Goal: Entertainment & Leisure: Browse casually

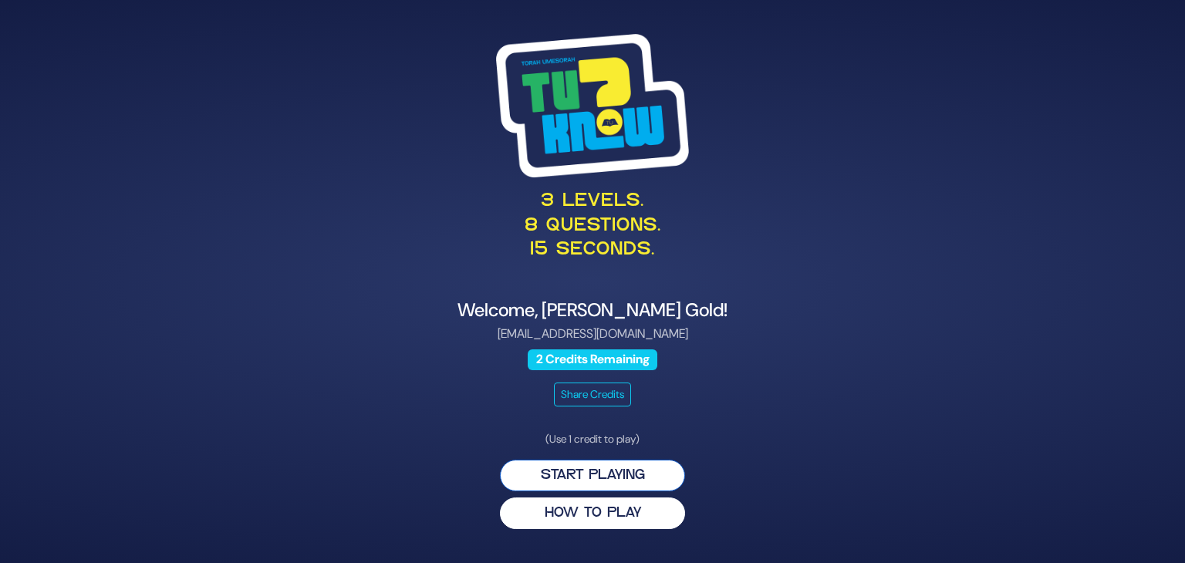
click at [609, 474] on button "Start Playing" at bounding box center [592, 476] width 185 height 32
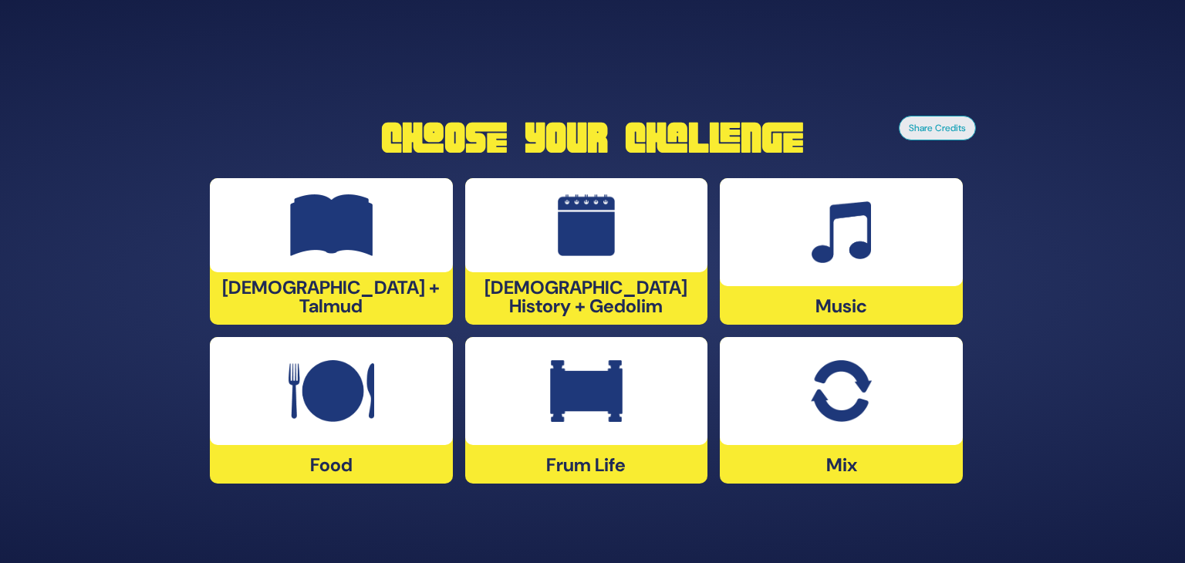
click at [359, 244] on img at bounding box center [331, 225] width 83 height 62
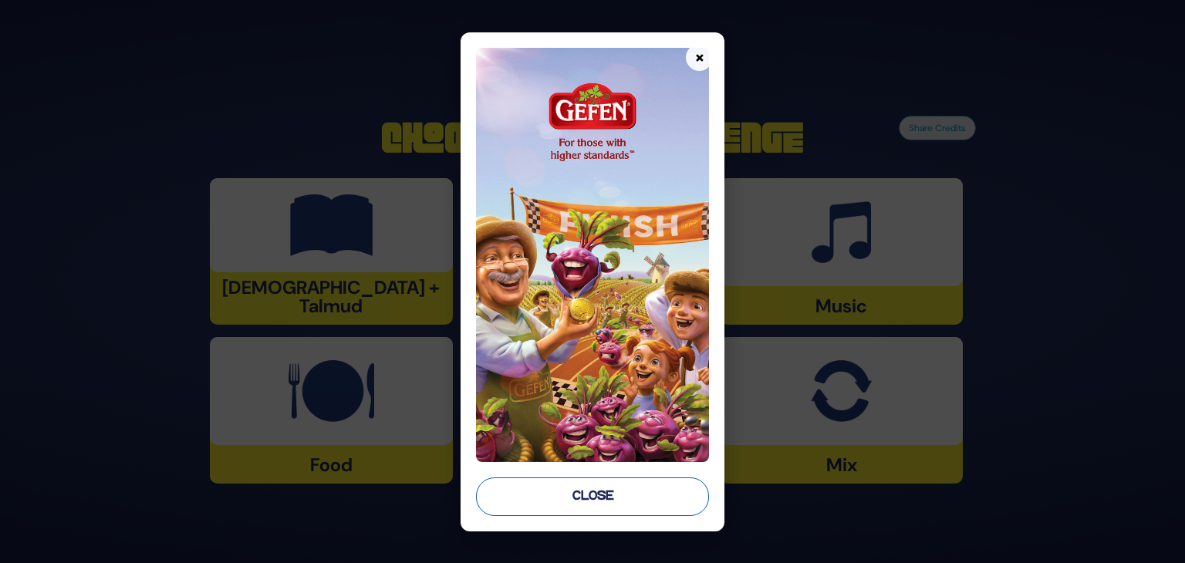
click at [658, 487] on button "Close" at bounding box center [592, 496] width 233 height 39
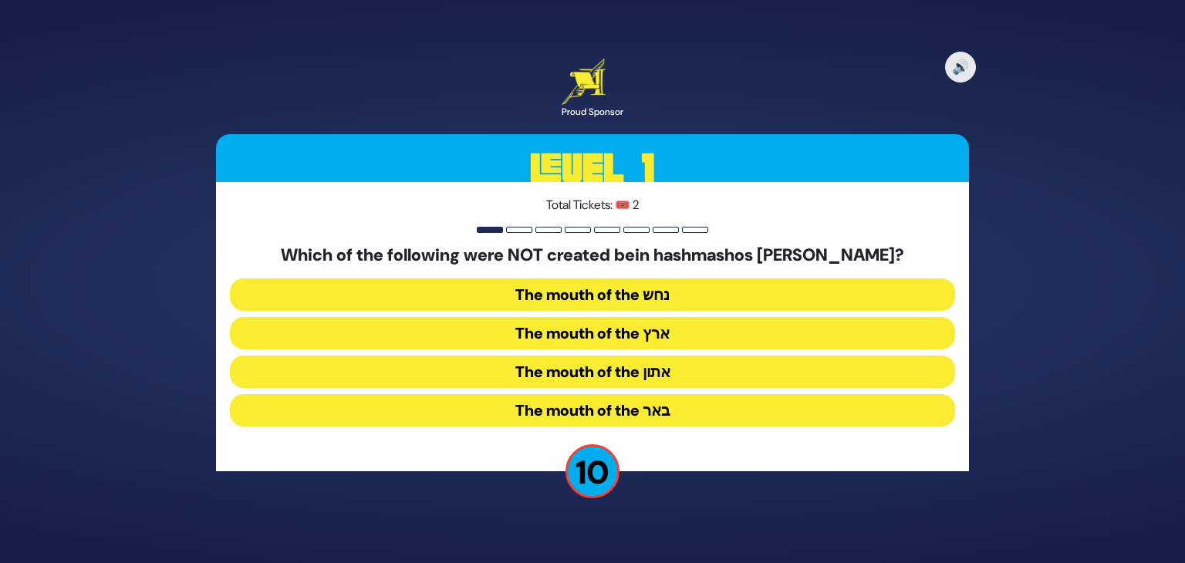
click at [661, 279] on button "The mouth of the נחש" at bounding box center [592, 294] width 725 height 32
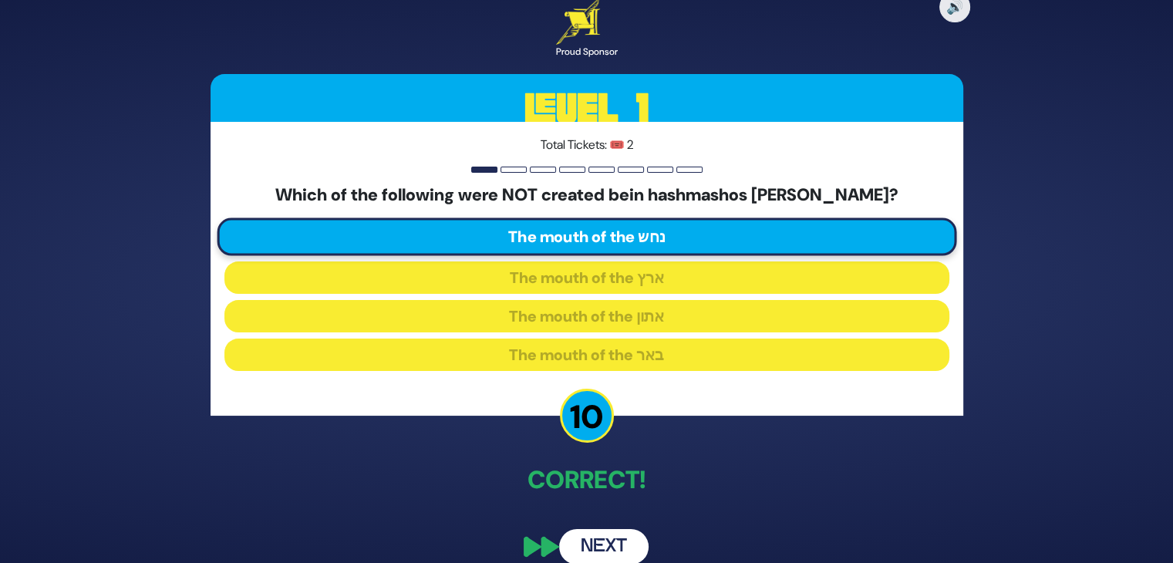
click at [608, 543] on button "Next" at bounding box center [603, 546] width 89 height 35
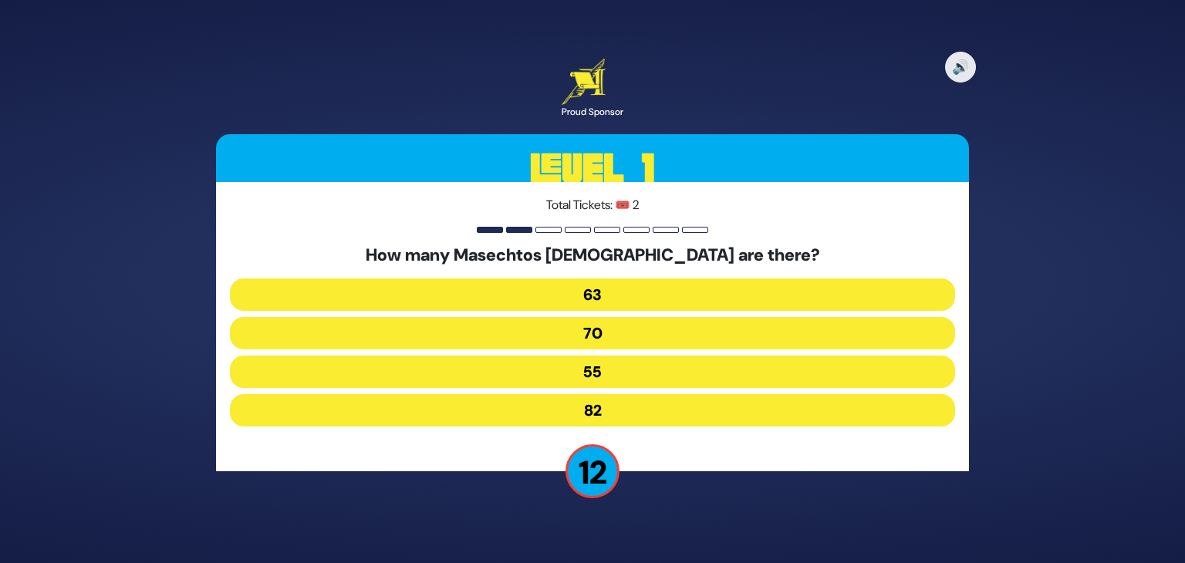
click at [652, 288] on button "63" at bounding box center [592, 294] width 725 height 32
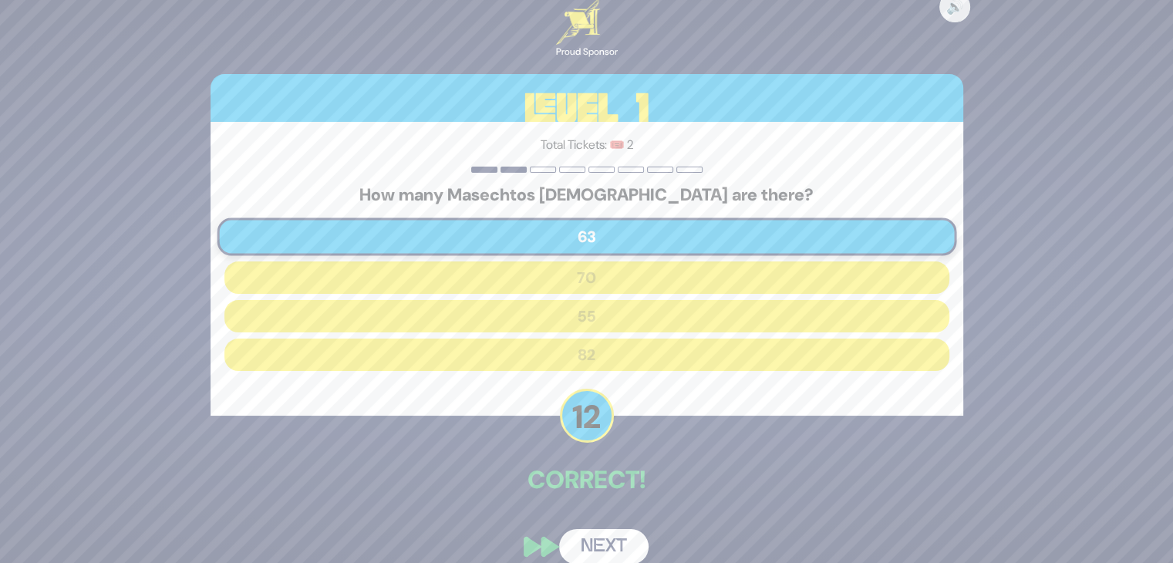
click at [596, 550] on button "Next" at bounding box center [603, 546] width 89 height 35
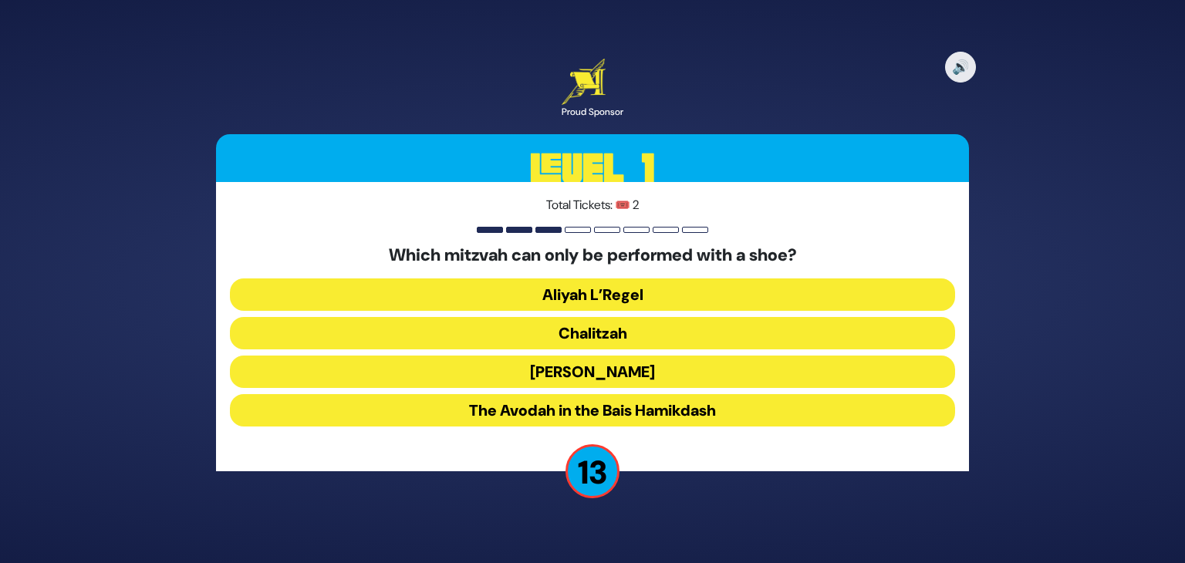
click at [619, 323] on button "Chalitzah" at bounding box center [592, 333] width 725 height 32
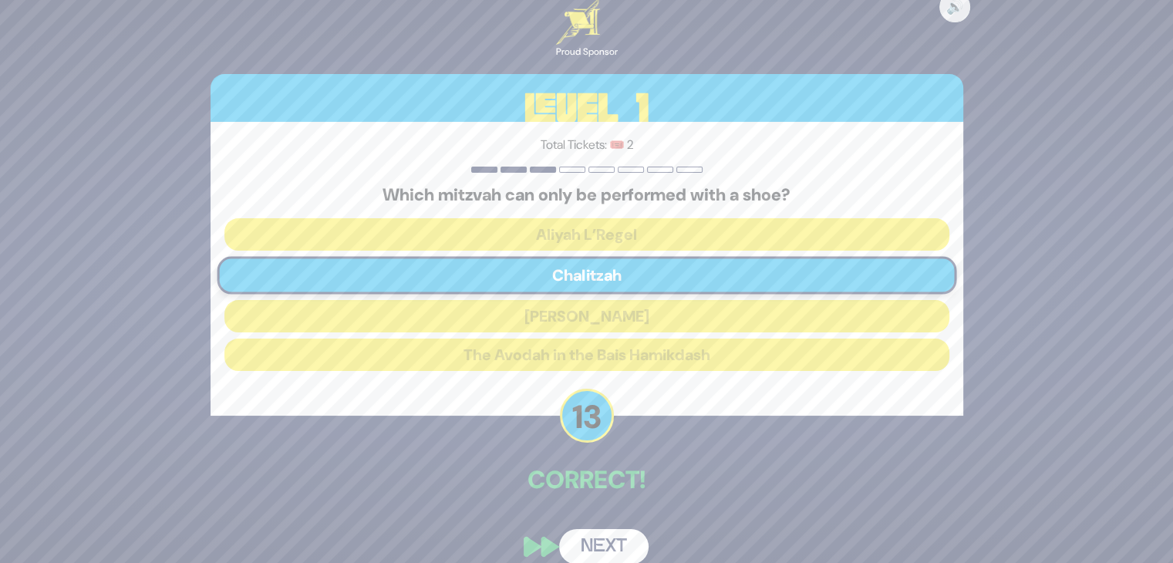
click at [598, 544] on button "Next" at bounding box center [603, 546] width 89 height 35
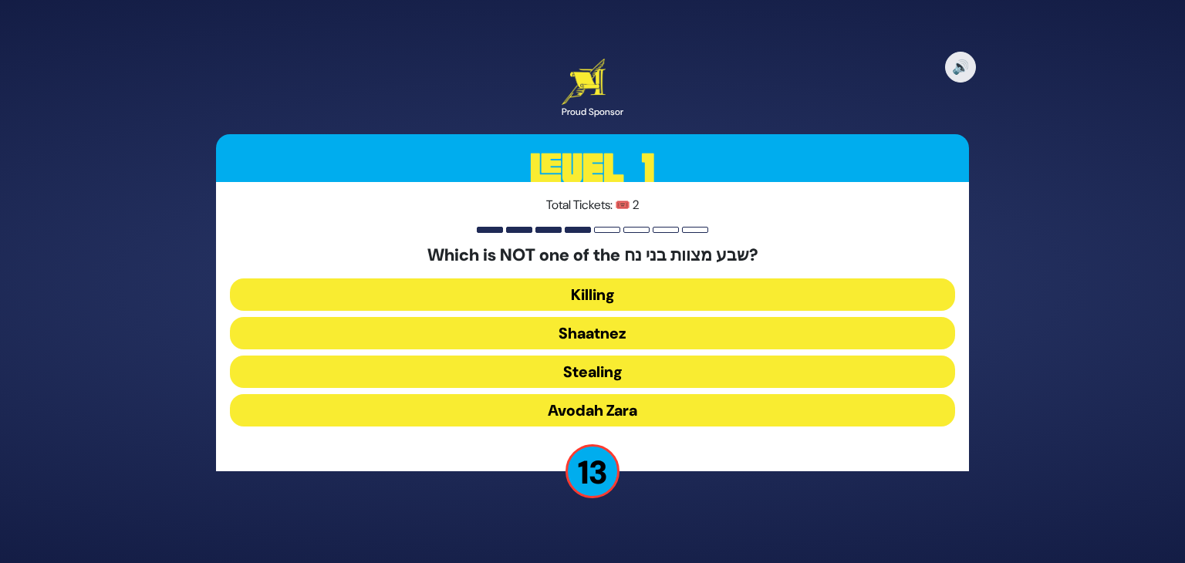
click at [636, 332] on button "Shaatnez" at bounding box center [592, 333] width 725 height 32
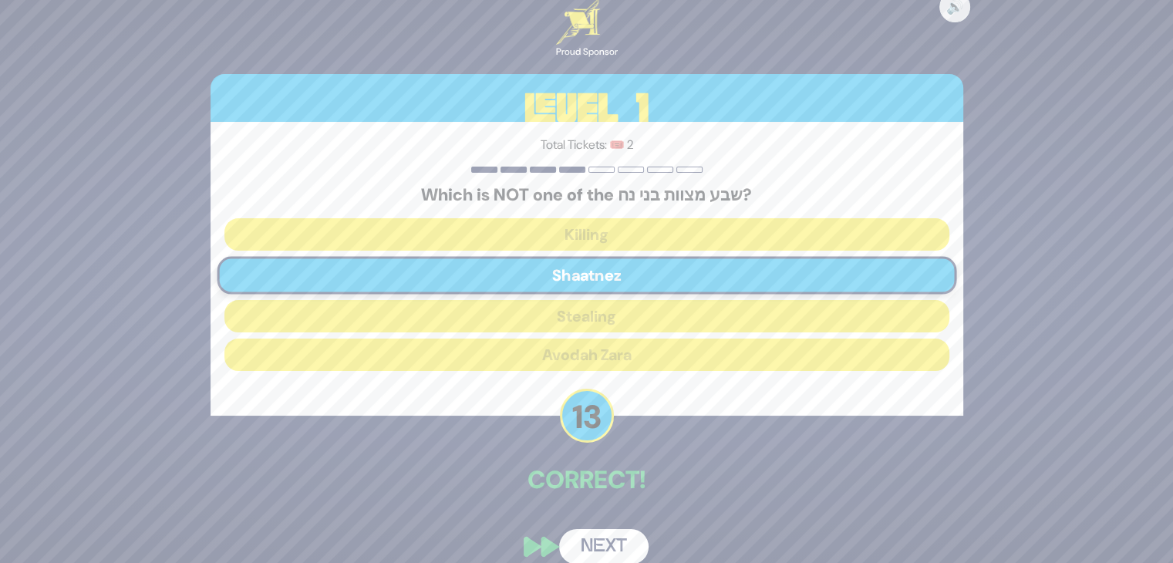
click at [591, 552] on button "Next" at bounding box center [603, 546] width 89 height 35
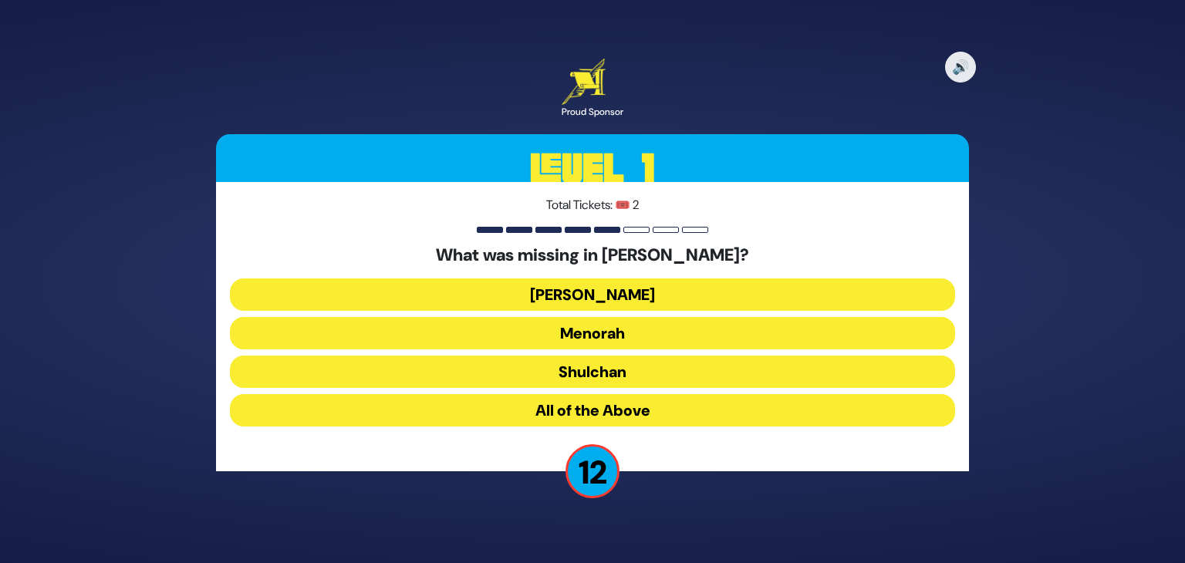
click at [632, 334] on button "Menorah" at bounding box center [592, 333] width 725 height 32
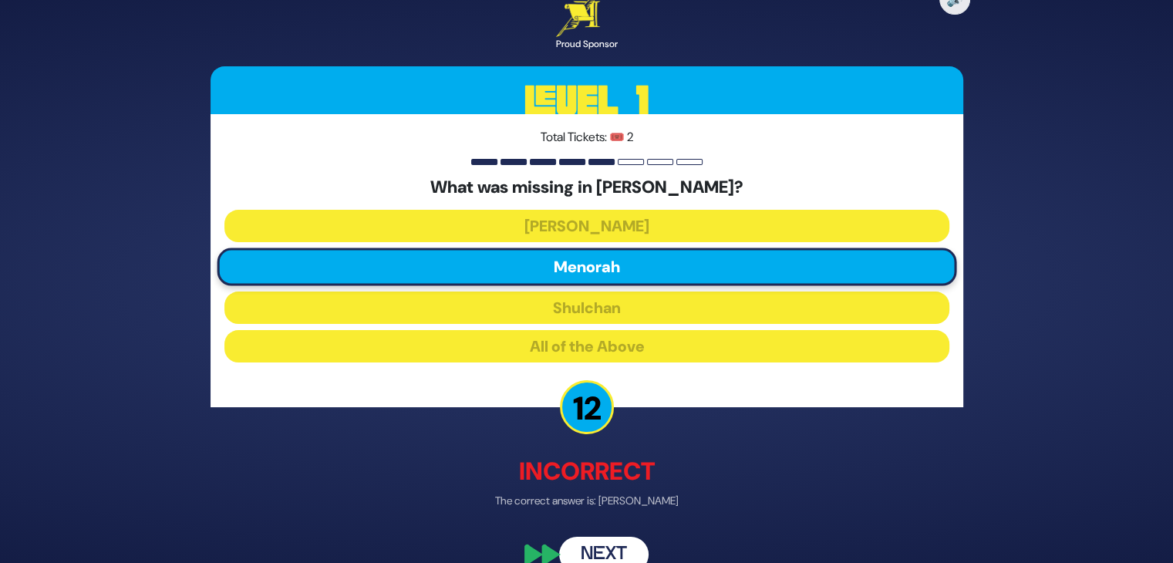
click at [603, 546] on button "Next" at bounding box center [603, 554] width 89 height 35
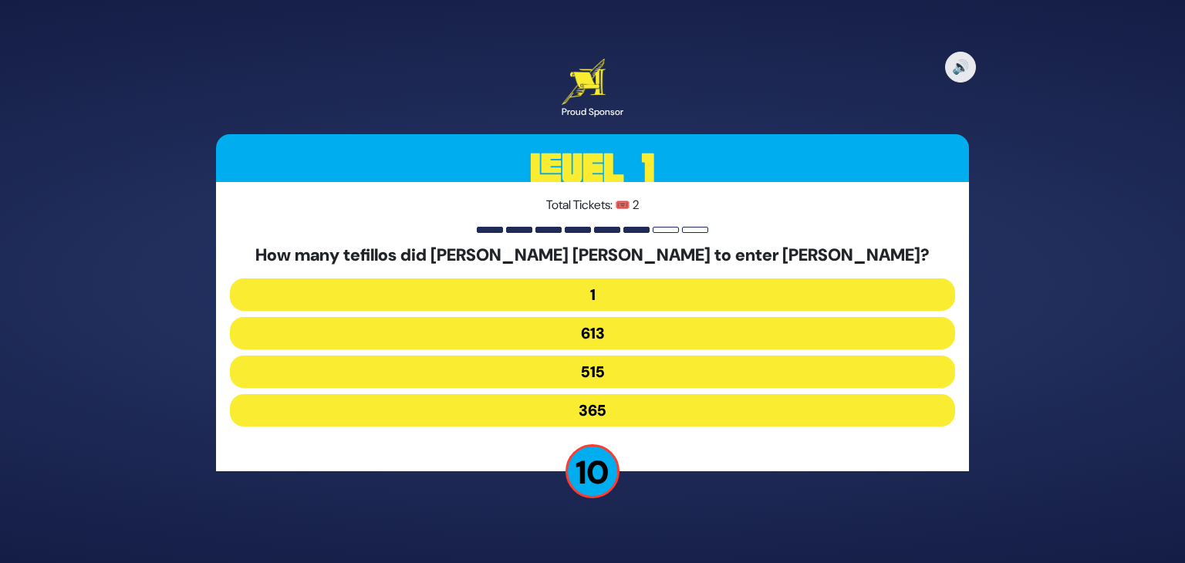
click at [622, 371] on button "515" at bounding box center [592, 372] width 725 height 32
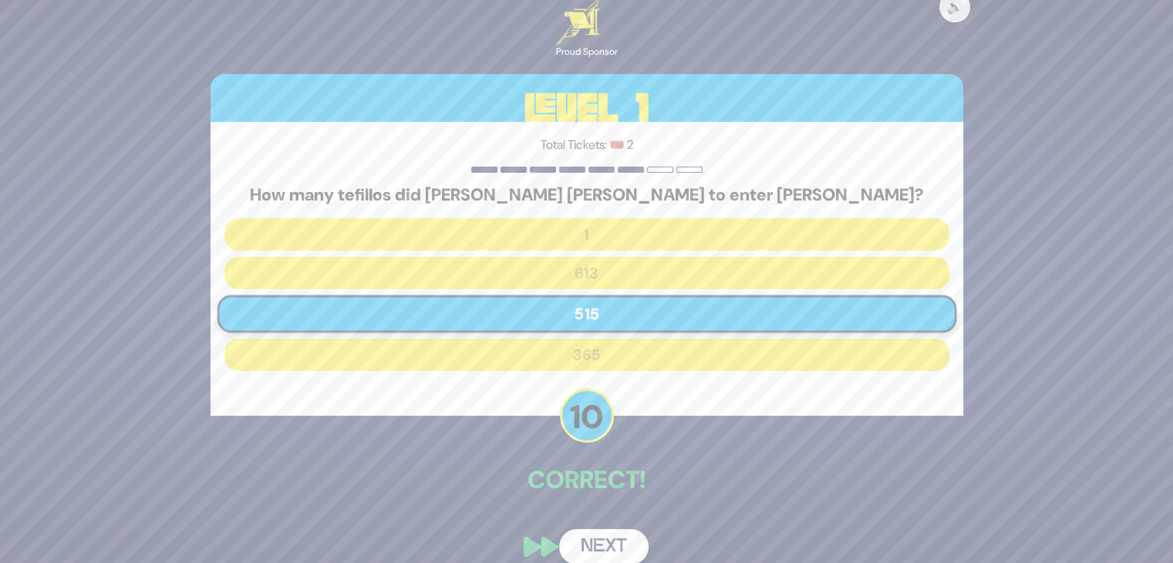
click at [582, 555] on button "Next" at bounding box center [603, 546] width 89 height 35
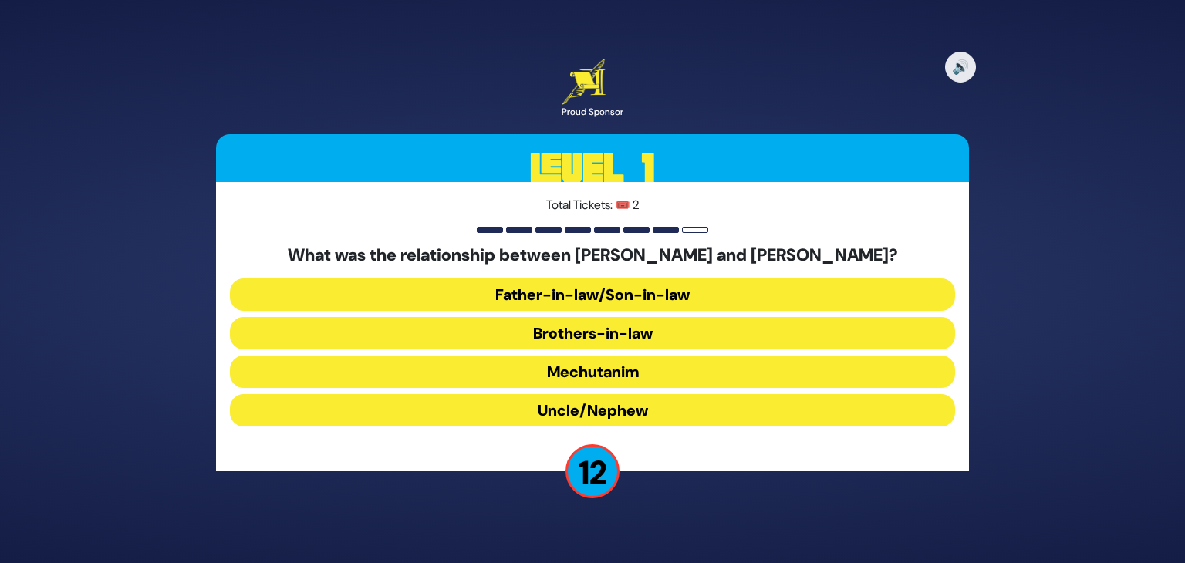
click at [620, 335] on button "Brothers-in-law" at bounding box center [592, 333] width 725 height 32
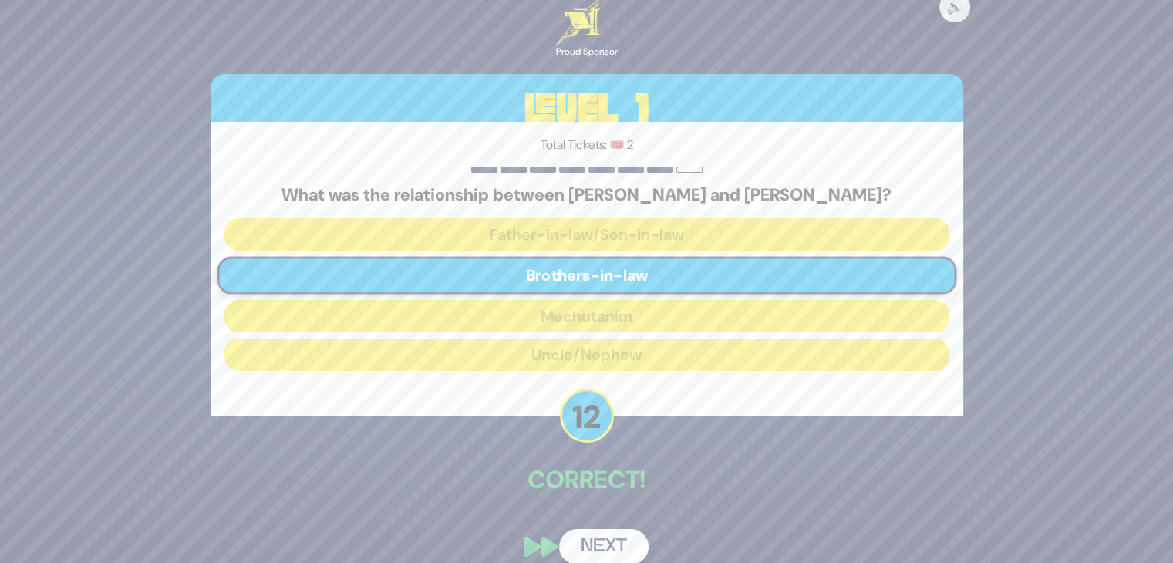
click at [595, 538] on button "Next" at bounding box center [603, 546] width 89 height 35
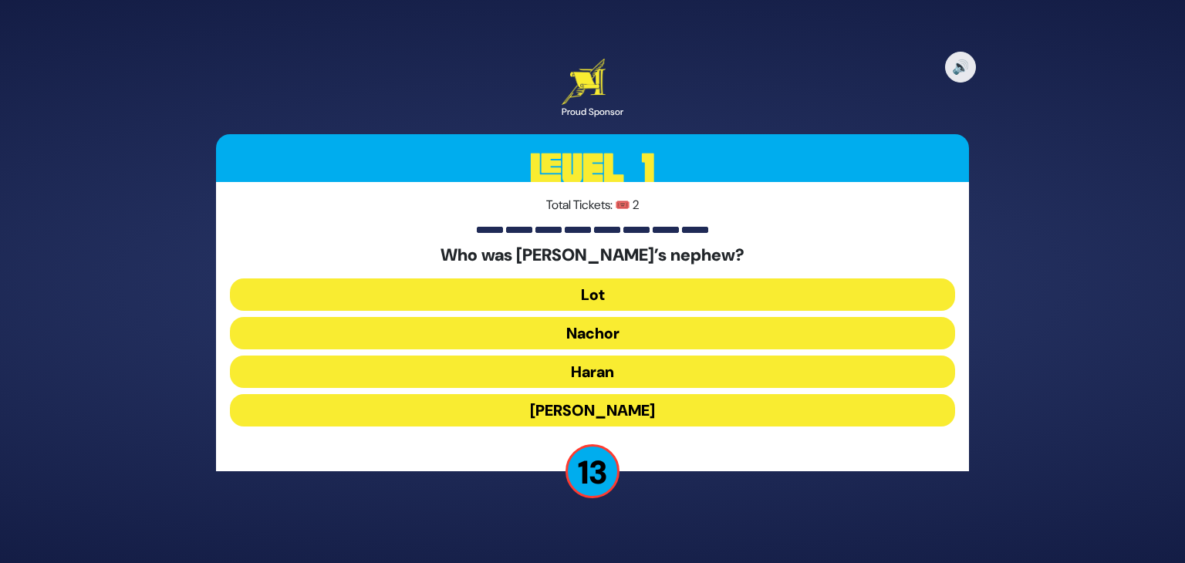
click at [617, 295] on button "Lot" at bounding box center [592, 294] width 725 height 32
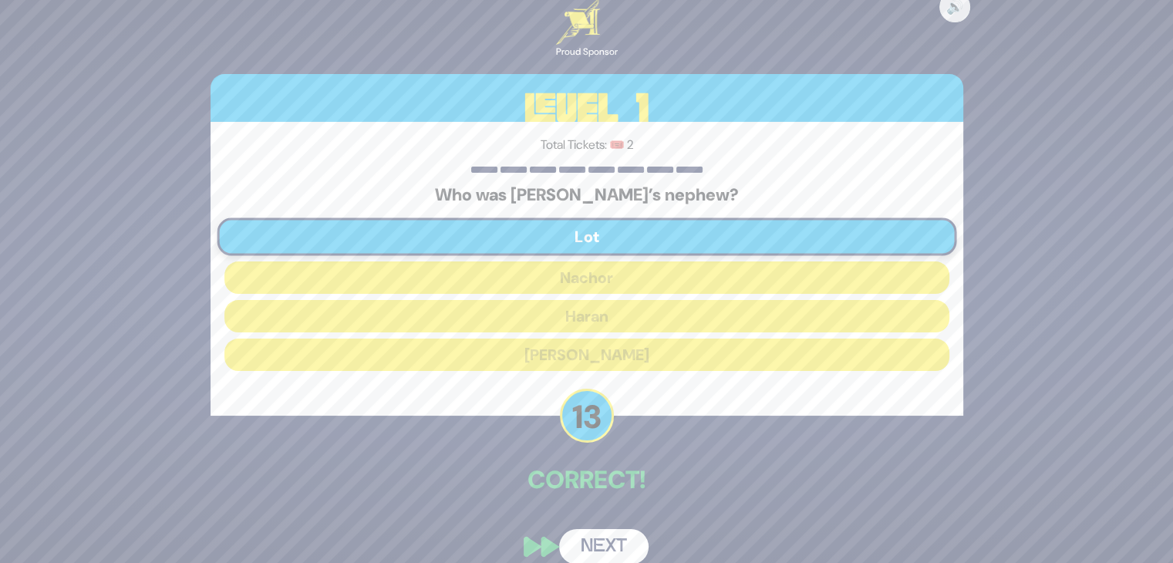
click at [595, 533] on button "Next" at bounding box center [603, 546] width 89 height 35
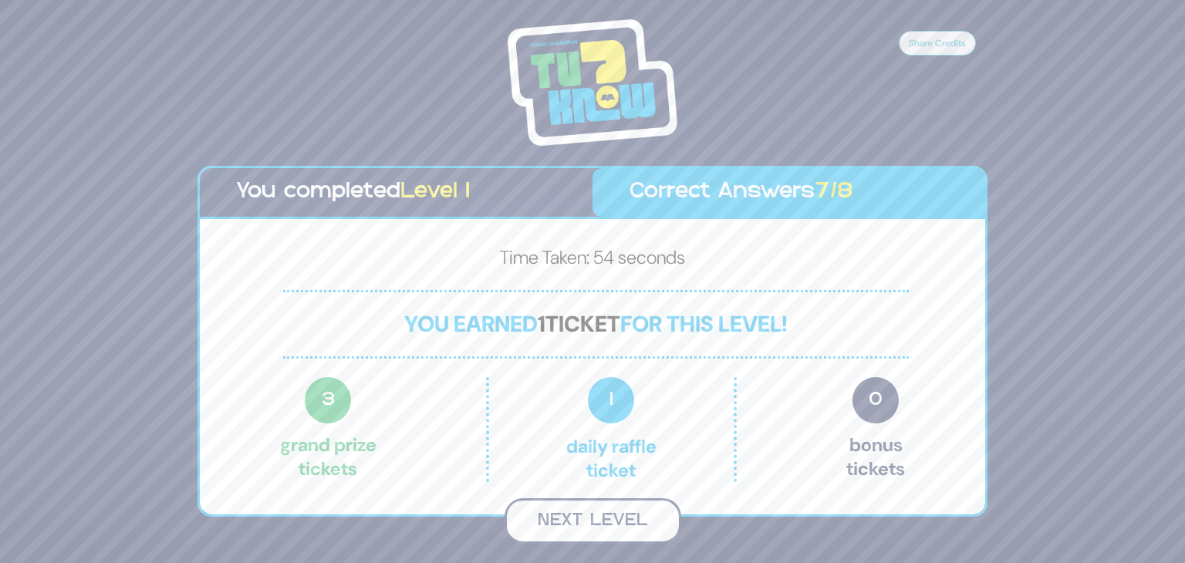
click at [602, 516] on button "Next Level" at bounding box center [592, 521] width 177 height 46
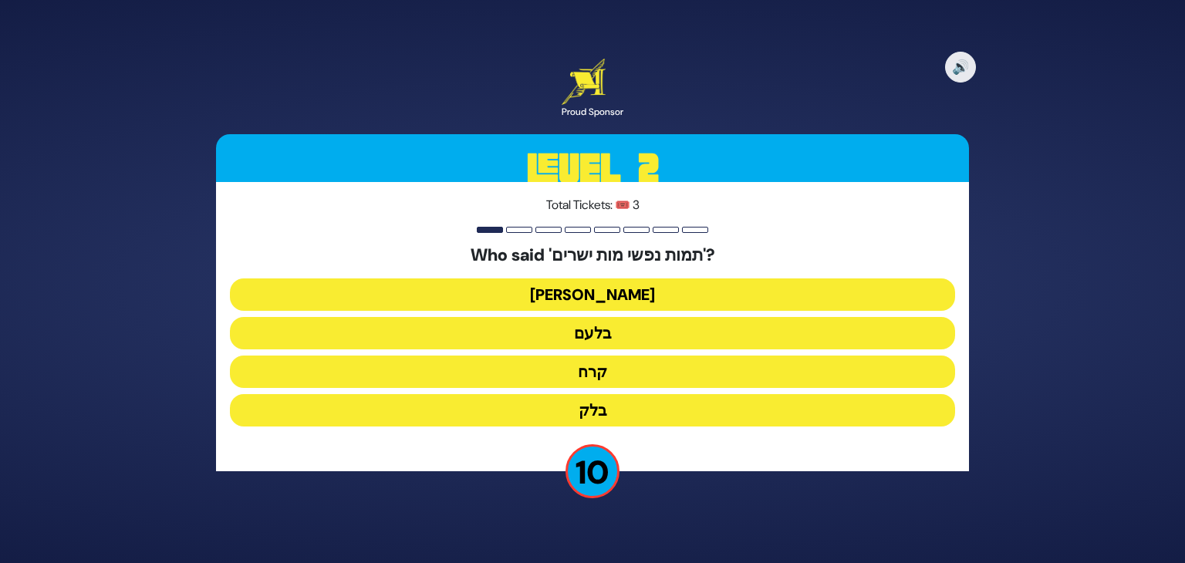
click at [621, 329] on button "בלעם" at bounding box center [592, 333] width 725 height 32
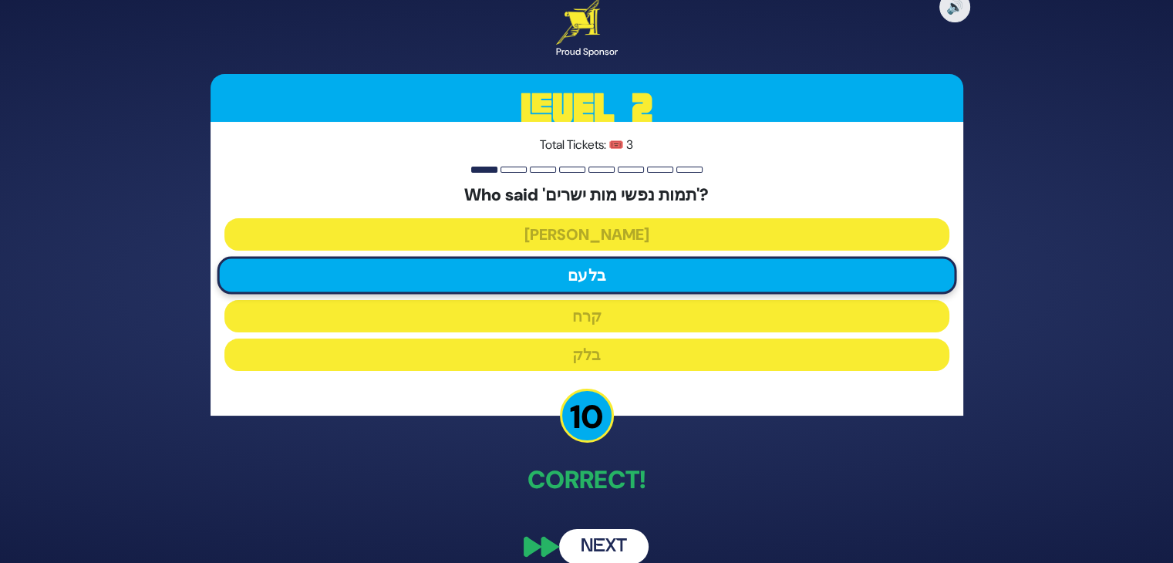
click at [601, 544] on button "Next" at bounding box center [603, 546] width 89 height 35
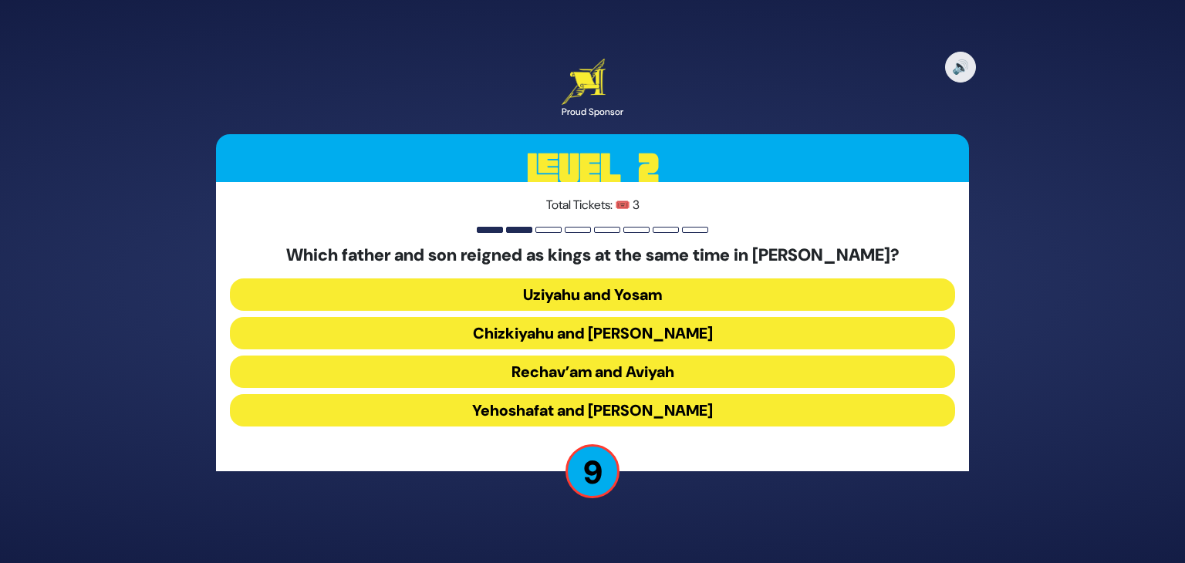
click at [646, 334] on button "Chizkiyahu and Menashe" at bounding box center [592, 333] width 725 height 32
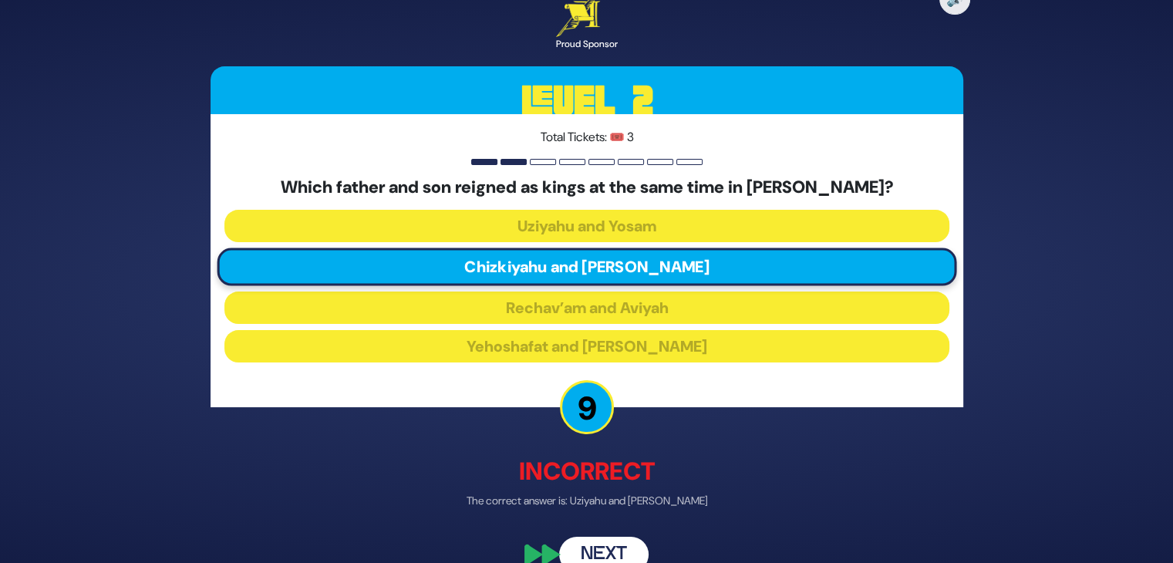
click at [601, 552] on button "Next" at bounding box center [603, 554] width 89 height 35
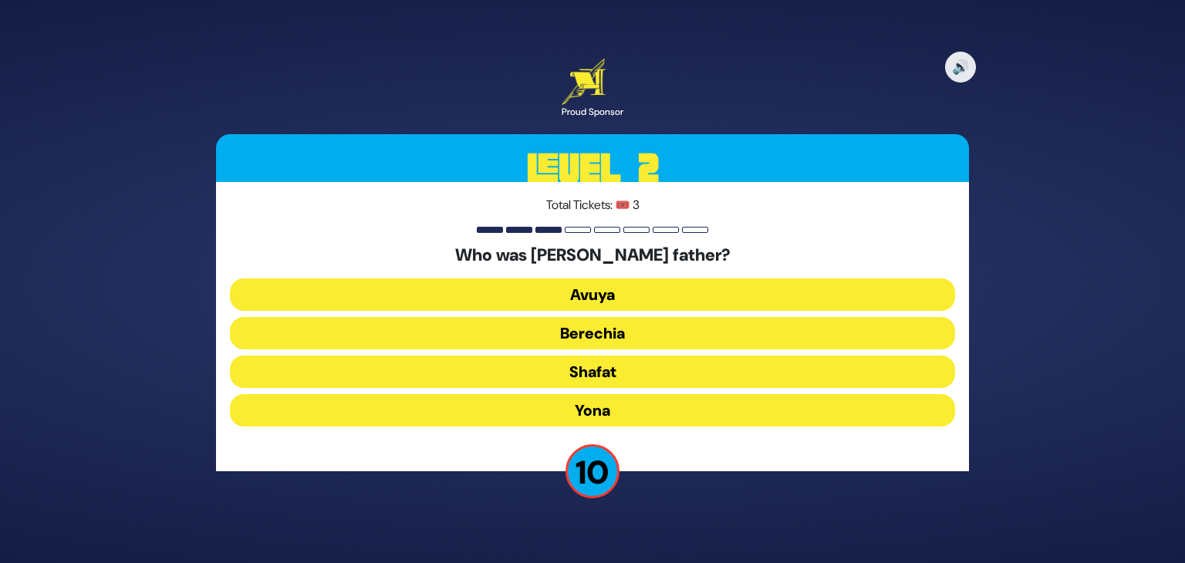
click at [625, 301] on button "Avuya" at bounding box center [592, 294] width 725 height 32
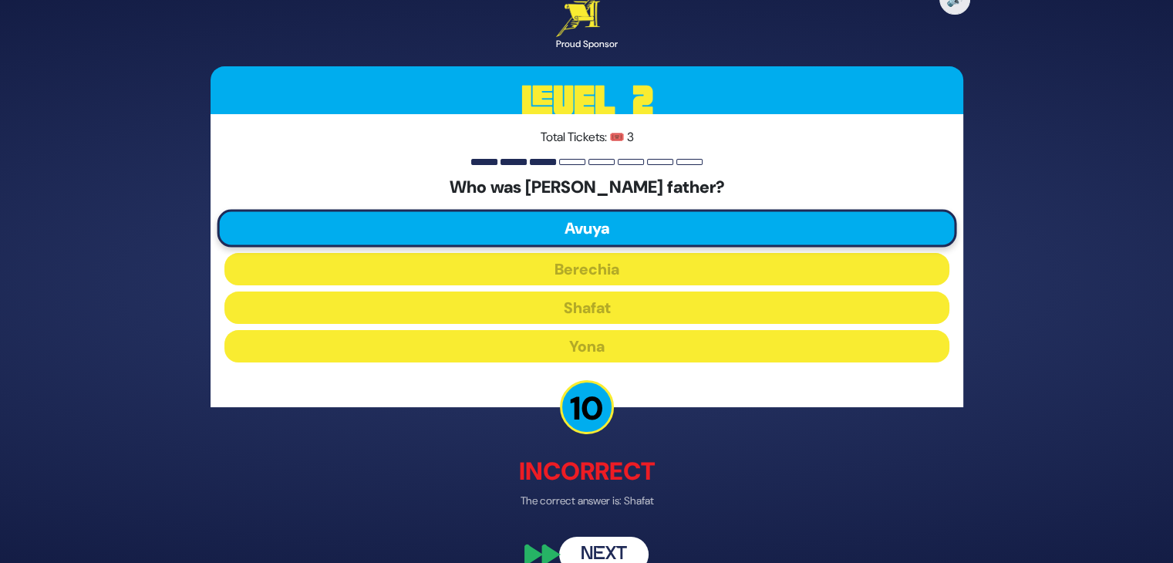
click at [602, 554] on button "Next" at bounding box center [603, 554] width 89 height 35
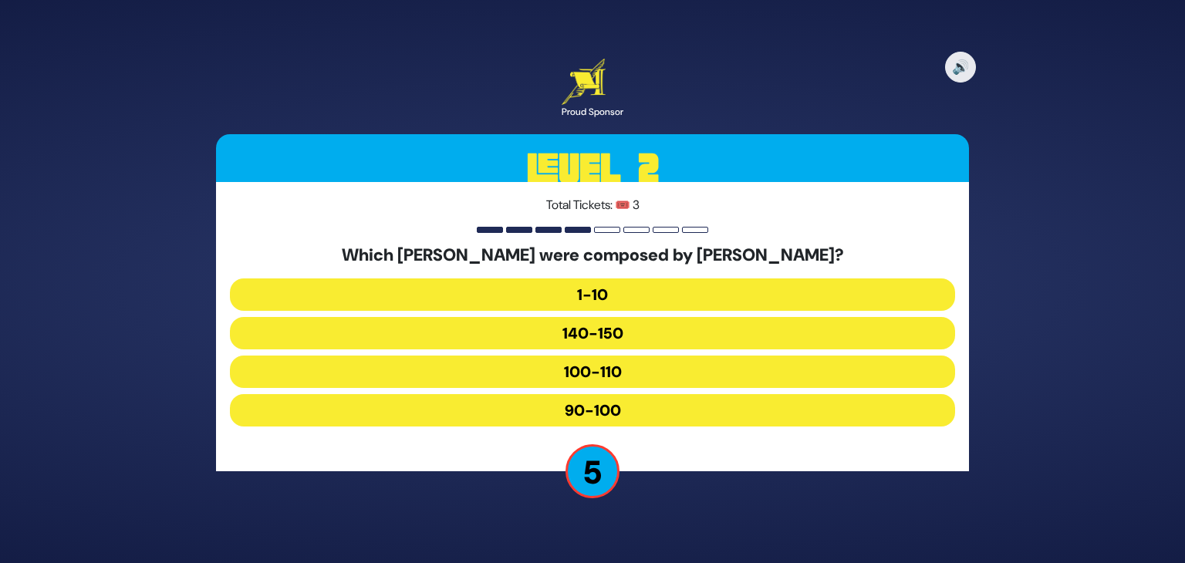
click at [628, 405] on button "90-100" at bounding box center [592, 410] width 725 height 32
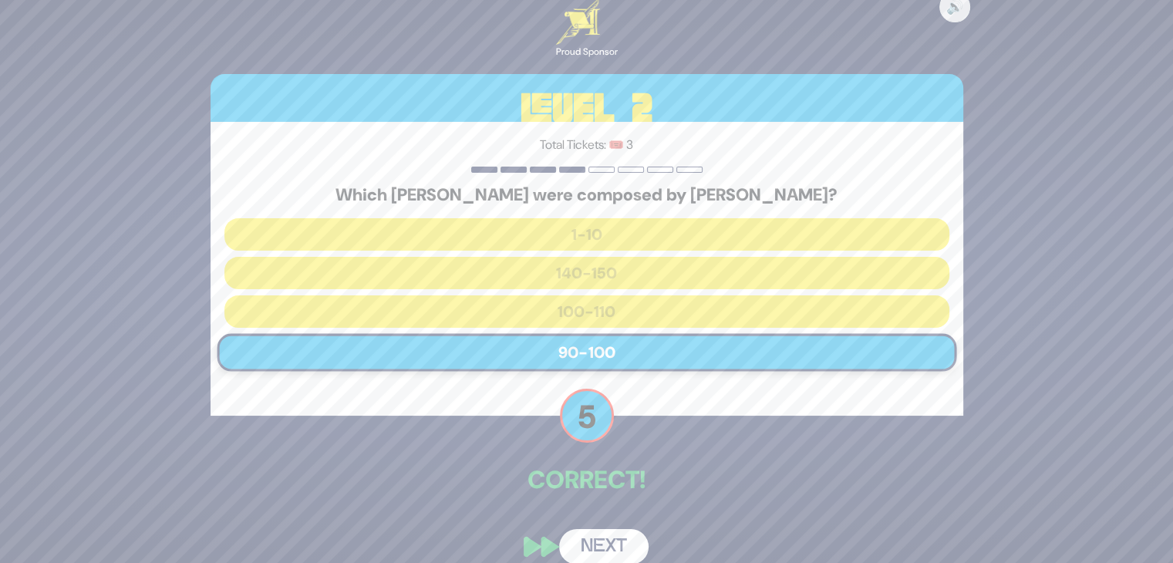
click at [594, 534] on button "Next" at bounding box center [603, 546] width 89 height 35
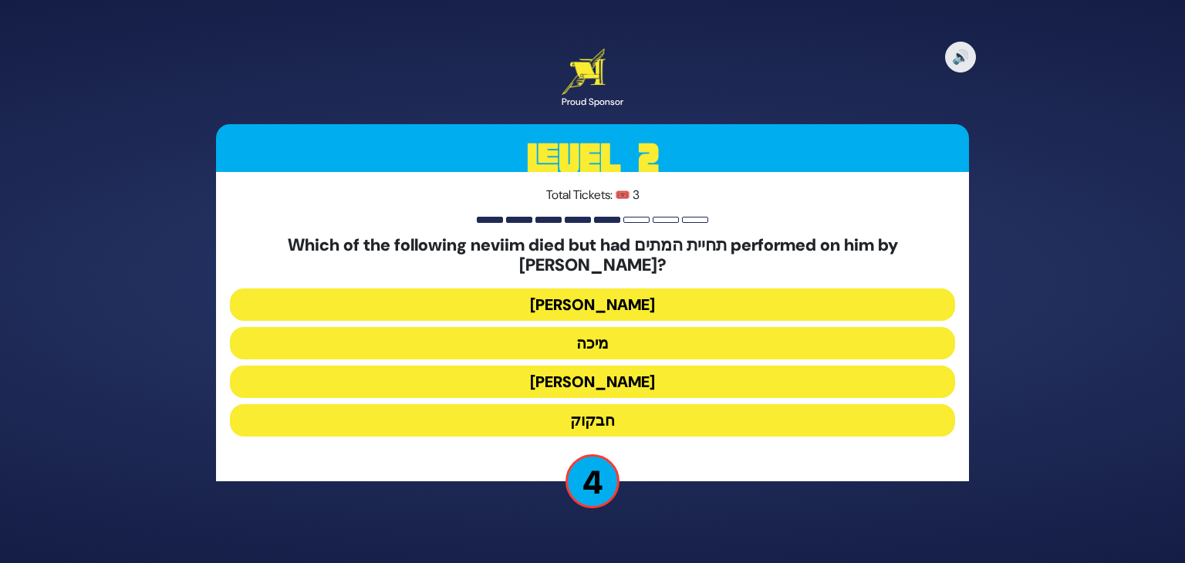
click at [606, 407] on button "חבקוק" at bounding box center [592, 420] width 725 height 32
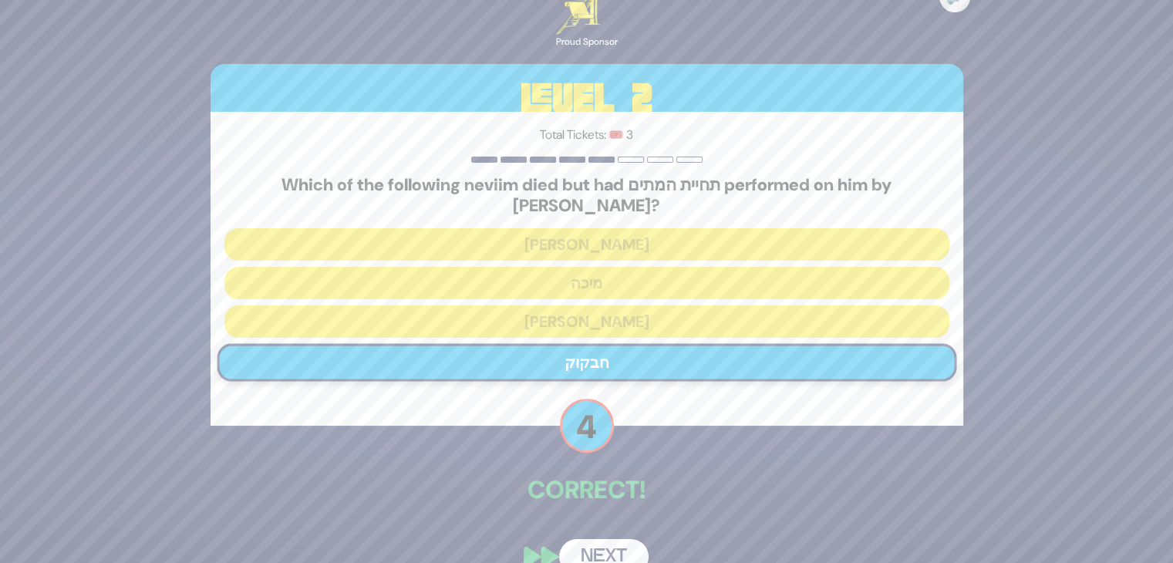
click at [597, 545] on button "Next" at bounding box center [603, 556] width 89 height 35
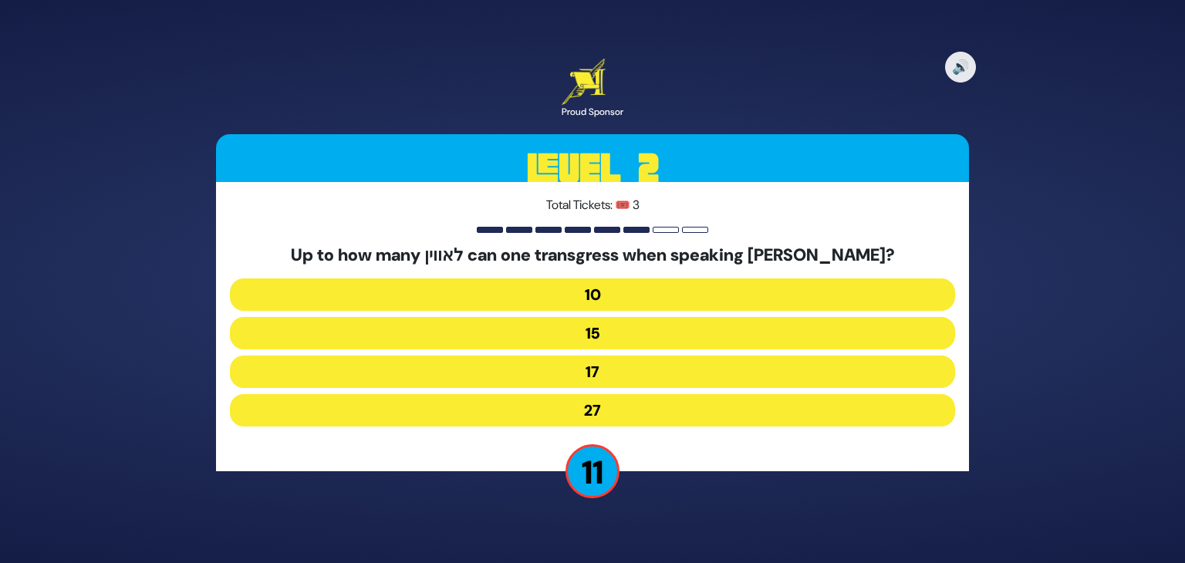
click at [606, 378] on button "17" at bounding box center [592, 372] width 725 height 32
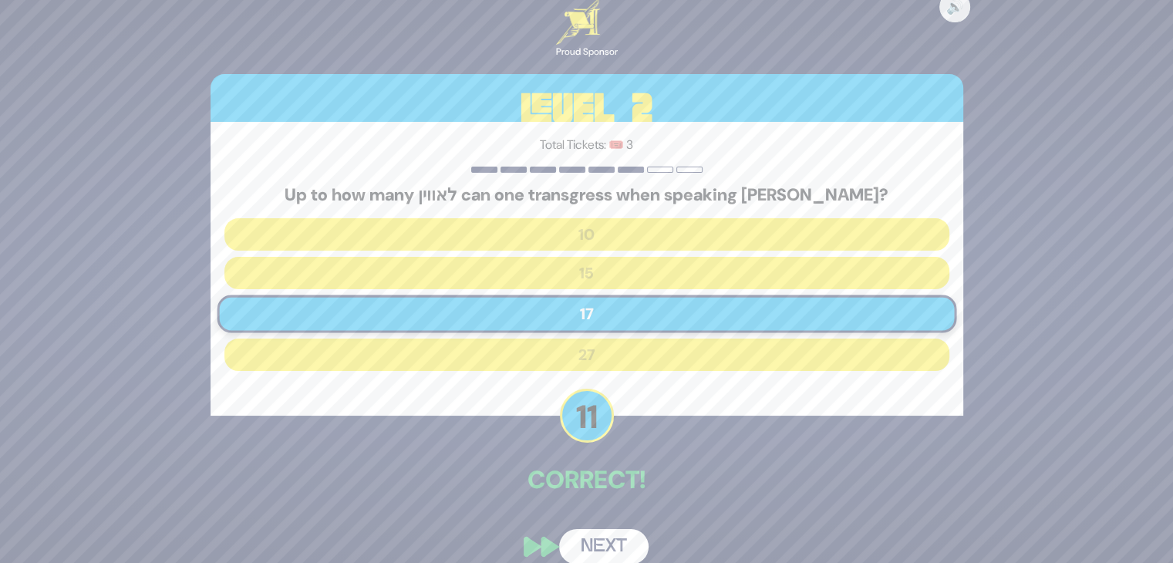
click at [602, 548] on button "Next" at bounding box center [603, 546] width 89 height 35
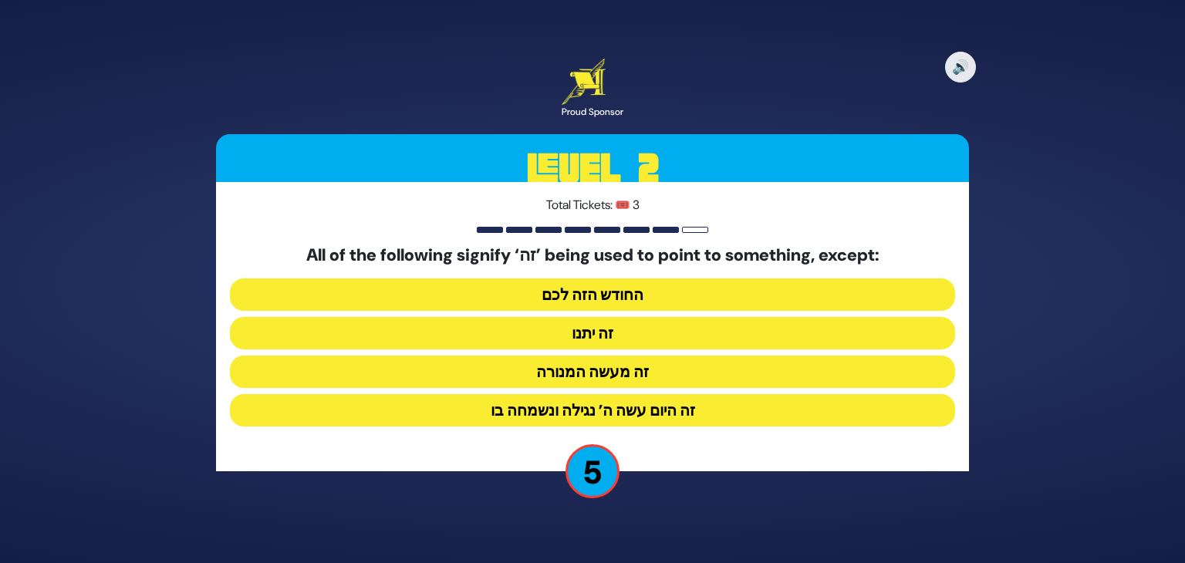
click at [610, 407] on button "זה היום עשה ה’ נגילה ונשמחה בו" at bounding box center [592, 410] width 725 height 32
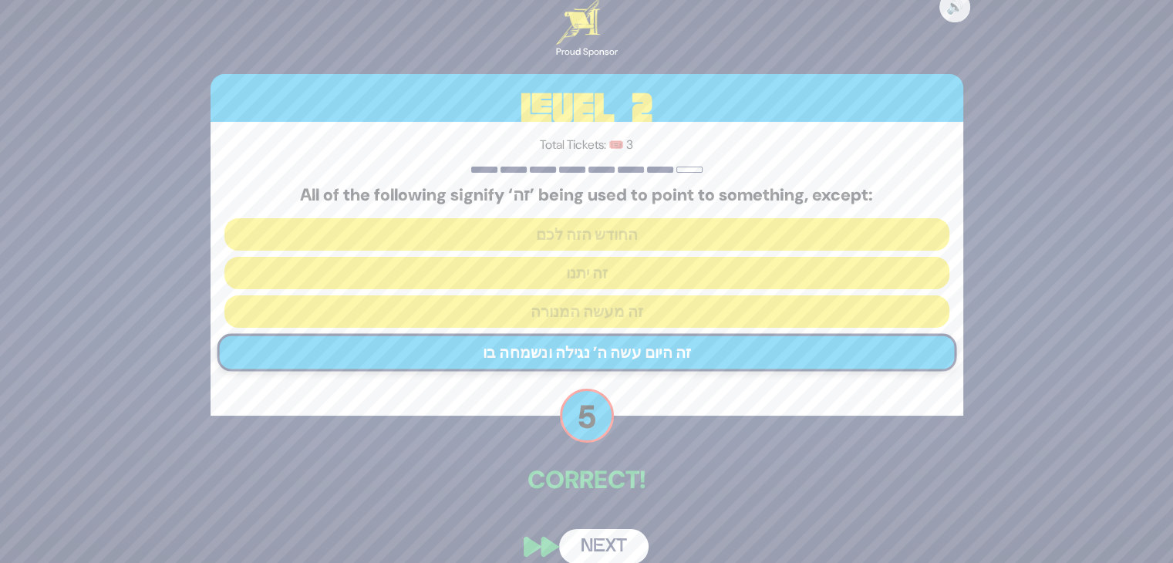
click at [596, 534] on button "Next" at bounding box center [603, 546] width 89 height 35
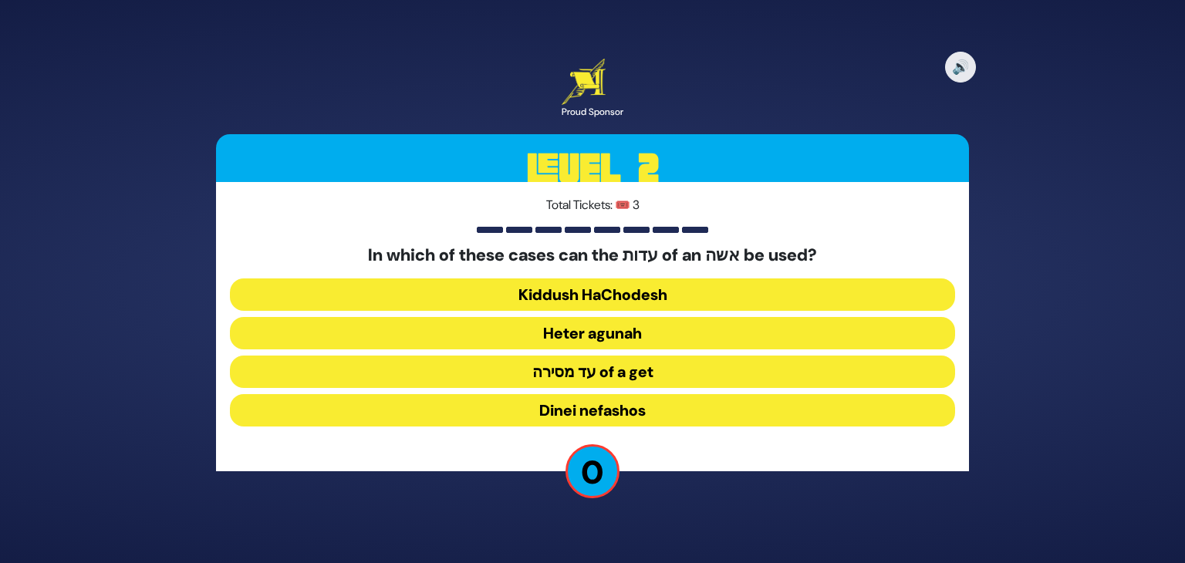
click at [659, 292] on button "Kiddush HaChodesh" at bounding box center [592, 294] width 725 height 32
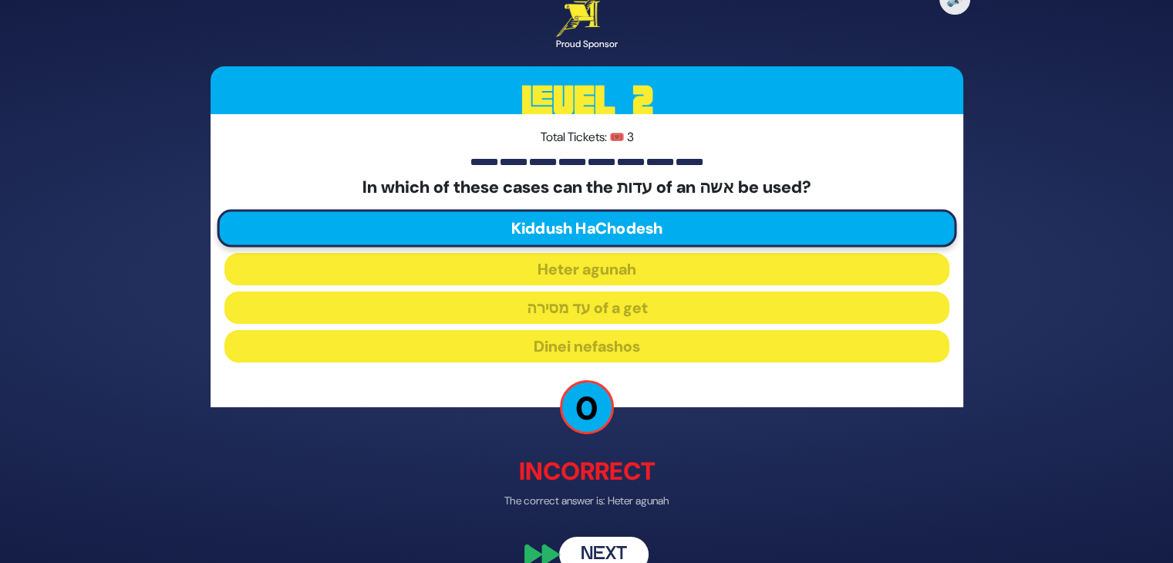
click at [602, 543] on button "Next" at bounding box center [603, 554] width 89 height 35
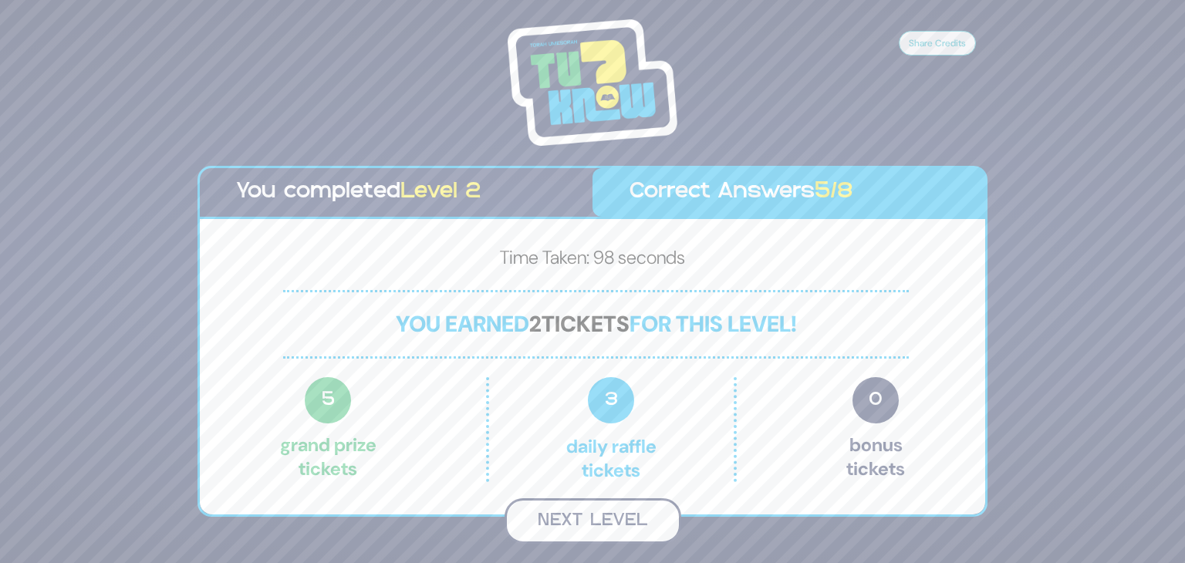
click at [608, 504] on button "Next Level" at bounding box center [592, 521] width 177 height 46
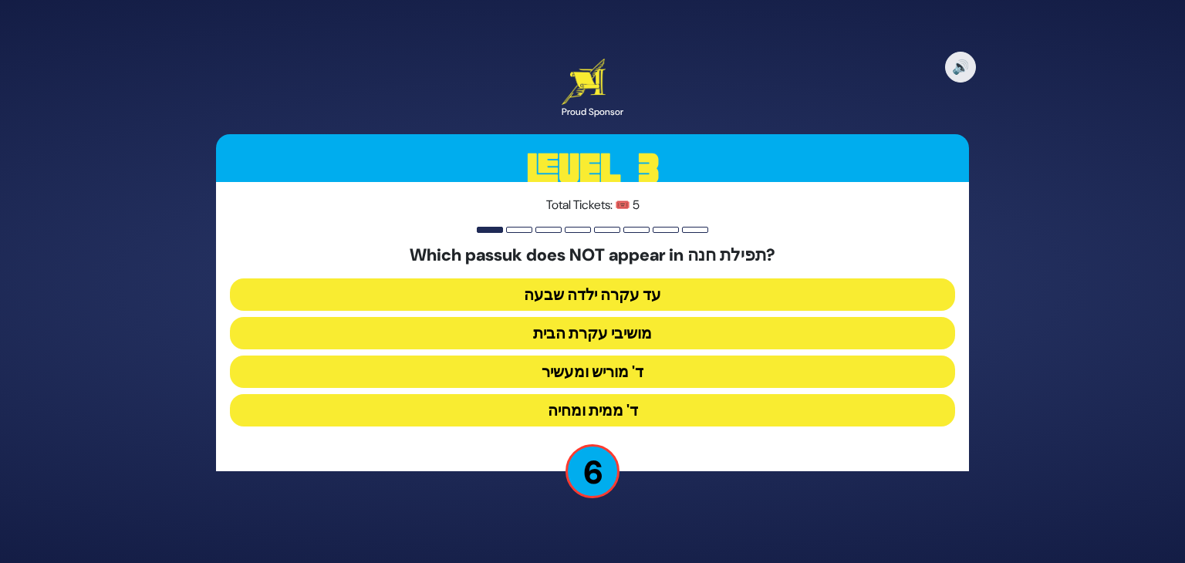
click at [622, 406] on button "ד' ממית ומחיה" at bounding box center [592, 410] width 725 height 32
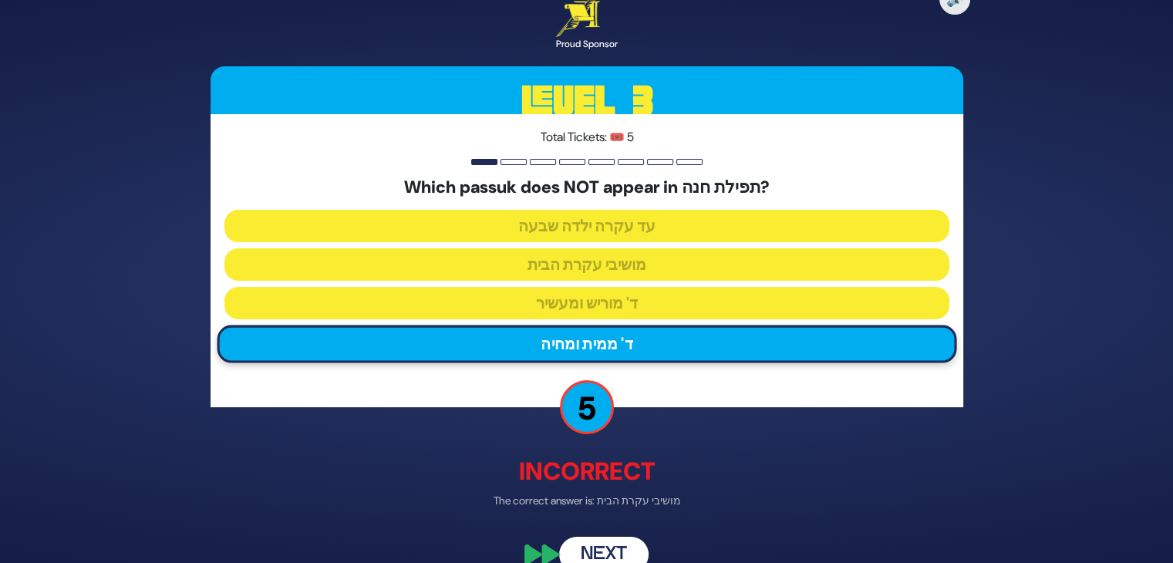
click at [597, 548] on button "Next" at bounding box center [603, 554] width 89 height 35
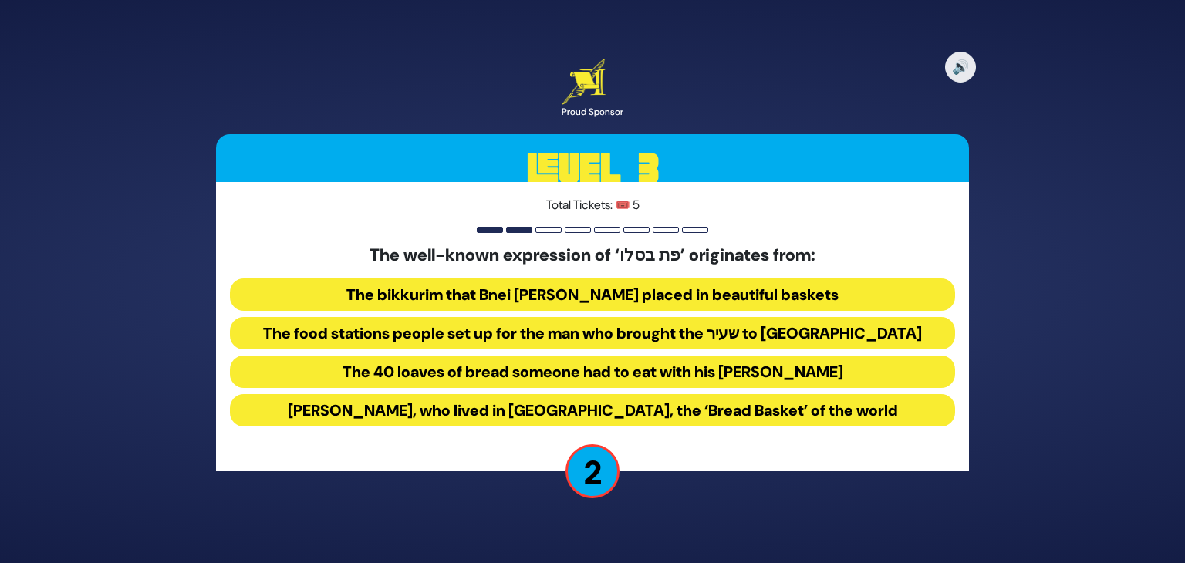
click at [651, 331] on button "The food stations people set up for the man who brought the שעיר to עזאזל" at bounding box center [592, 333] width 725 height 32
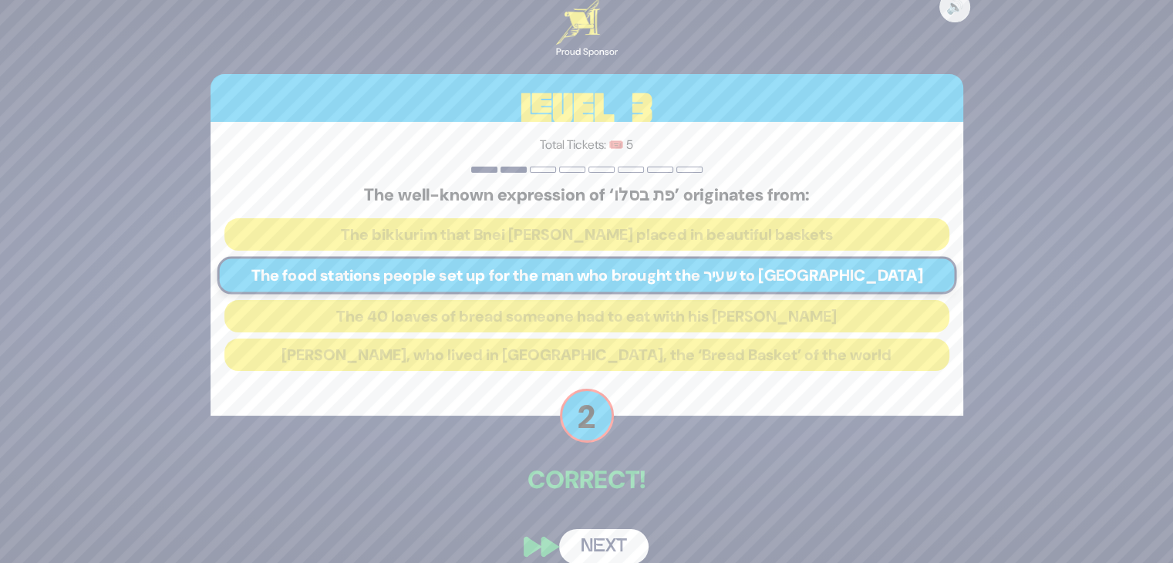
click at [615, 537] on button "Next" at bounding box center [603, 546] width 89 height 35
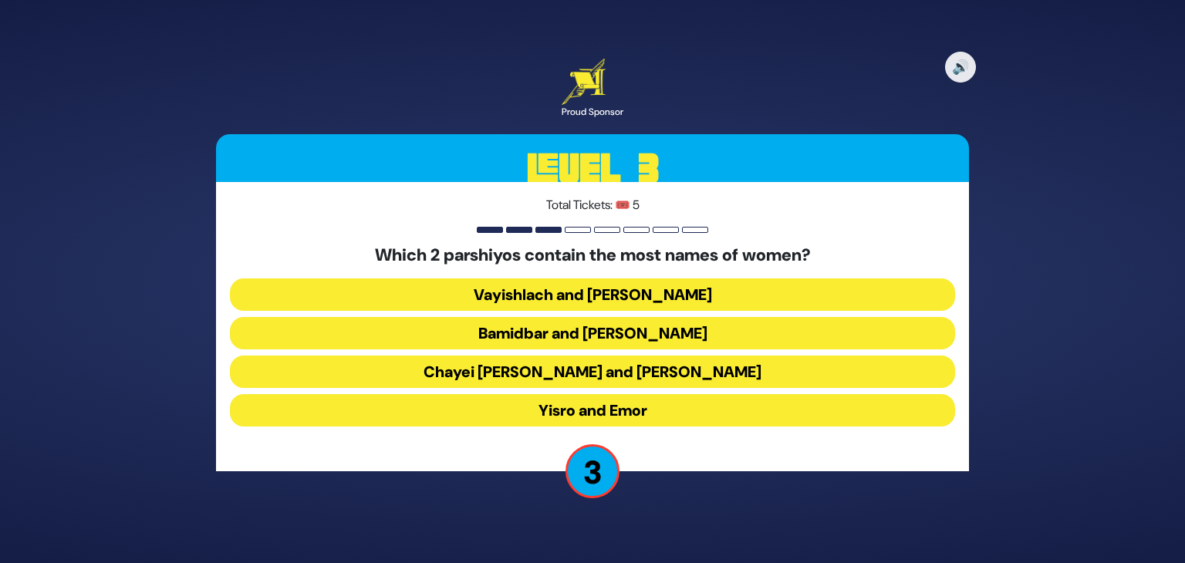
click at [661, 369] on button "Chayei Sara and Vayechi" at bounding box center [592, 372] width 725 height 32
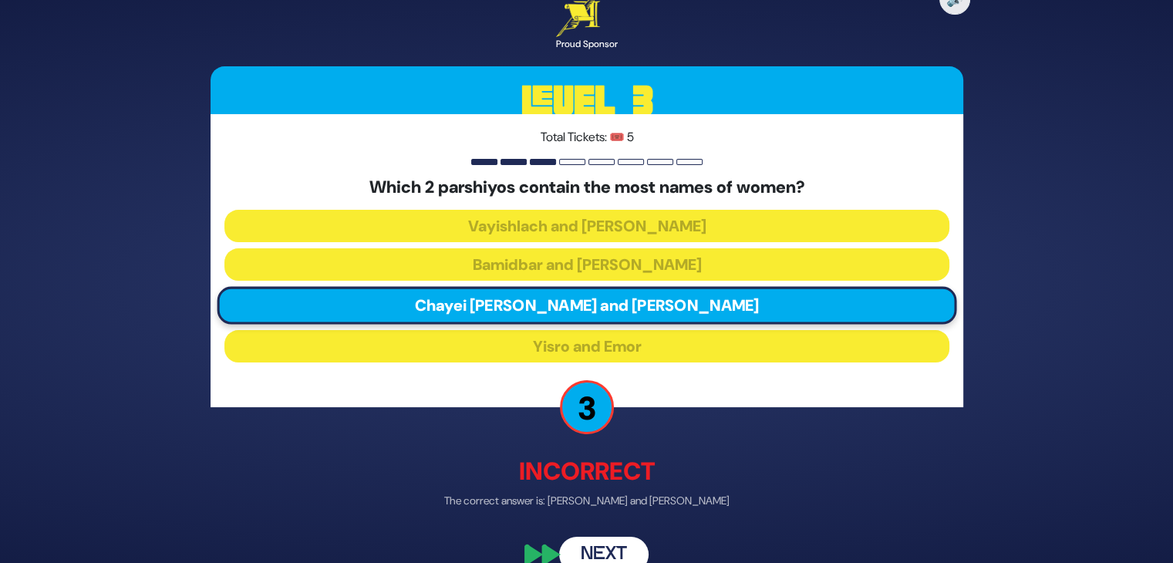
click at [605, 544] on button "Next" at bounding box center [603, 554] width 89 height 35
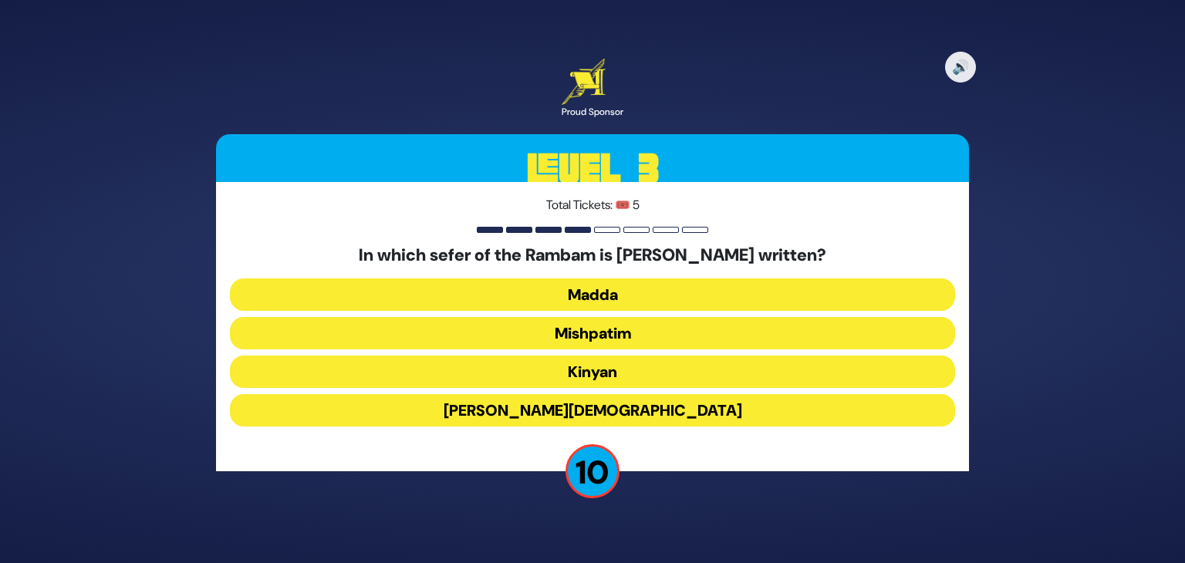
click at [627, 373] on button "Kinyan" at bounding box center [592, 372] width 725 height 32
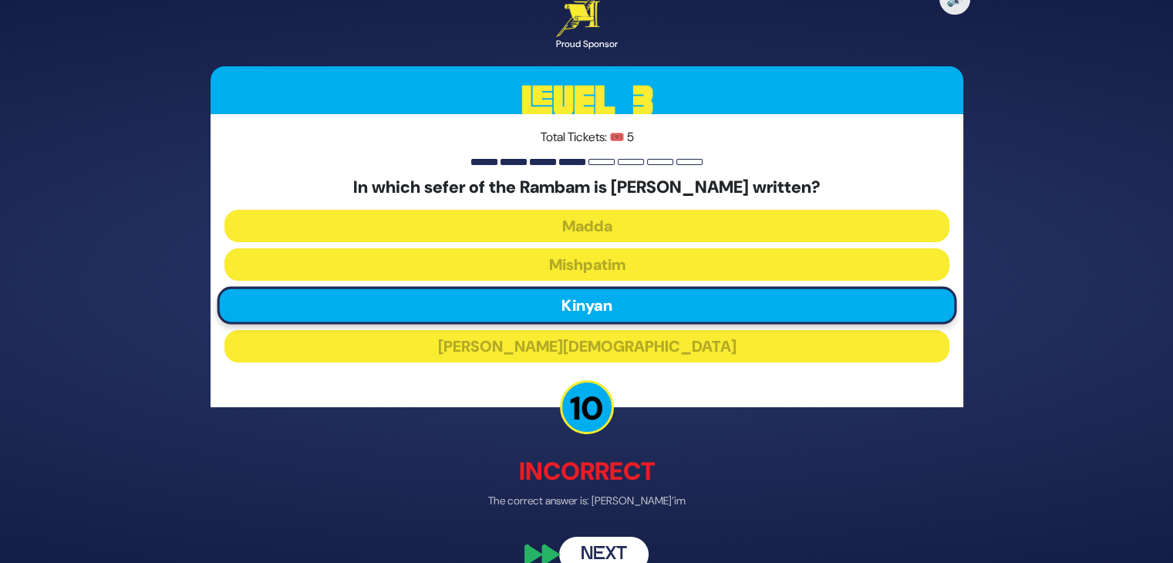
click at [598, 544] on button "Next" at bounding box center [603, 554] width 89 height 35
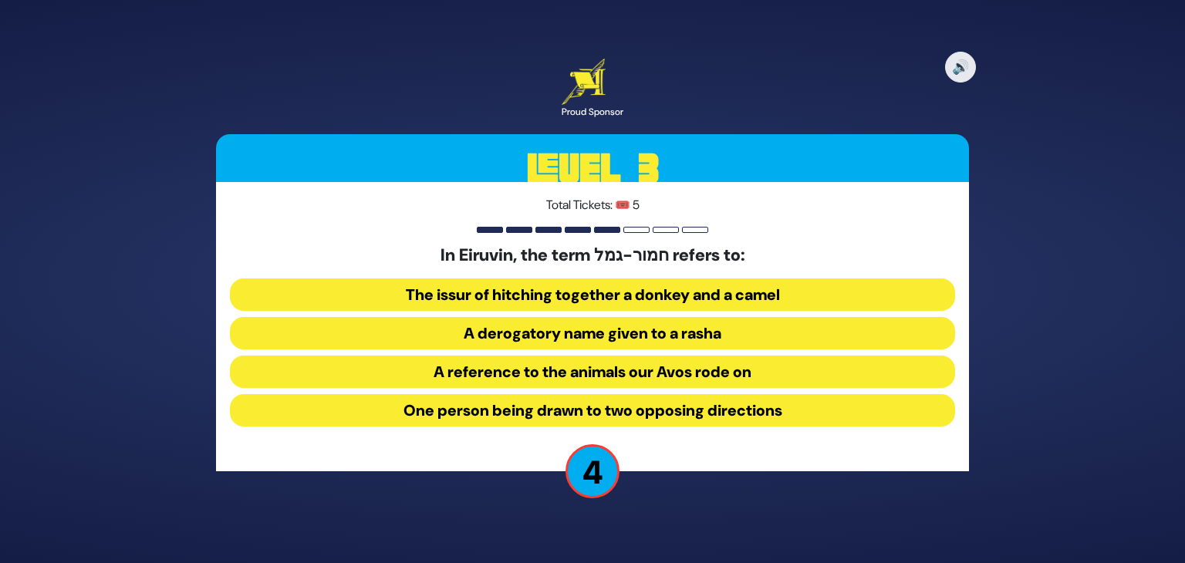
click at [673, 286] on button "The issur of hitching together a donkey and a camel" at bounding box center [592, 294] width 725 height 32
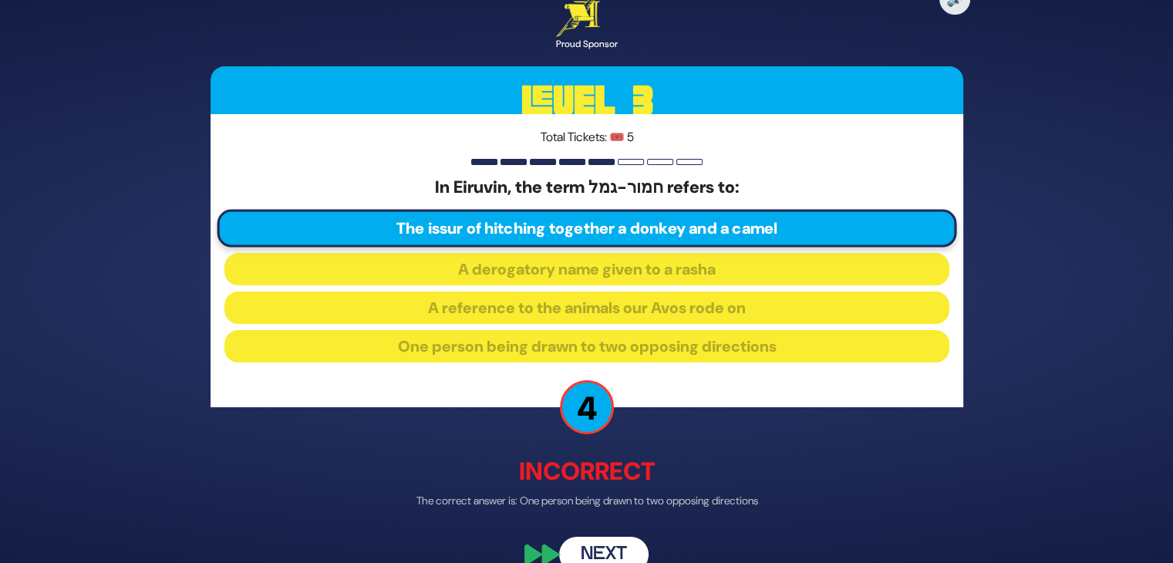
click at [598, 547] on button "Next" at bounding box center [603, 554] width 89 height 35
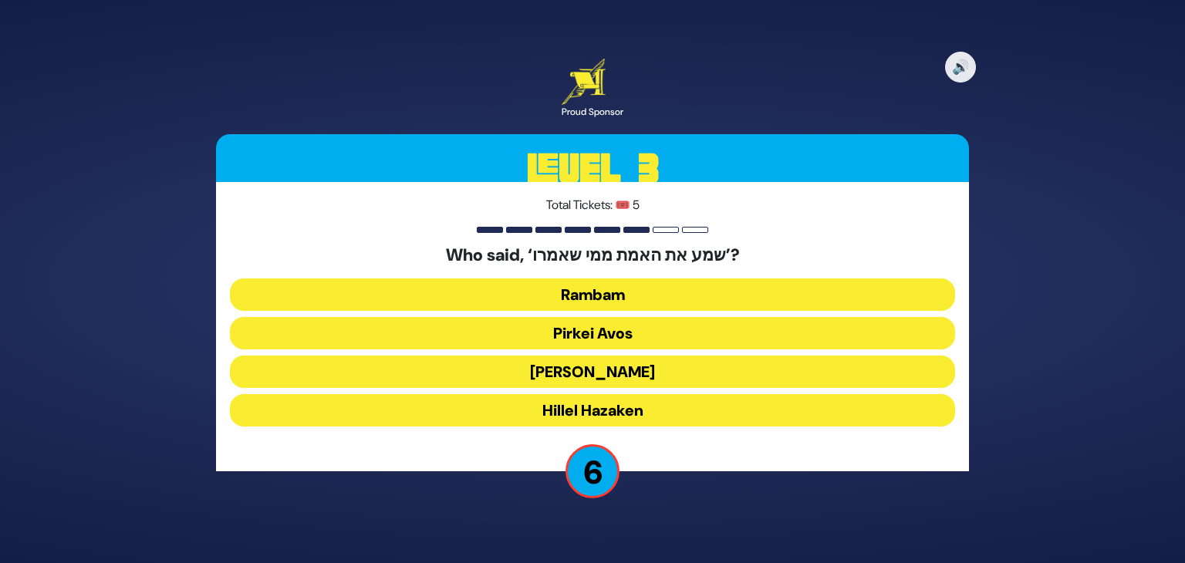
click at [634, 408] on button "Hillel Hazaken" at bounding box center [592, 410] width 725 height 32
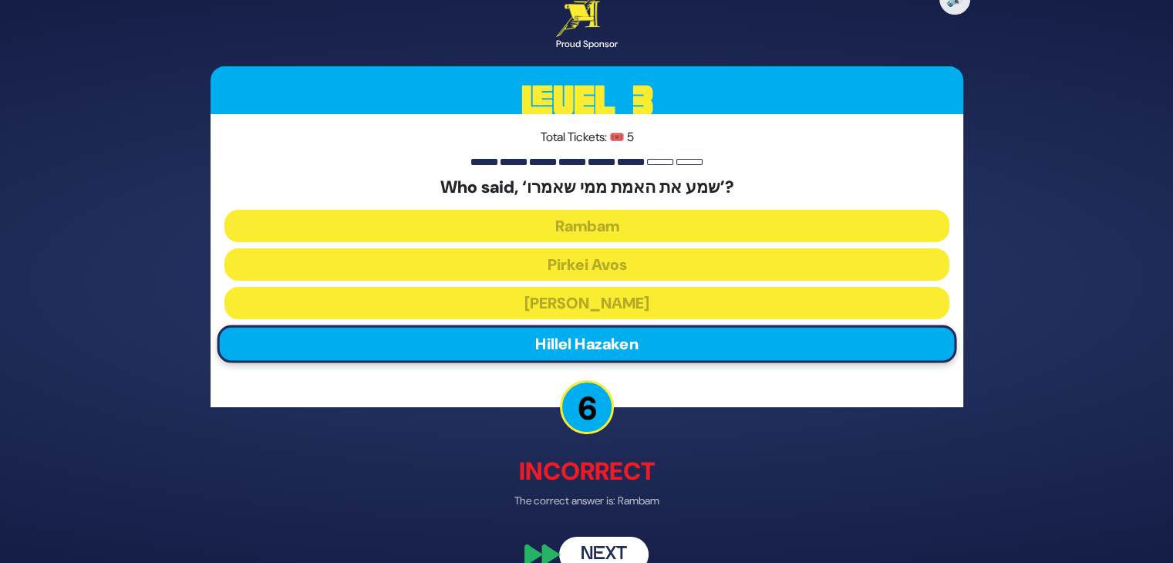
click at [602, 544] on button "Next" at bounding box center [603, 554] width 89 height 35
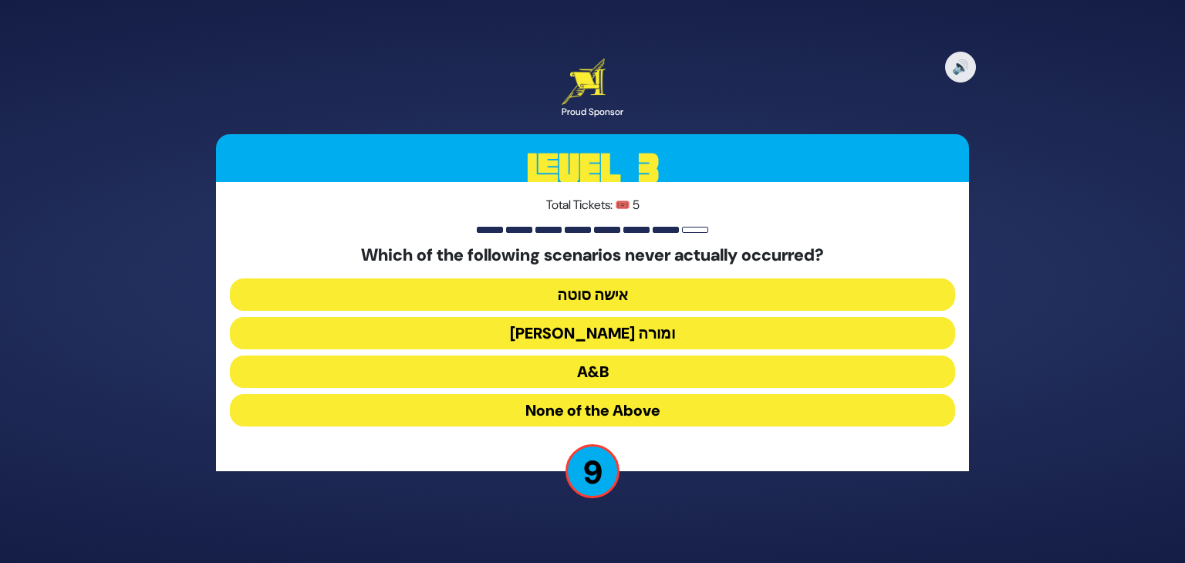
click at [640, 337] on button "[PERSON_NAME] ומורה" at bounding box center [592, 333] width 725 height 32
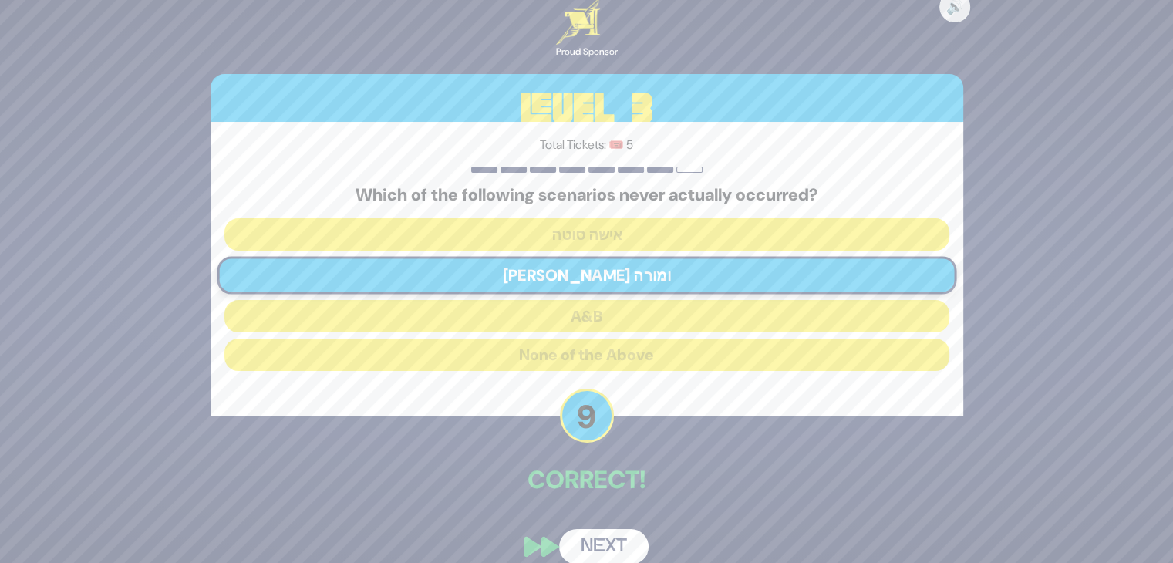
click at [605, 547] on button "Next" at bounding box center [603, 546] width 89 height 35
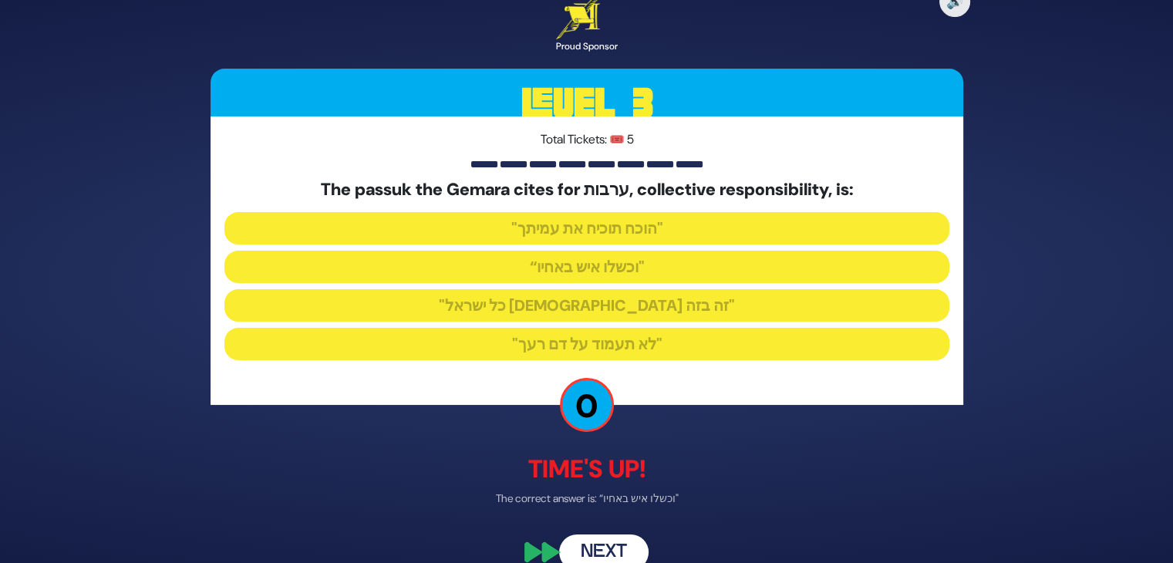
click at [615, 547] on button "Next" at bounding box center [603, 551] width 89 height 35
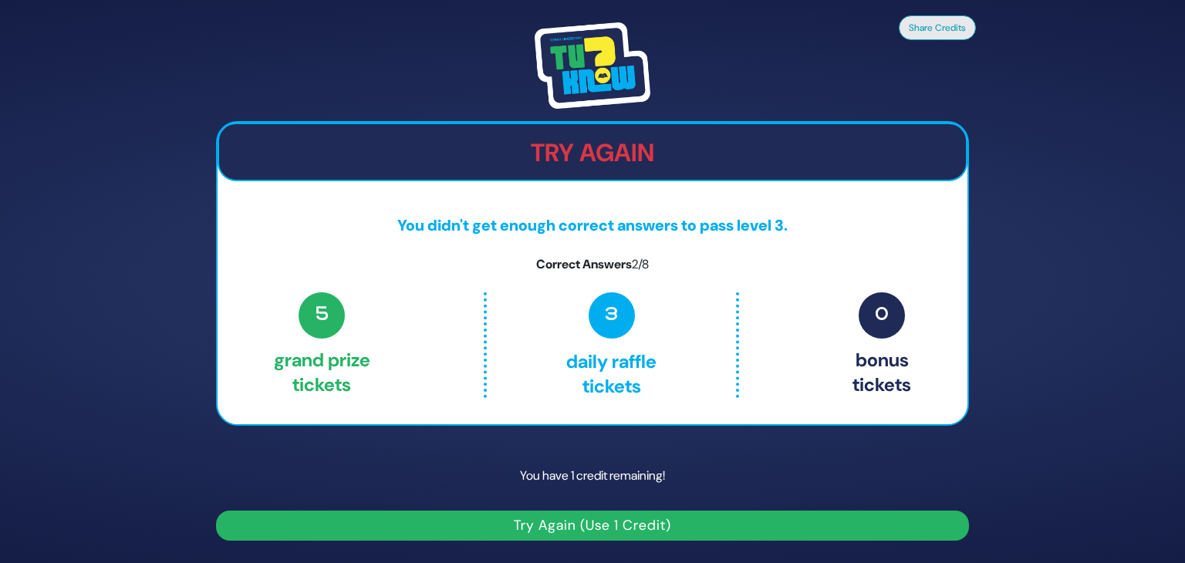
click at [618, 525] on button "Try Again (Use 1 Credit)" at bounding box center [592, 526] width 753 height 30
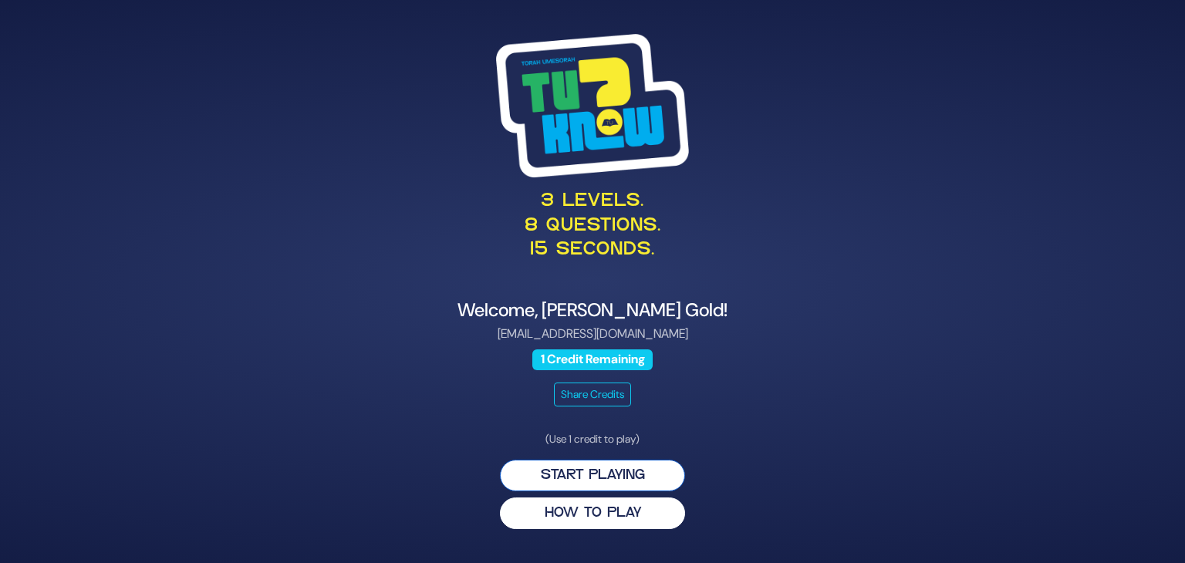
click at [626, 470] on button "Start Playing" at bounding box center [592, 476] width 185 height 32
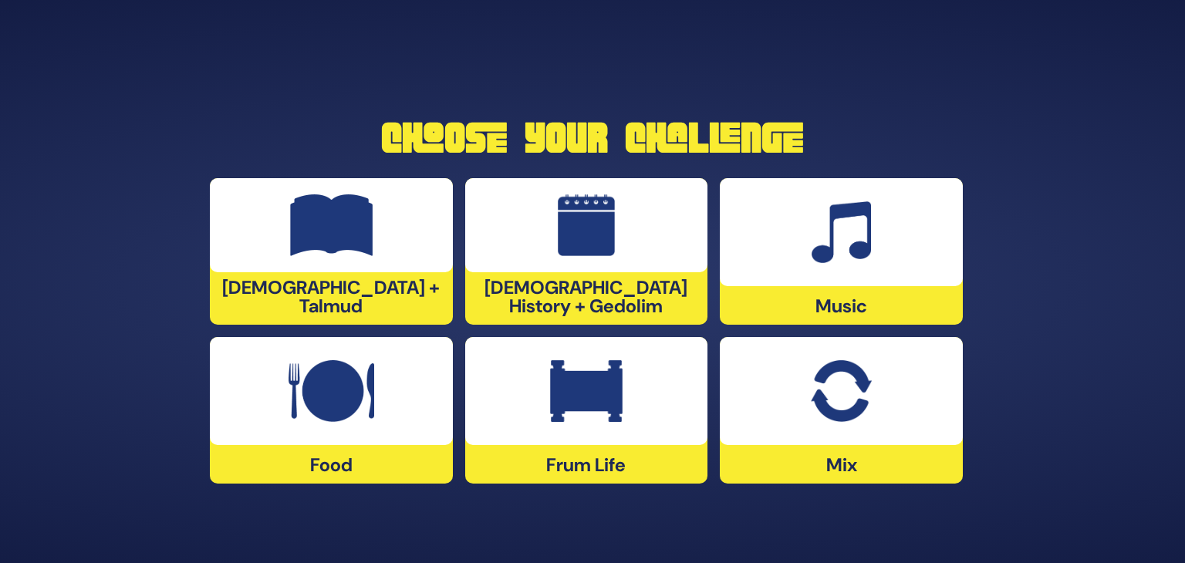
click at [379, 239] on div at bounding box center [331, 225] width 243 height 94
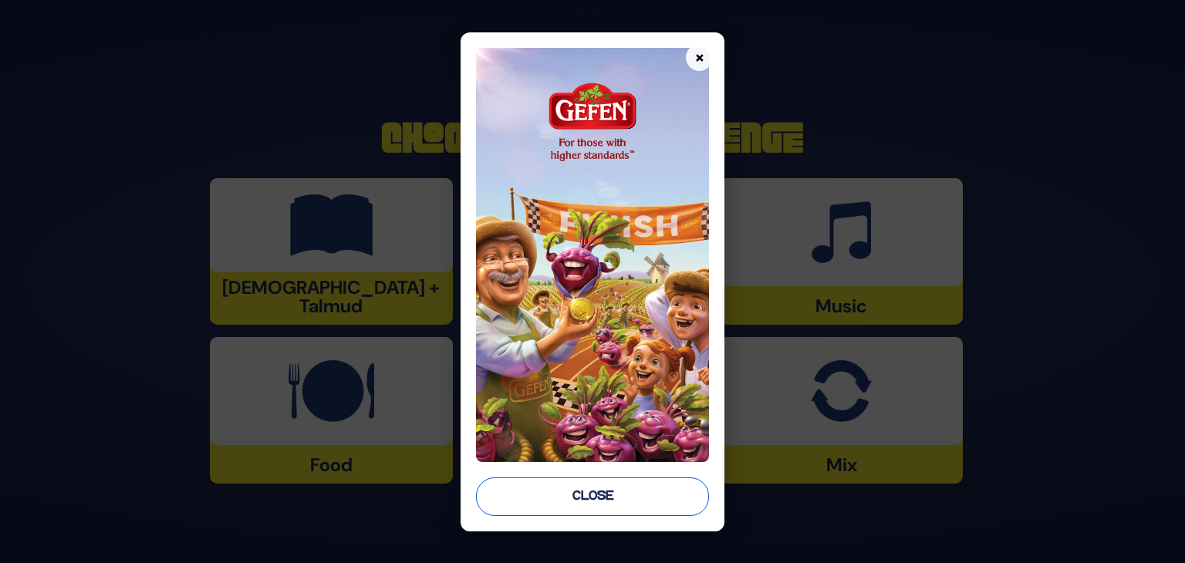
click at [580, 478] on button "Close" at bounding box center [592, 496] width 233 height 39
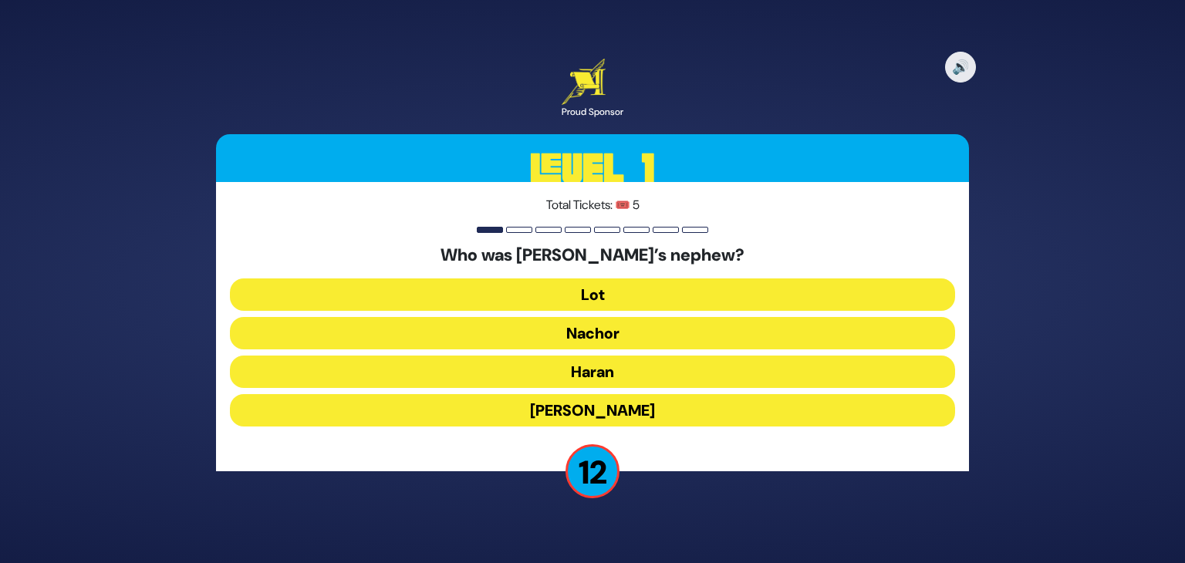
click at [625, 288] on button "Lot" at bounding box center [592, 294] width 725 height 32
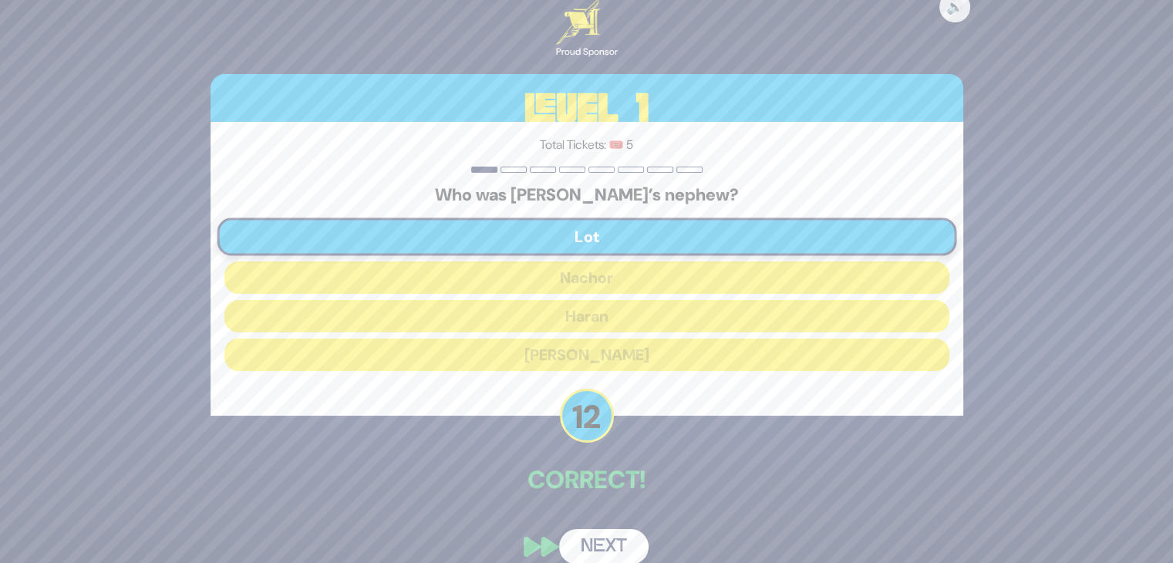
click at [612, 536] on button "Next" at bounding box center [603, 546] width 89 height 35
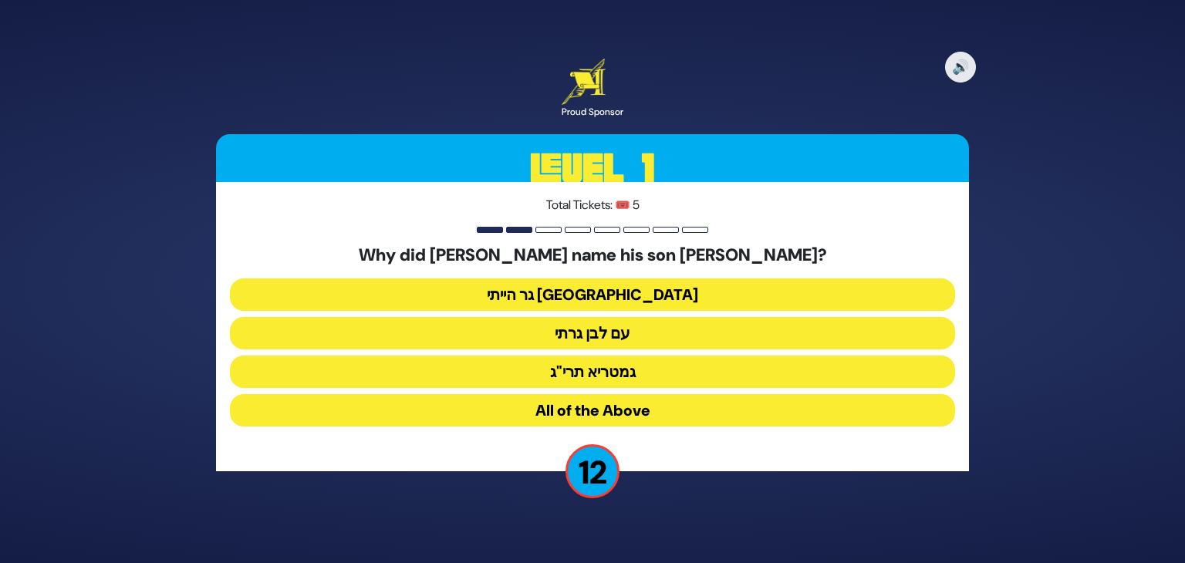
click at [652, 298] on button "גר הייתי [GEOGRAPHIC_DATA]" at bounding box center [592, 294] width 725 height 32
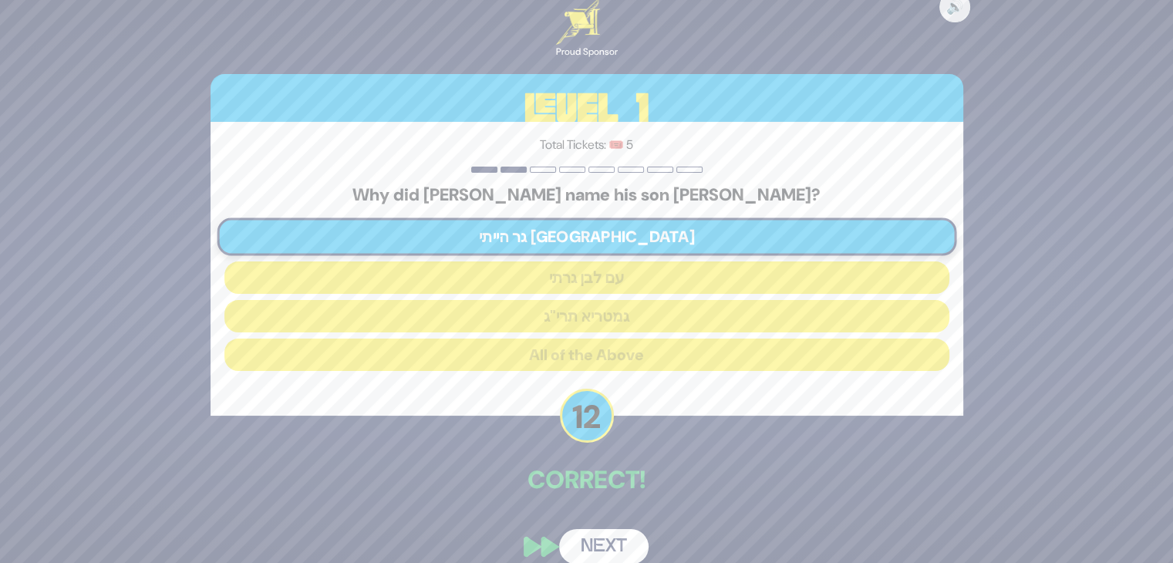
click at [609, 542] on button "Next" at bounding box center [603, 546] width 89 height 35
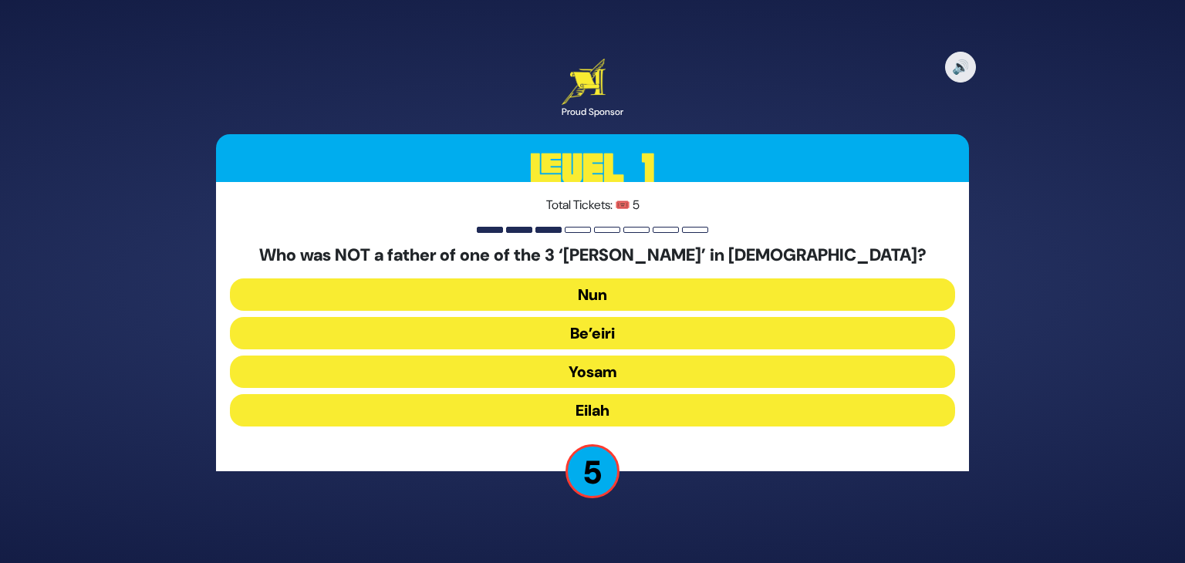
click at [625, 288] on button "Nun" at bounding box center [592, 294] width 725 height 32
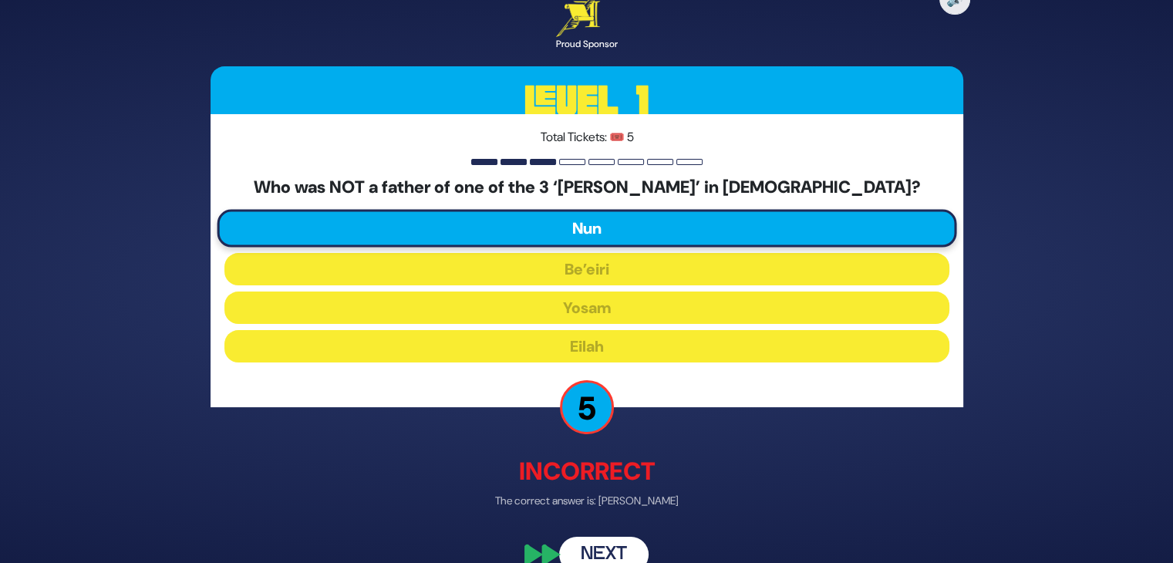
click at [602, 547] on button "Next" at bounding box center [603, 554] width 89 height 35
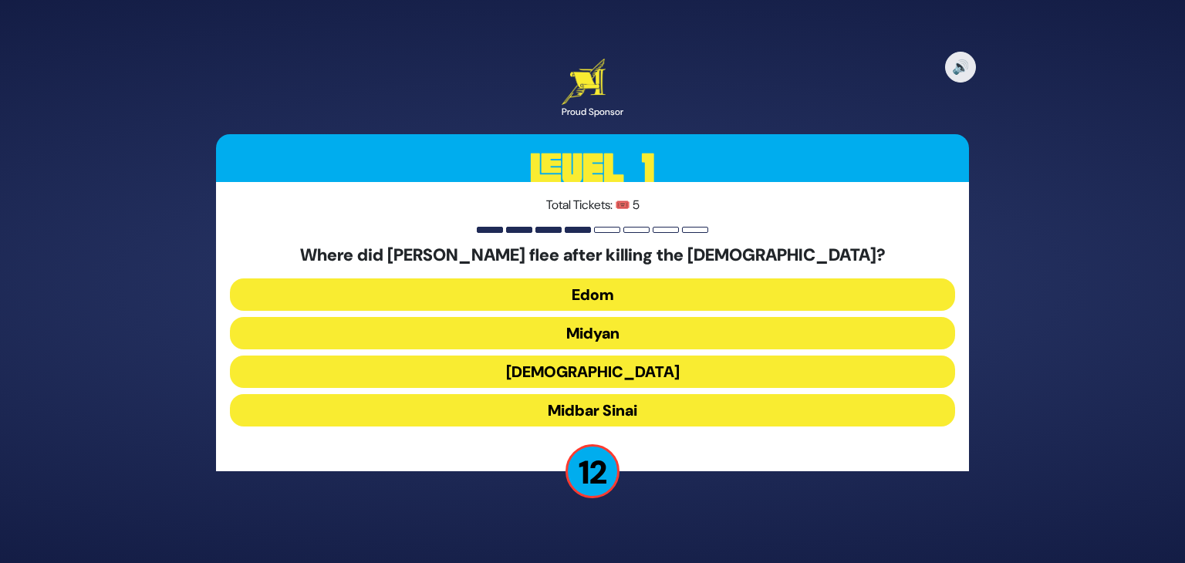
click at [623, 331] on button "Midyan" at bounding box center [592, 333] width 725 height 32
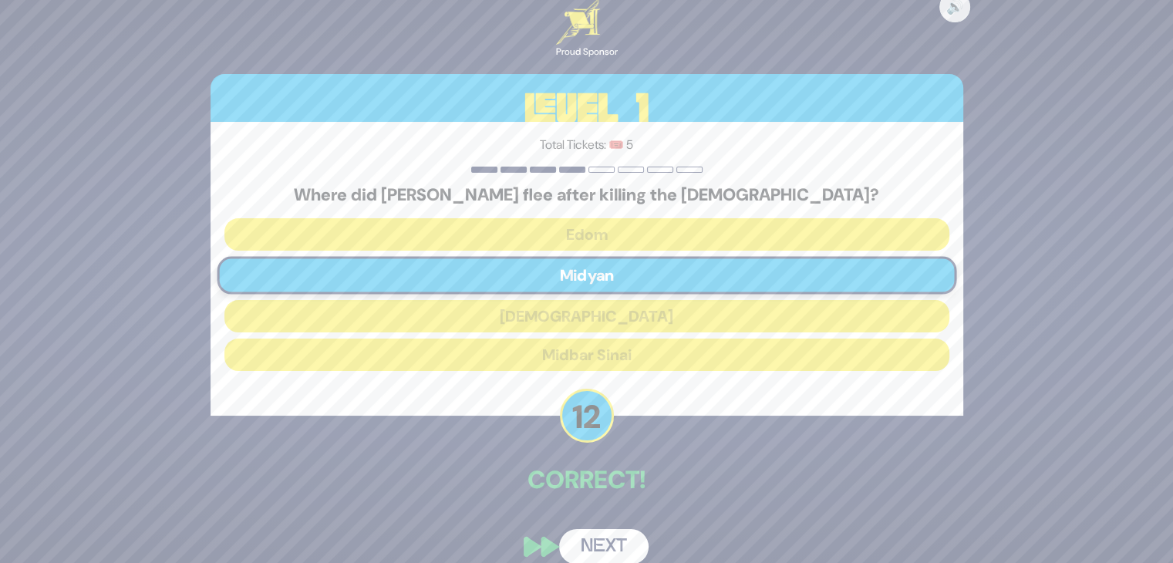
click at [595, 540] on button "Next" at bounding box center [603, 546] width 89 height 35
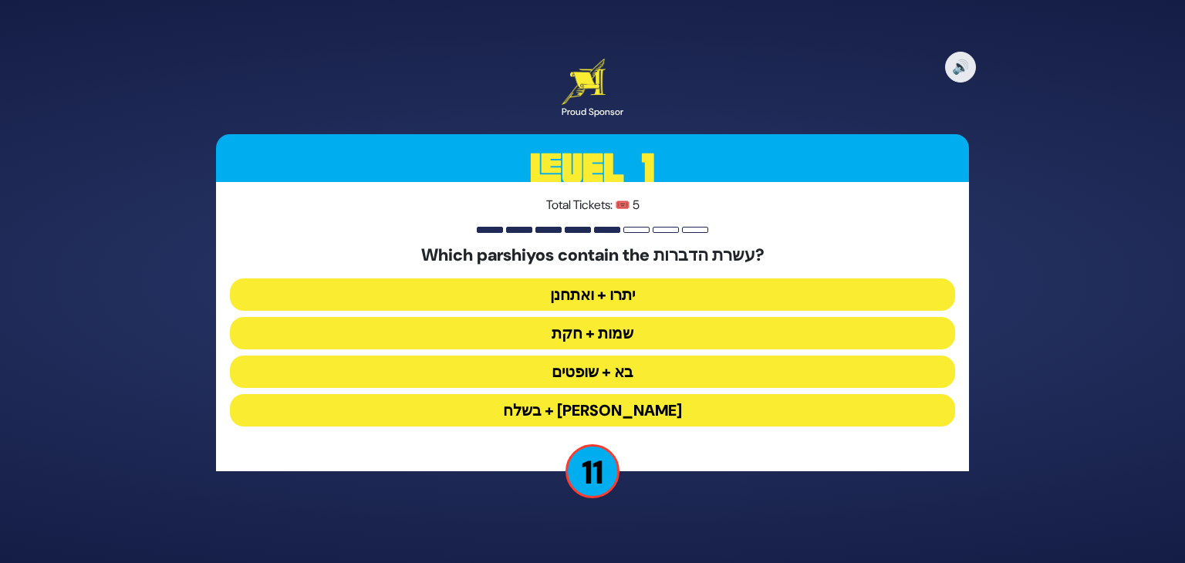
click at [635, 305] on button "יתרו + ואתחנן" at bounding box center [592, 294] width 725 height 32
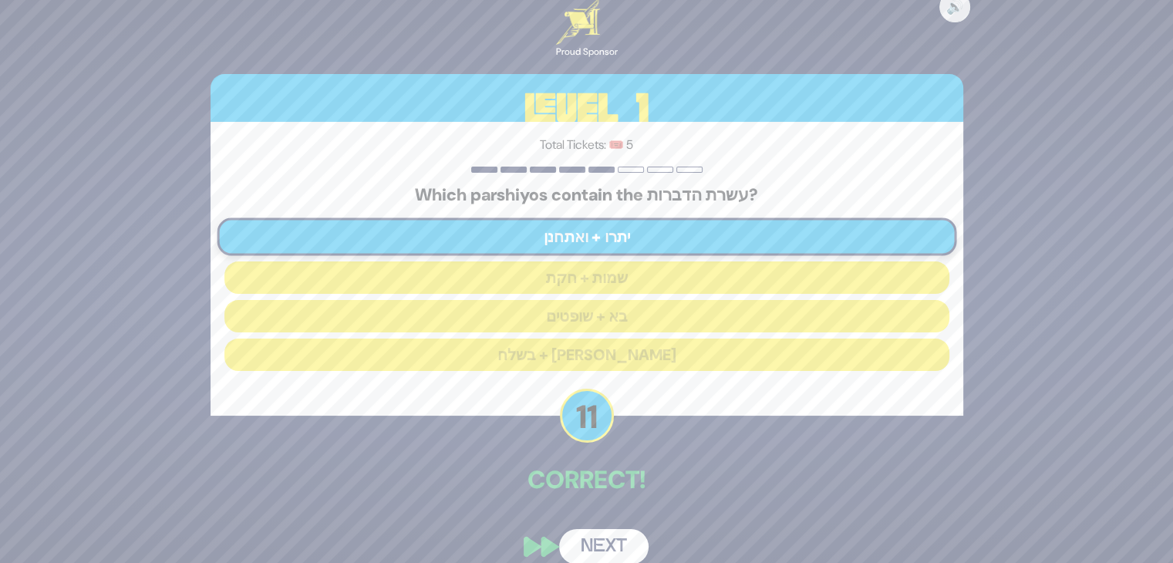
click at [611, 529] on button "Next" at bounding box center [603, 546] width 89 height 35
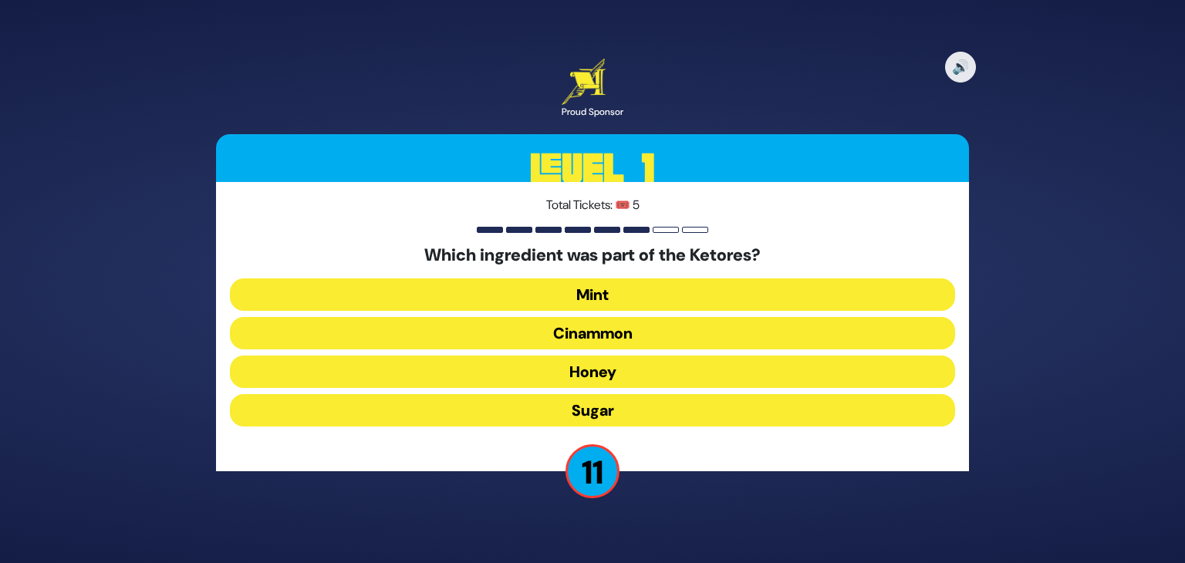
click at [635, 335] on button "Cinammon" at bounding box center [592, 333] width 725 height 32
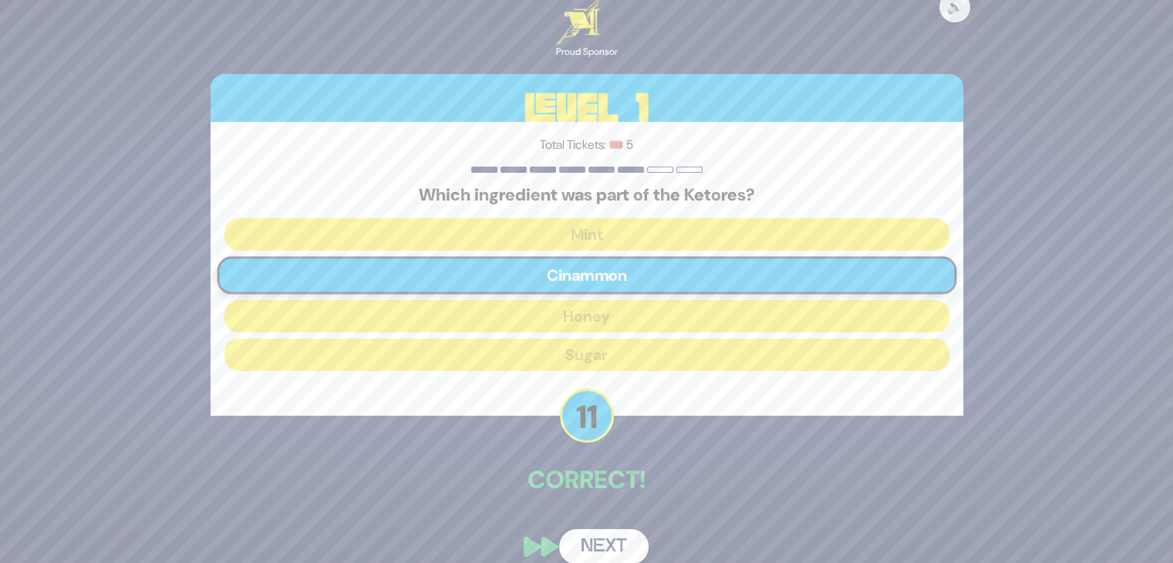
click at [608, 545] on button "Next" at bounding box center [603, 546] width 89 height 35
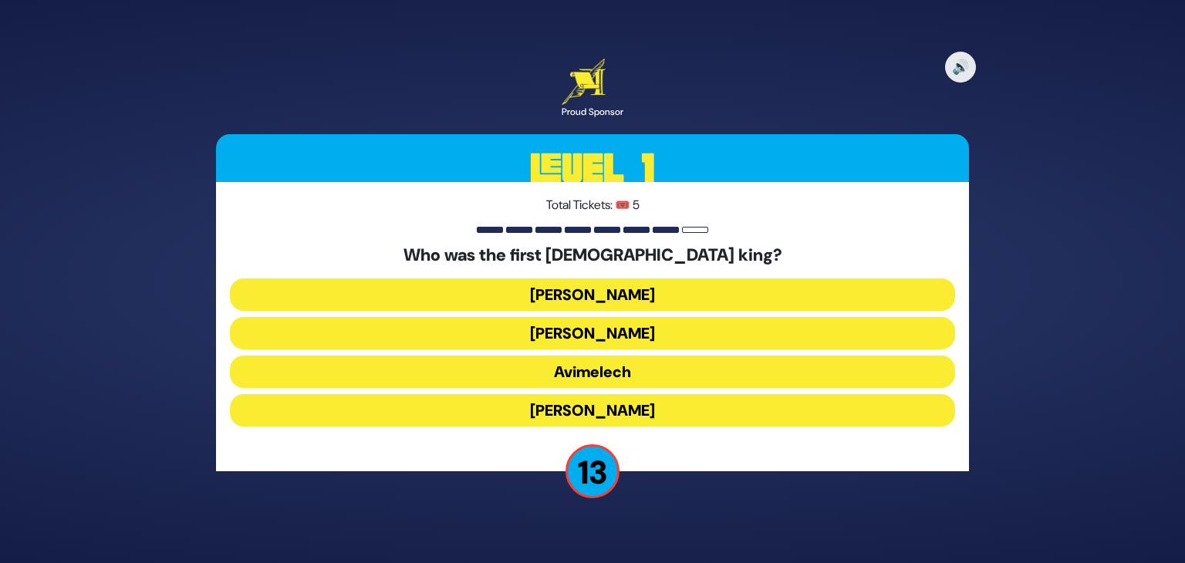
click at [631, 294] on button "[PERSON_NAME]" at bounding box center [592, 294] width 725 height 32
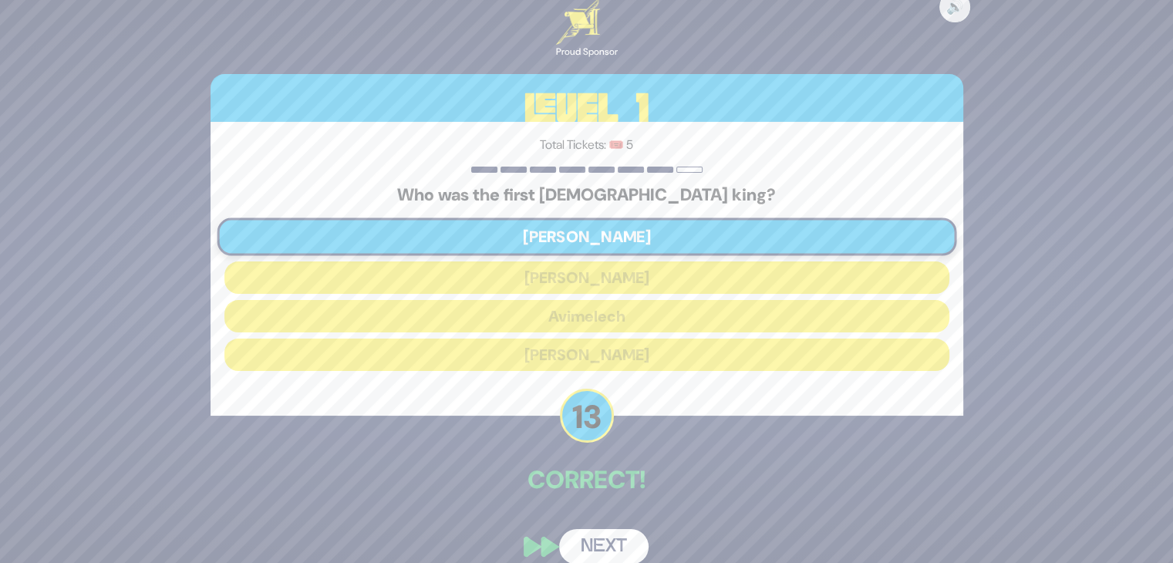
click at [615, 551] on button "Next" at bounding box center [603, 546] width 89 height 35
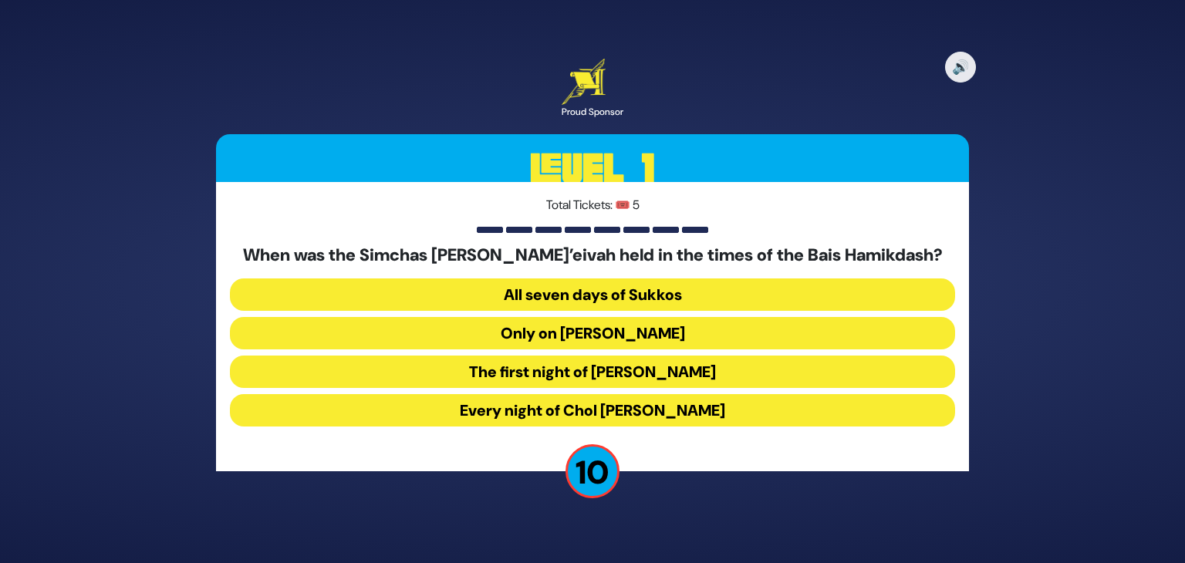
click at [642, 319] on button "Only on [PERSON_NAME]" at bounding box center [592, 333] width 725 height 32
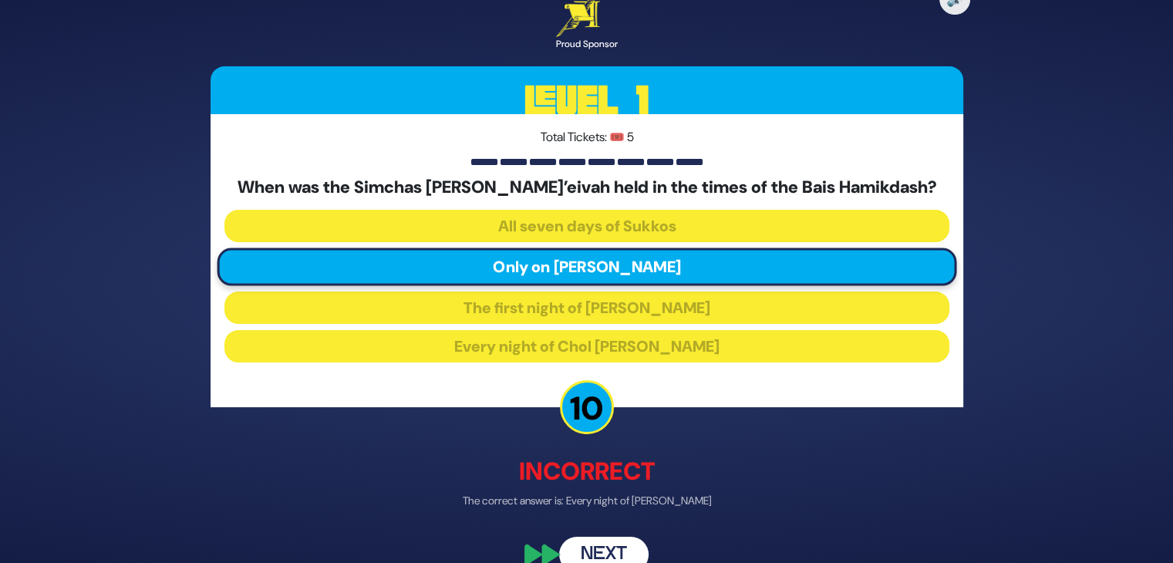
click at [608, 545] on button "Next" at bounding box center [603, 554] width 89 height 35
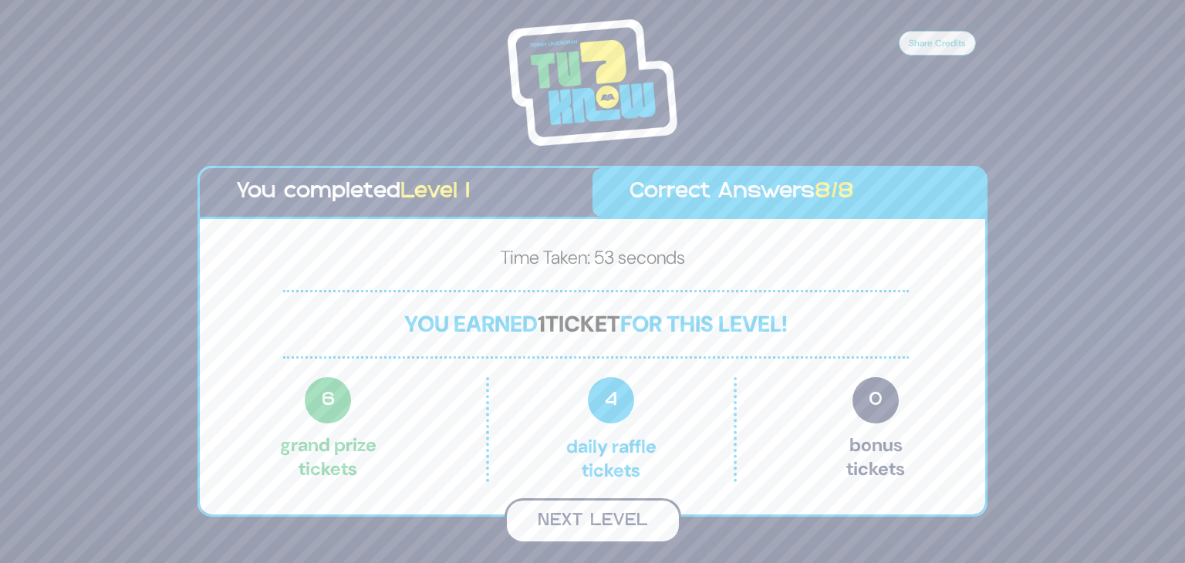
click at [612, 522] on button "Next Level" at bounding box center [592, 521] width 177 height 46
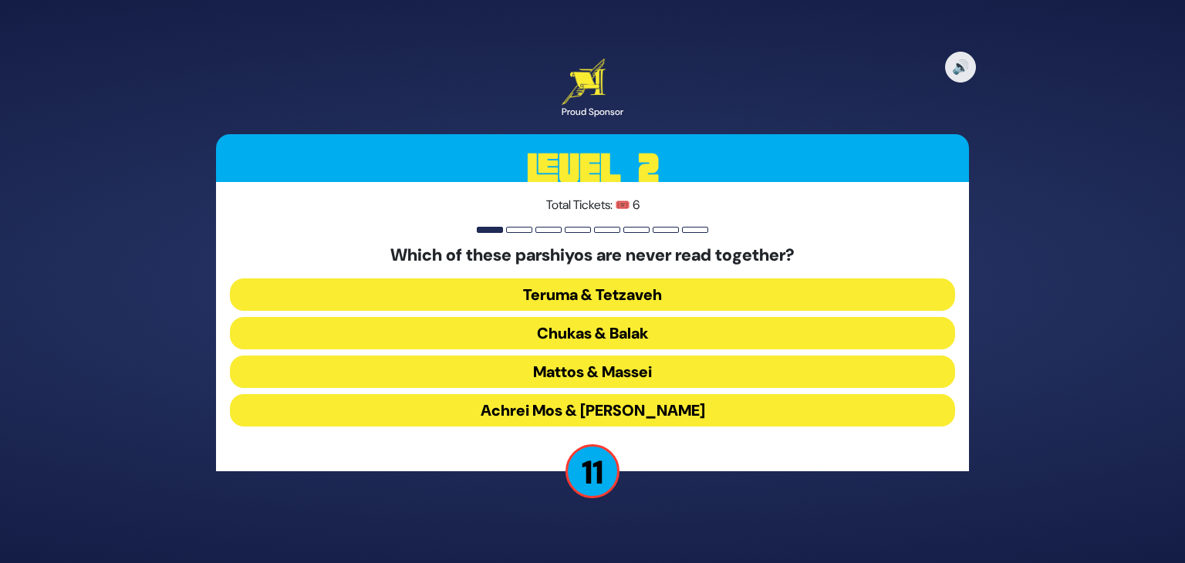
click at [666, 296] on button "Teruma & Tetzaveh" at bounding box center [592, 294] width 725 height 32
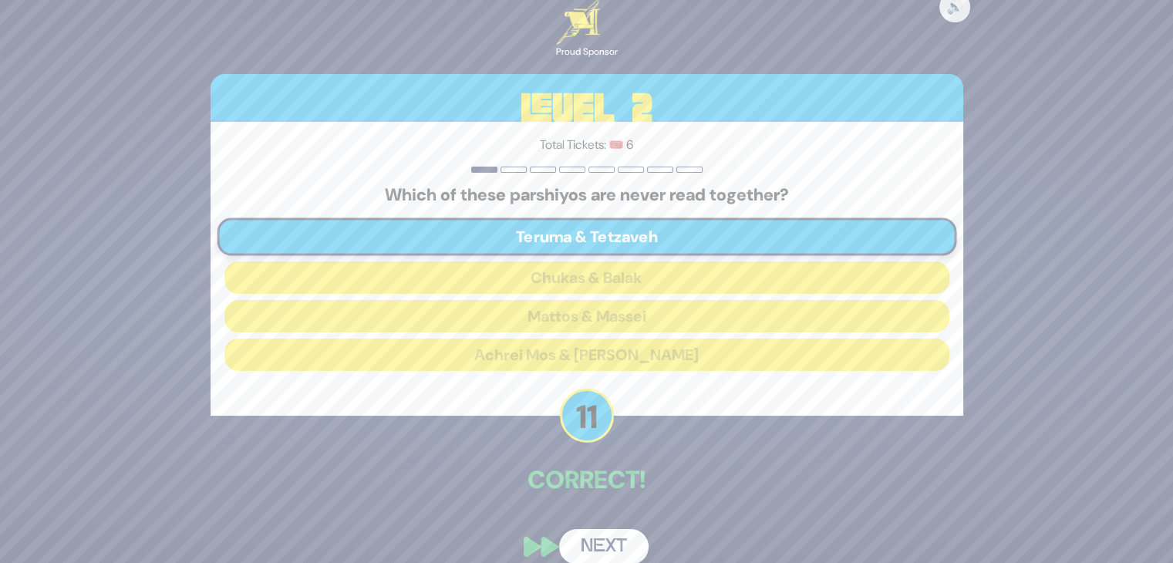
click at [591, 557] on button "Next" at bounding box center [603, 546] width 89 height 35
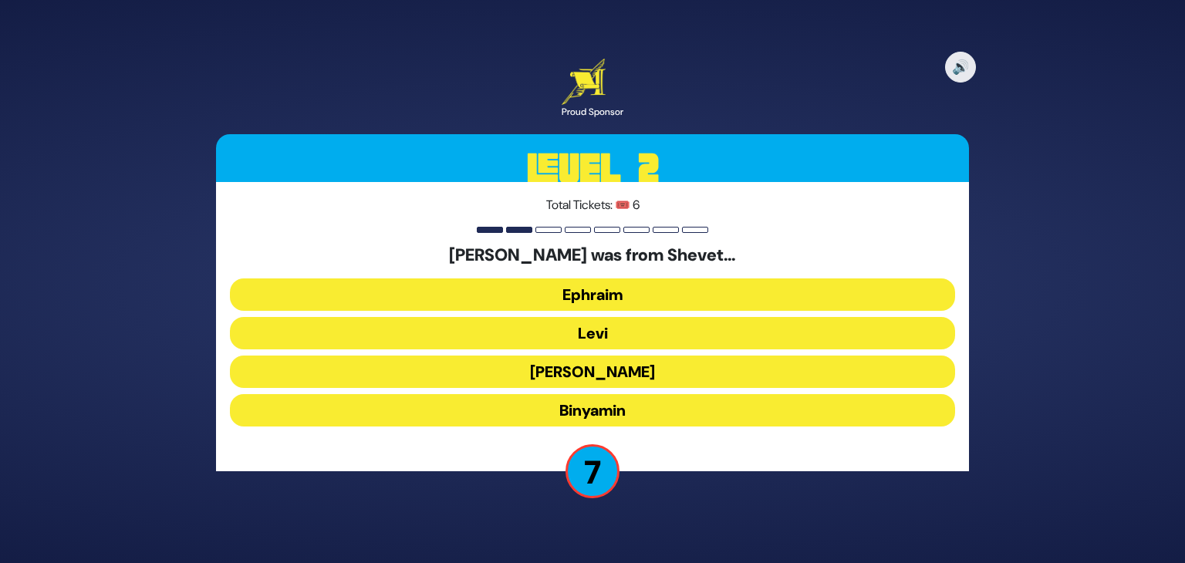
click at [628, 297] on button "Ephraim" at bounding box center [592, 294] width 725 height 32
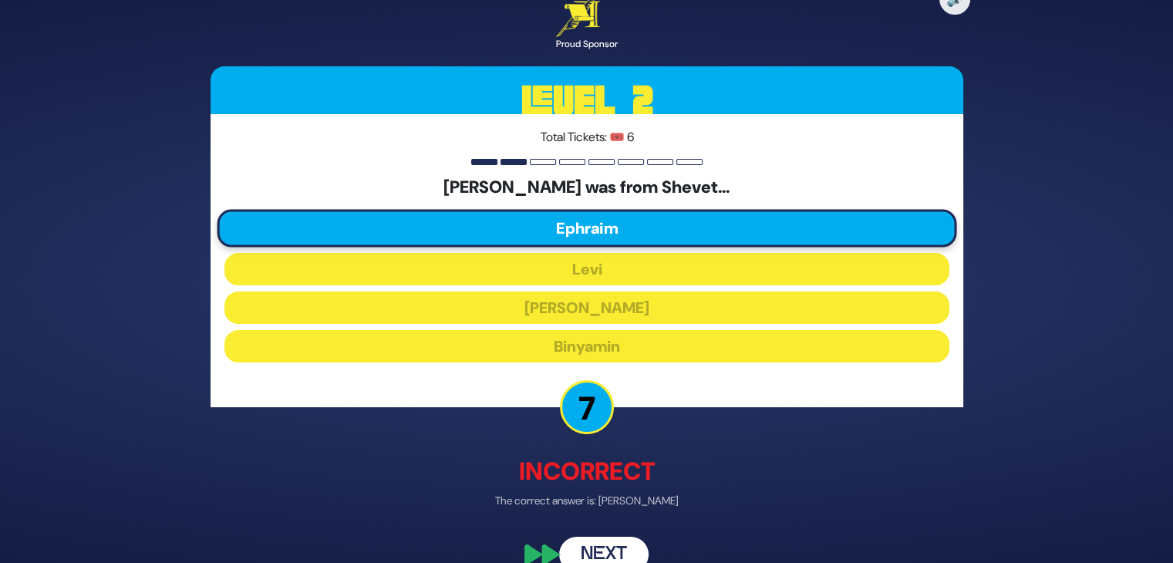
click at [602, 551] on button "Next" at bounding box center [603, 554] width 89 height 35
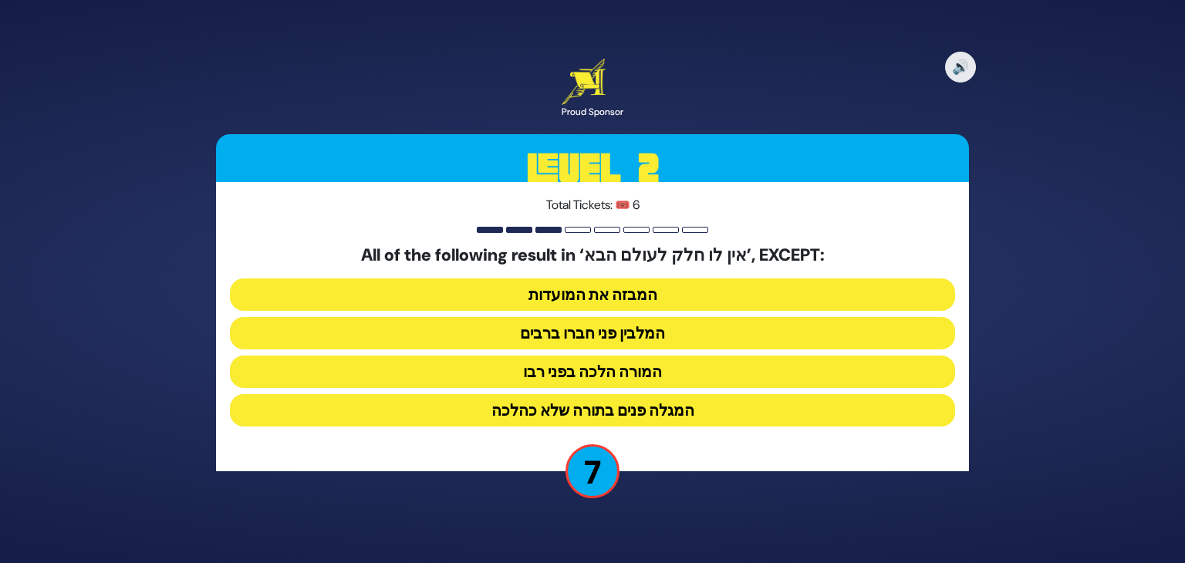
click at [661, 374] on button "המורה הלכה בפני רבו" at bounding box center [592, 372] width 725 height 32
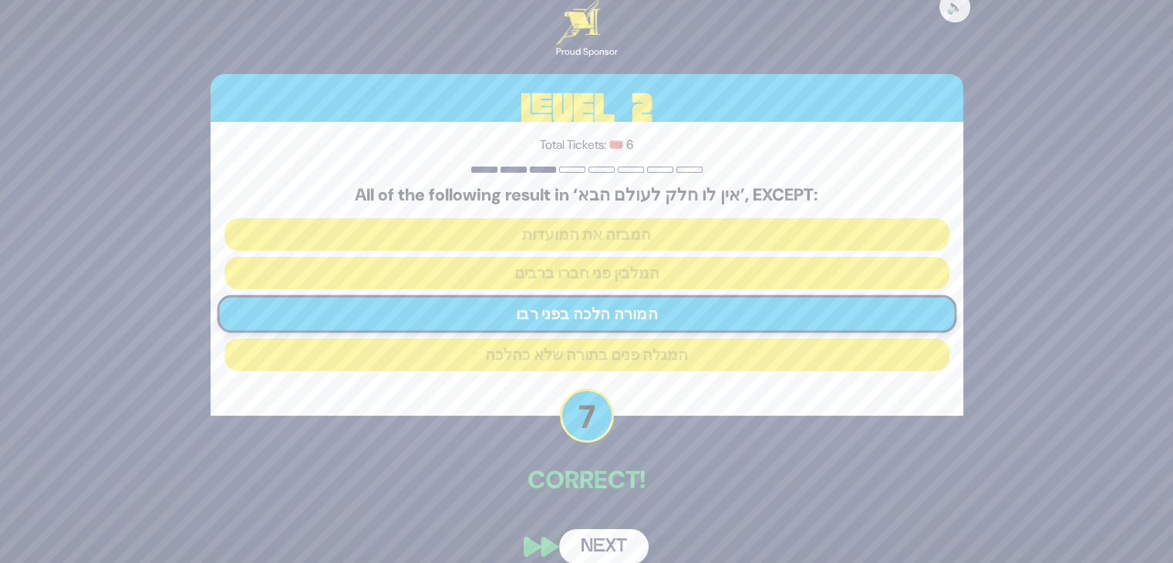
click at [611, 534] on button "Next" at bounding box center [603, 546] width 89 height 35
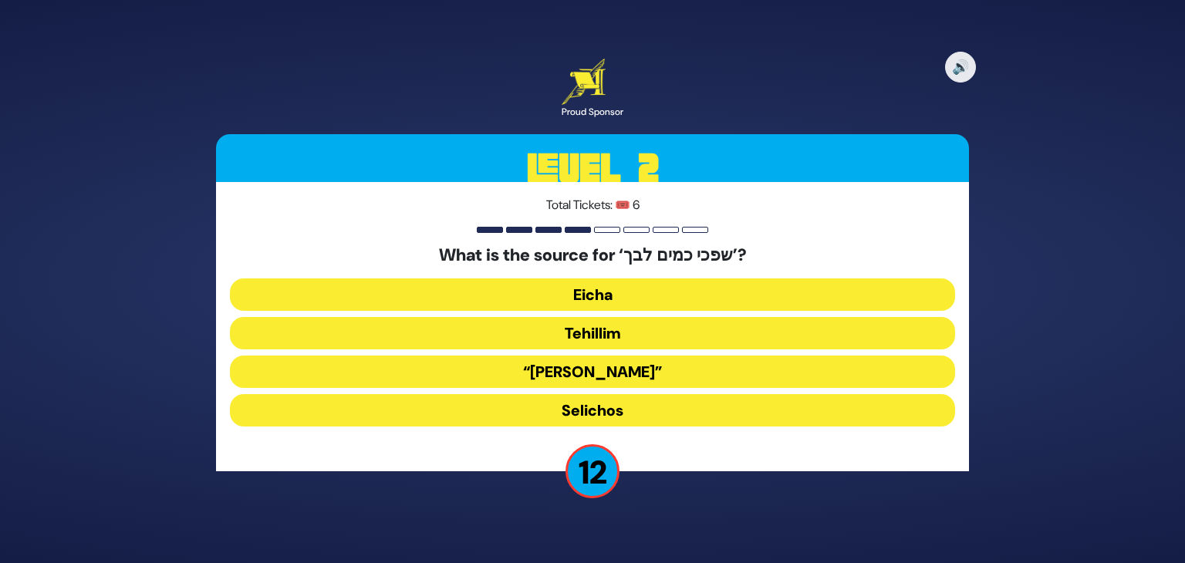
click at [634, 296] on button "Eicha" at bounding box center [592, 294] width 725 height 32
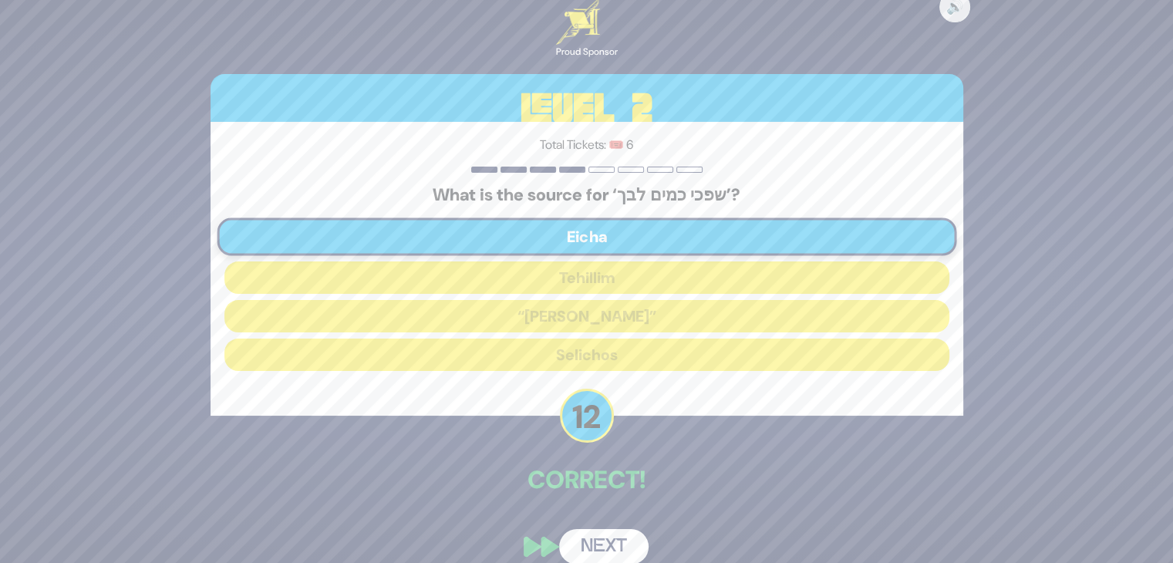
click at [589, 536] on button "Next" at bounding box center [603, 546] width 89 height 35
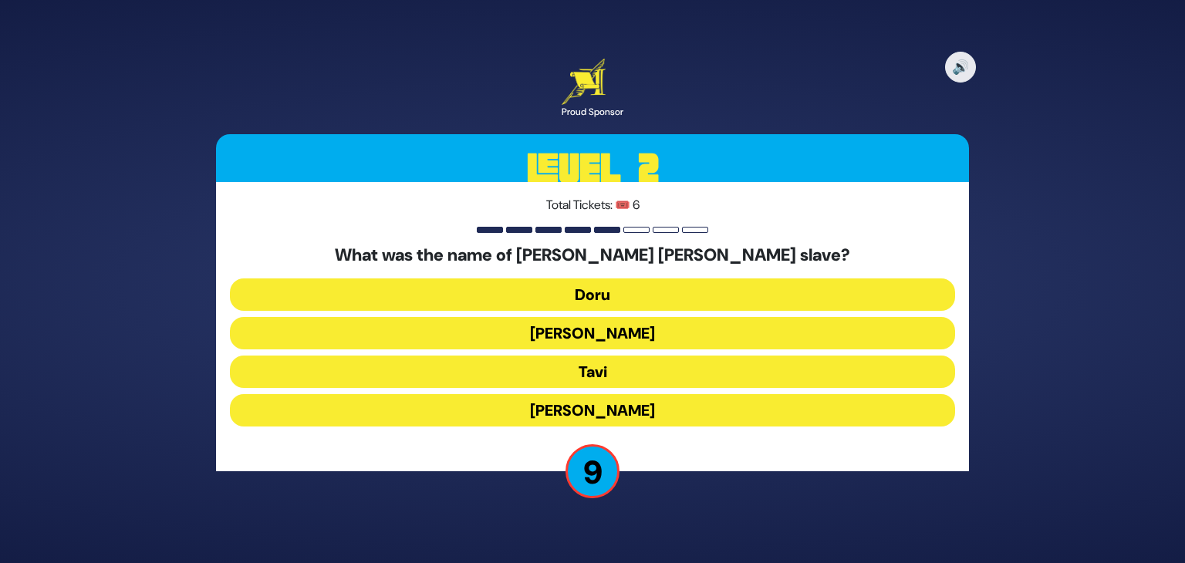
click at [622, 368] on button "Tavi" at bounding box center [592, 372] width 725 height 32
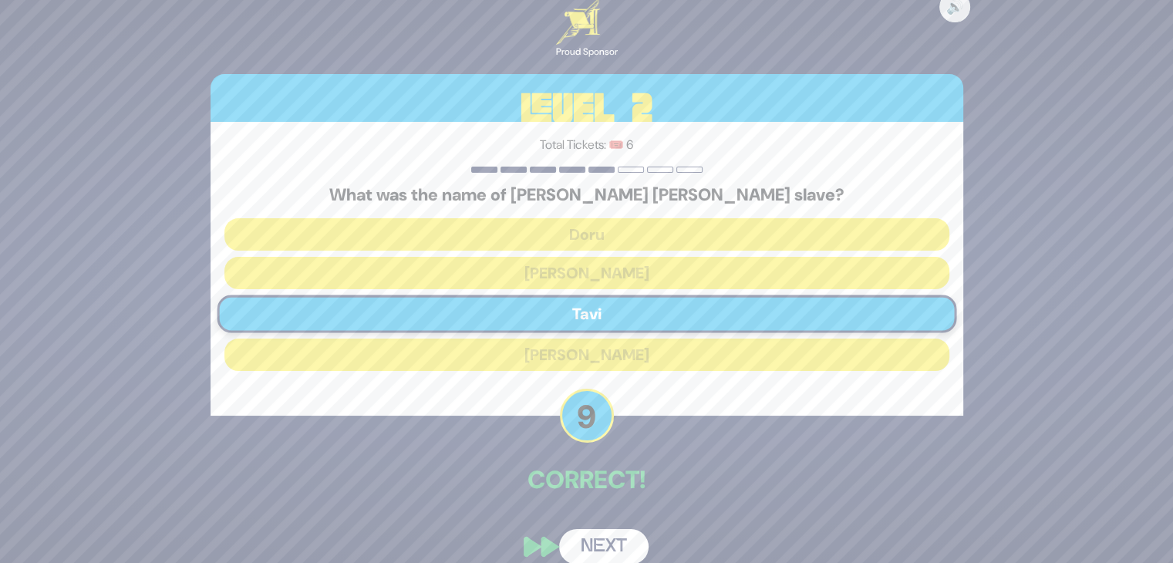
click at [605, 530] on button "Next" at bounding box center [603, 546] width 89 height 35
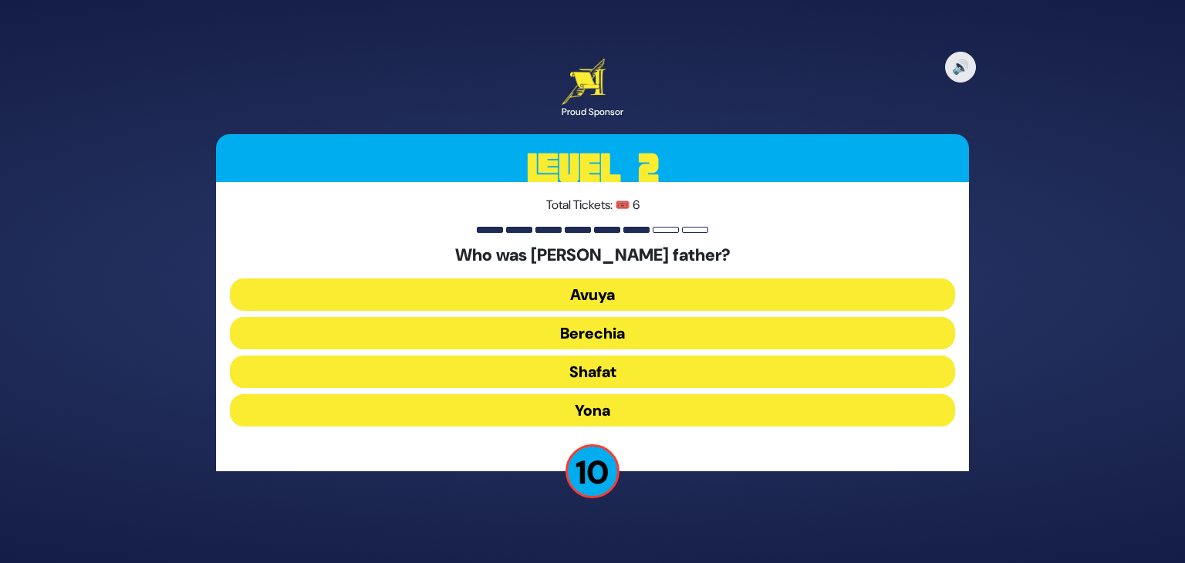
click at [618, 285] on button "Avuya" at bounding box center [592, 294] width 725 height 32
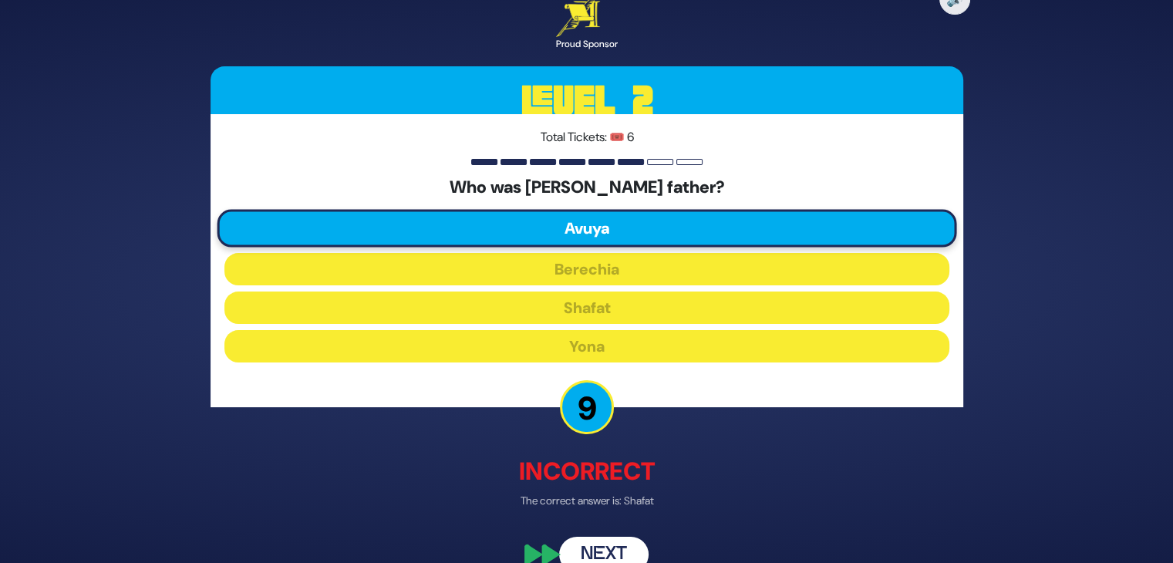
click at [606, 549] on button "Next" at bounding box center [603, 554] width 89 height 35
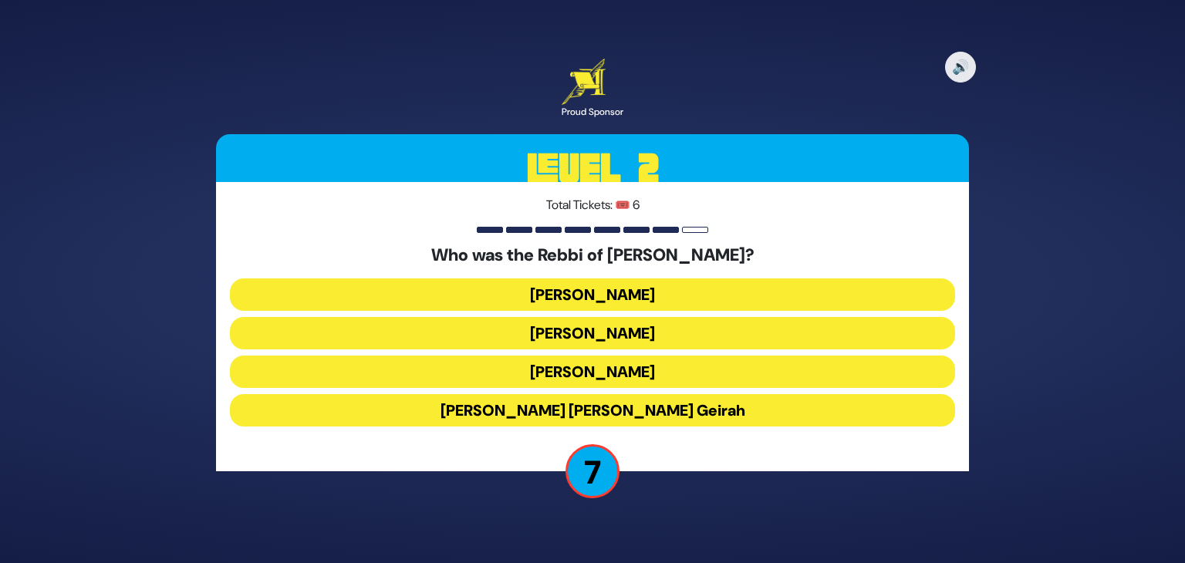
click at [620, 362] on button "[PERSON_NAME]" at bounding box center [592, 372] width 725 height 32
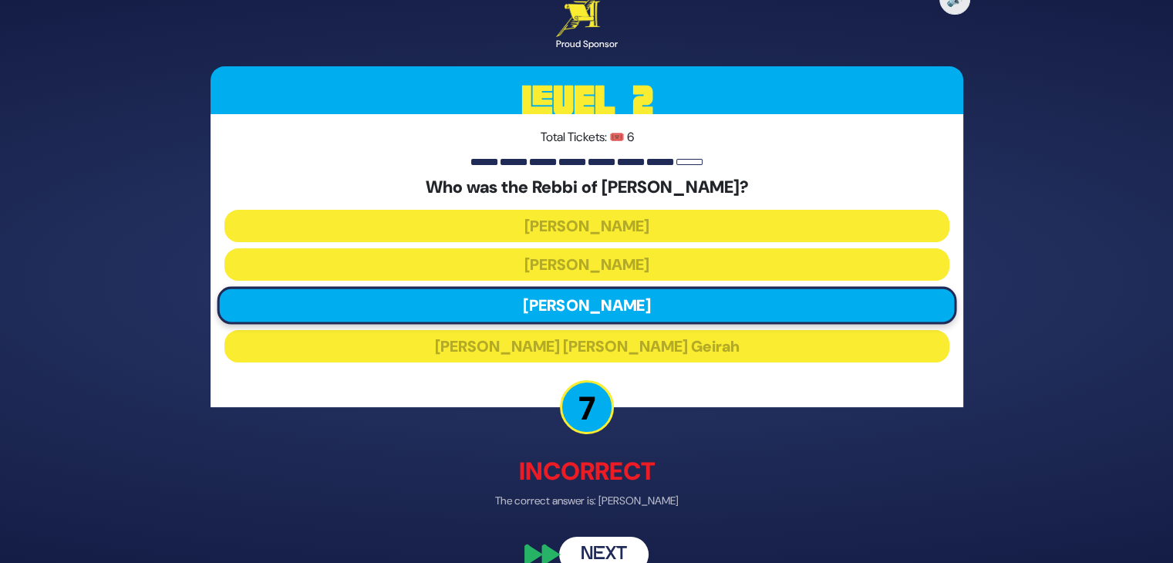
click at [593, 555] on button "Next" at bounding box center [603, 554] width 89 height 35
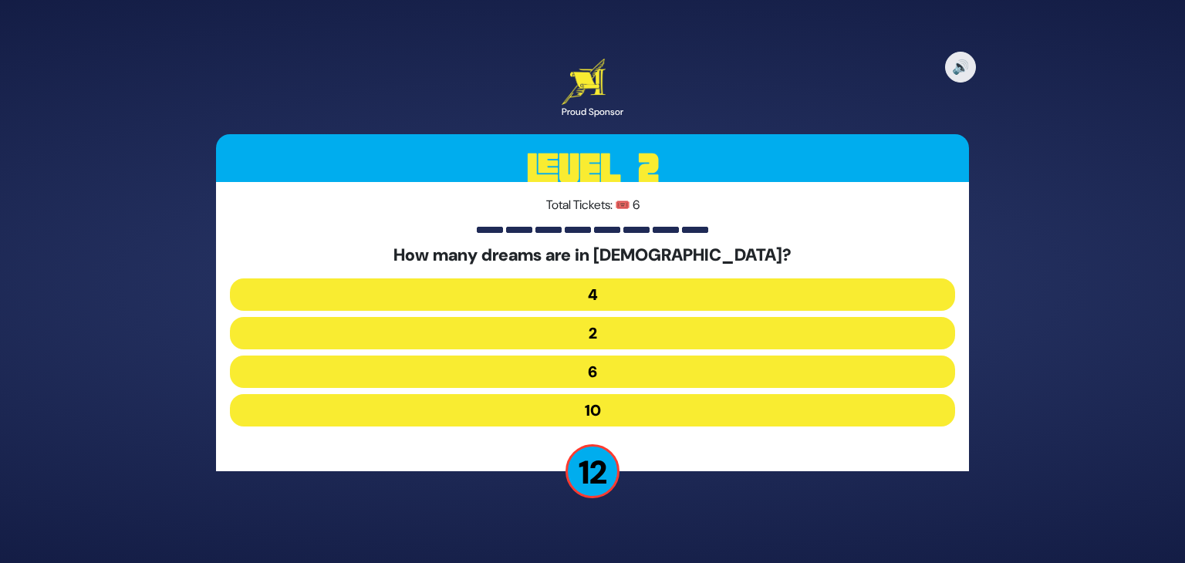
click at [616, 407] on button "10" at bounding box center [592, 410] width 725 height 32
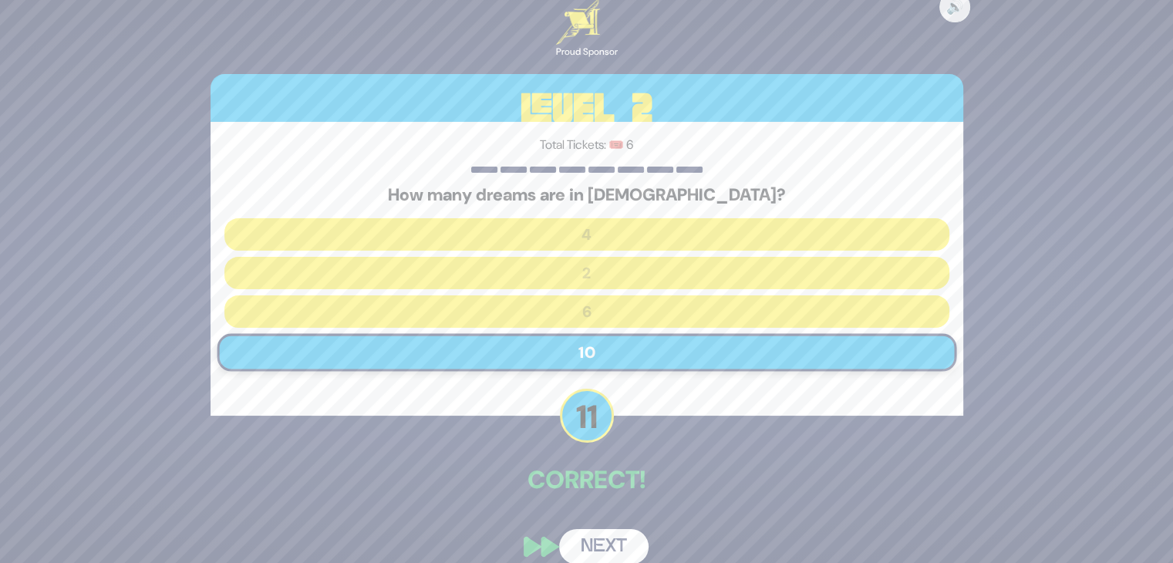
click at [599, 538] on button "Next" at bounding box center [603, 546] width 89 height 35
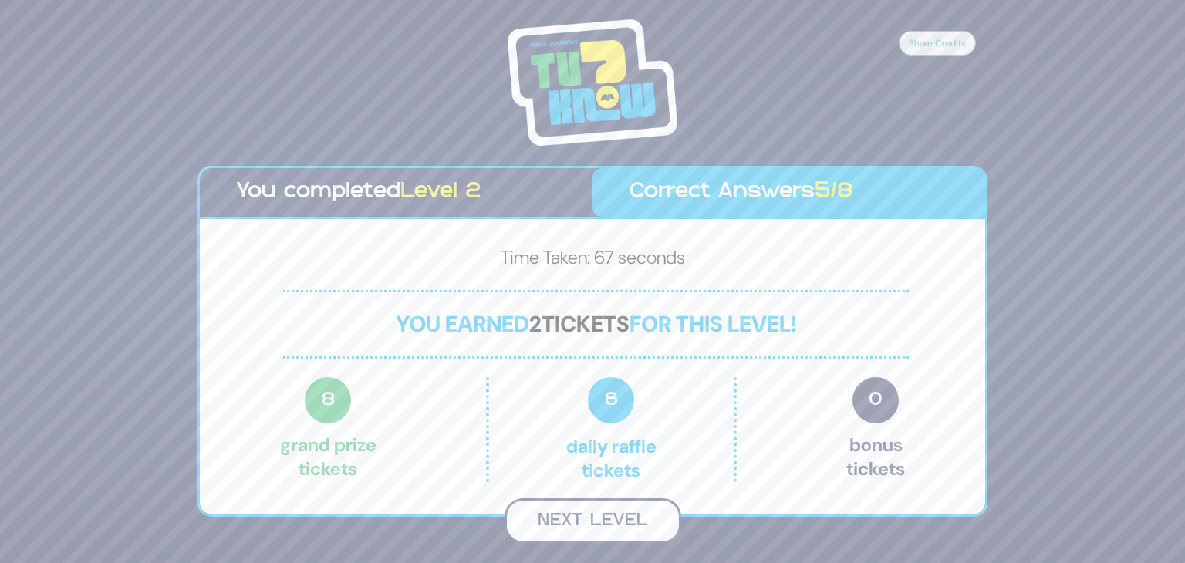
click at [617, 517] on button "Next Level" at bounding box center [592, 521] width 177 height 46
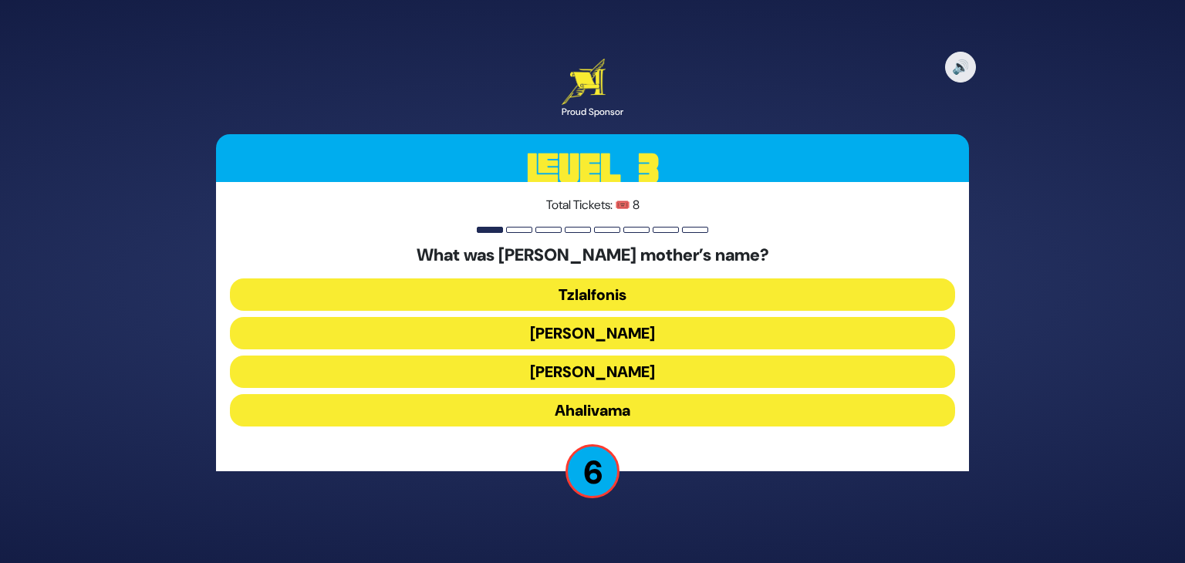
click at [642, 404] on button "Ahalivama" at bounding box center [592, 410] width 725 height 32
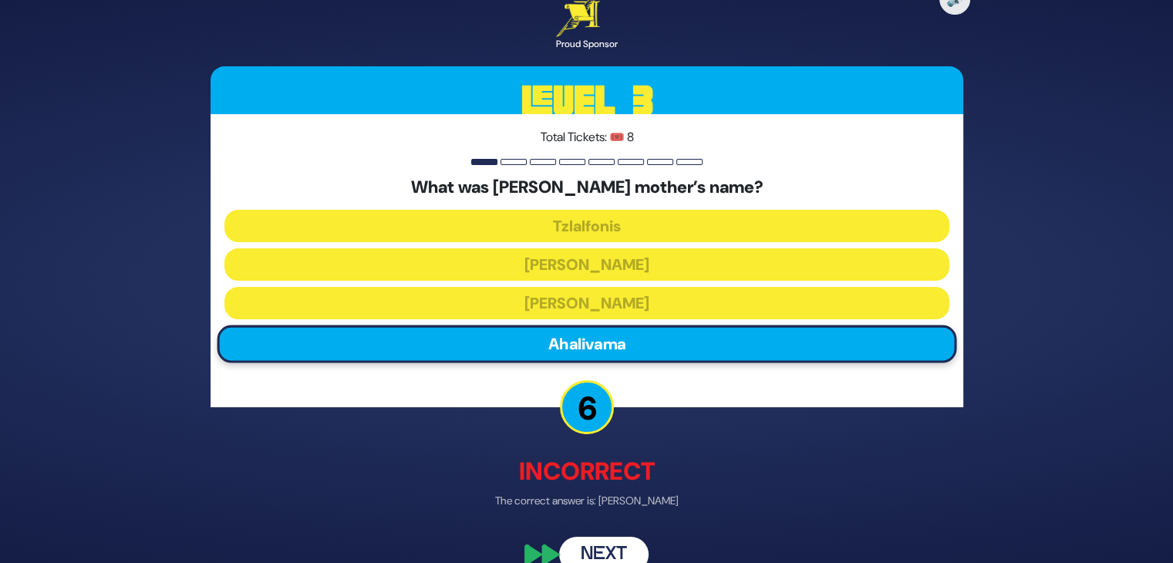
click at [598, 553] on button "Next" at bounding box center [603, 554] width 89 height 35
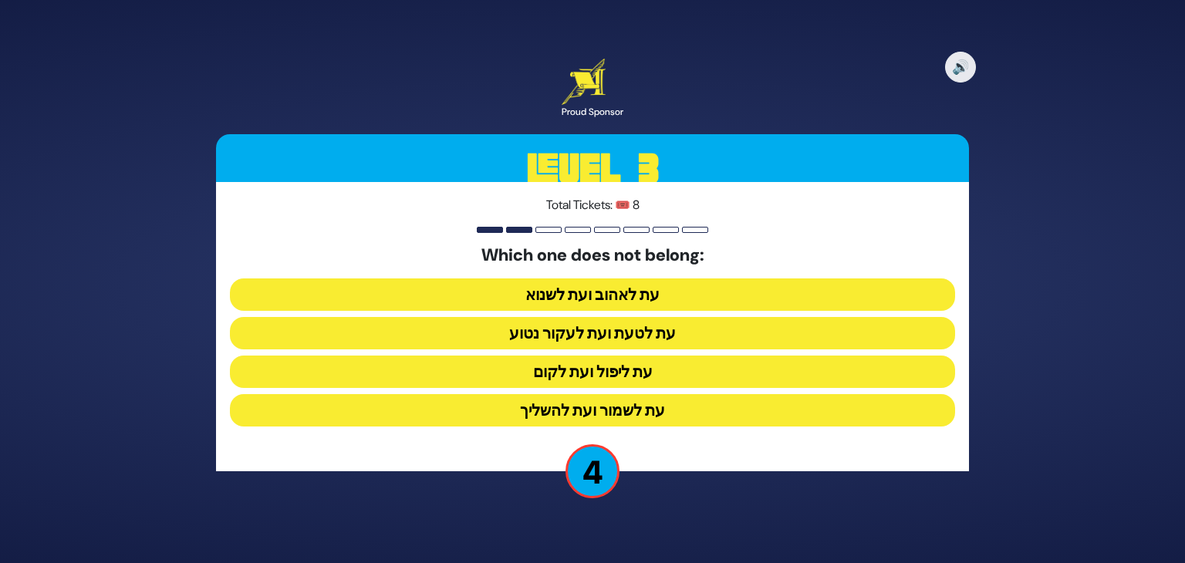
click at [640, 374] on button "עת ליפול ועת לקום" at bounding box center [592, 372] width 725 height 32
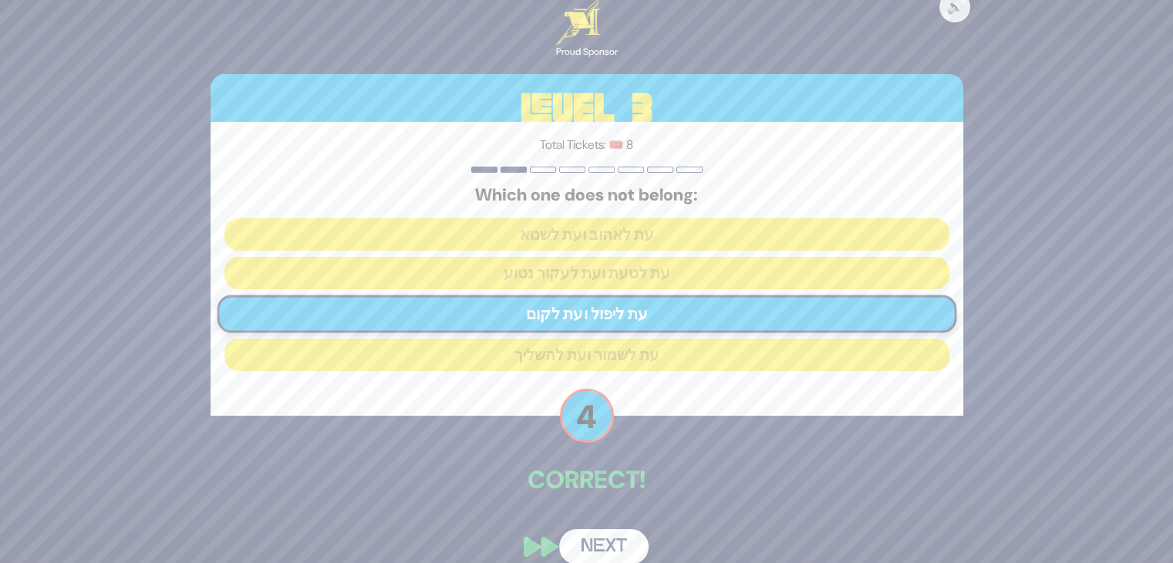
click at [608, 540] on button "Next" at bounding box center [603, 546] width 89 height 35
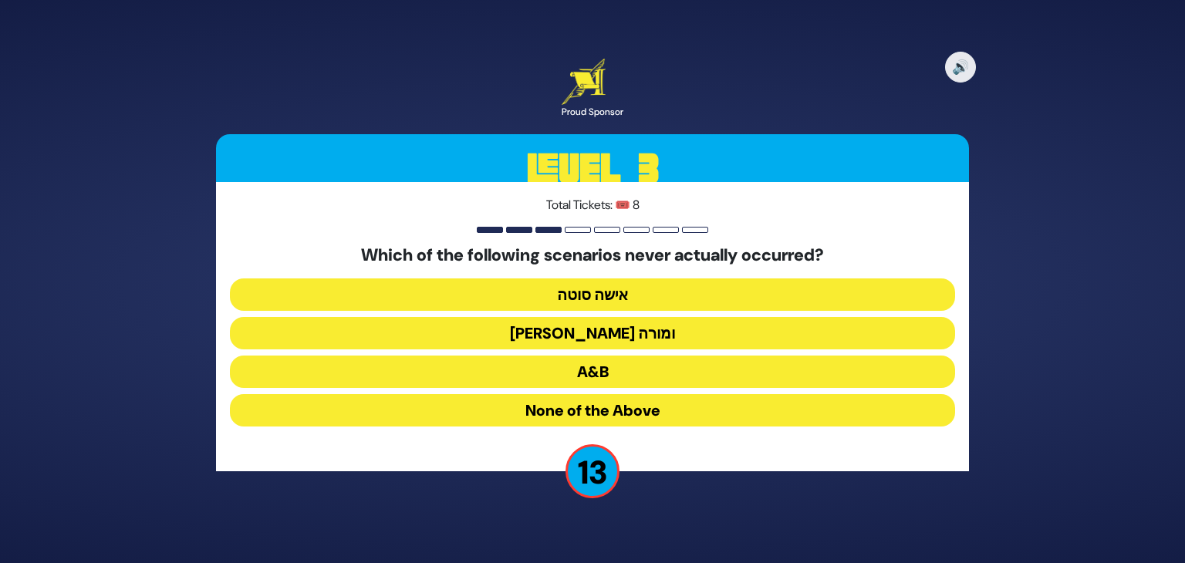
click at [625, 333] on button "[PERSON_NAME] ומורה" at bounding box center [592, 333] width 725 height 32
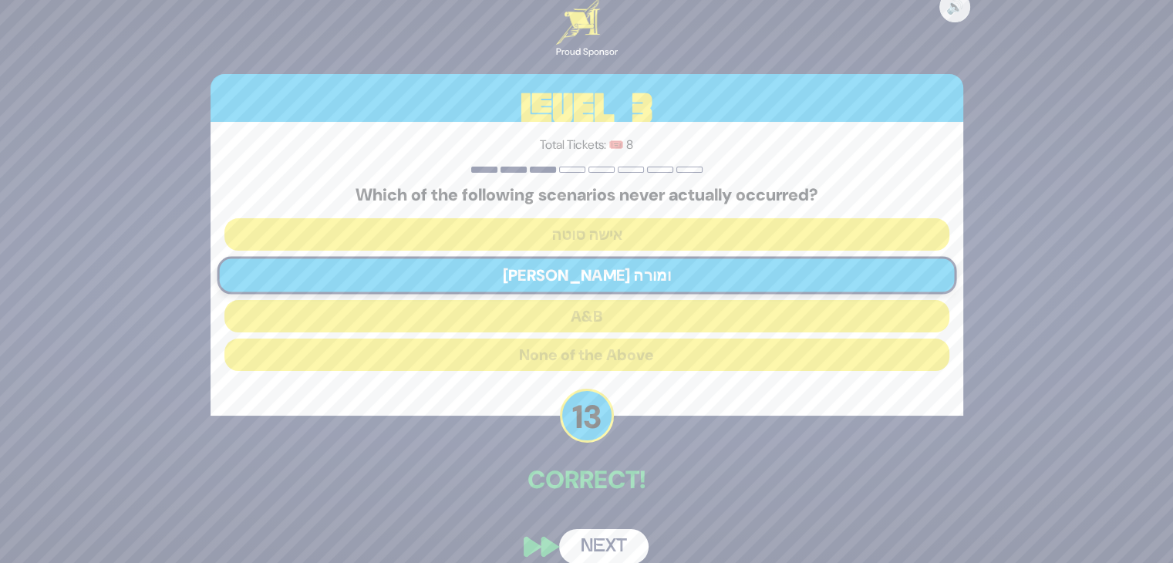
click at [593, 541] on button "Next" at bounding box center [603, 546] width 89 height 35
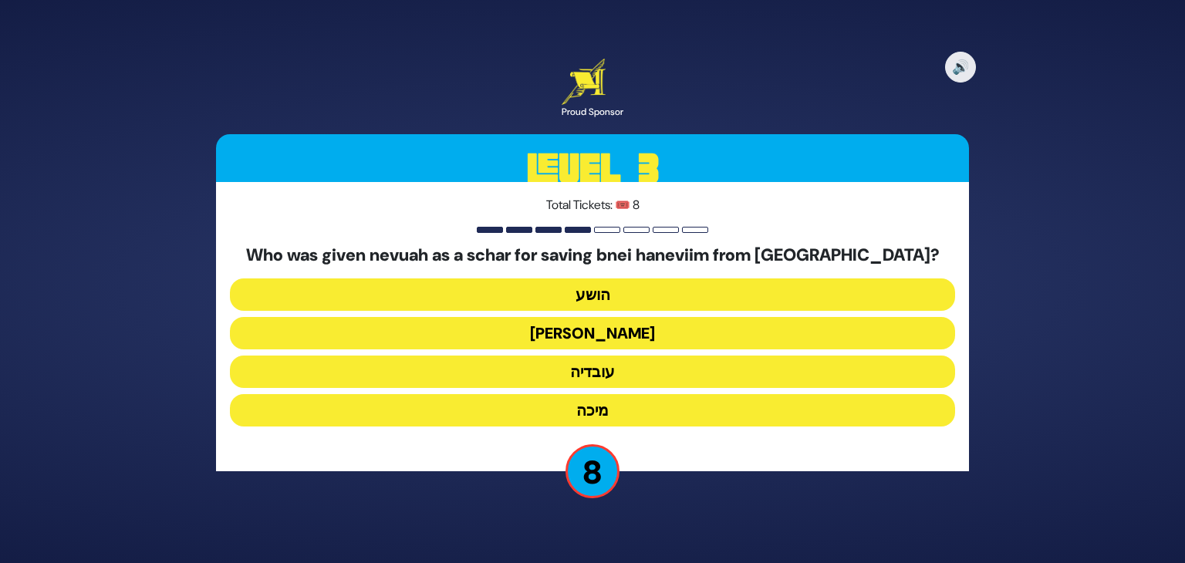
click at [632, 362] on button "עובדיה" at bounding box center [592, 372] width 725 height 32
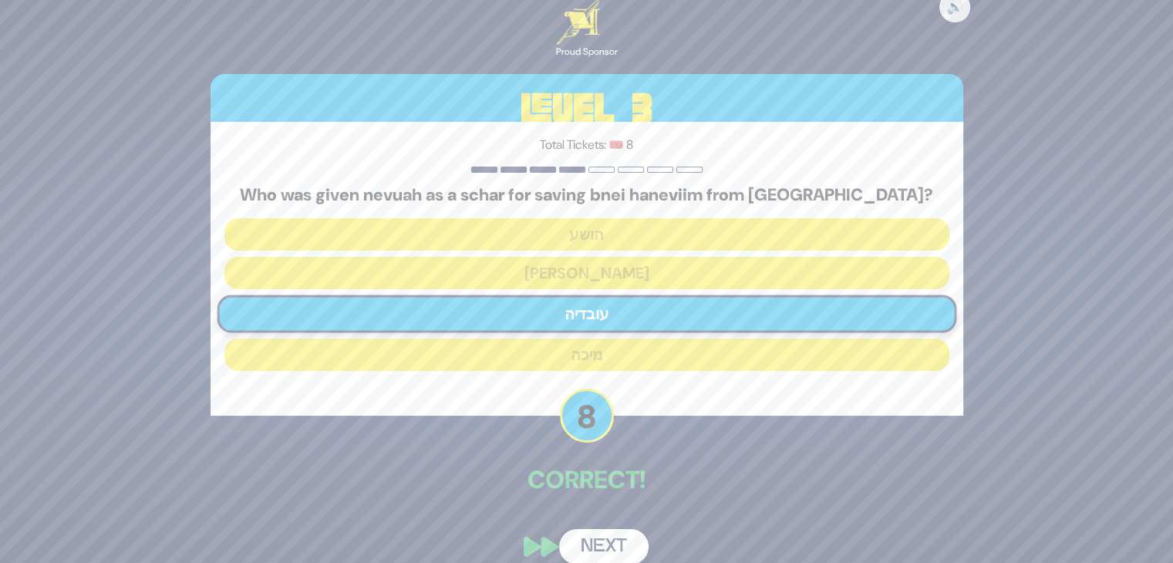
click at [605, 541] on button "Next" at bounding box center [603, 546] width 89 height 35
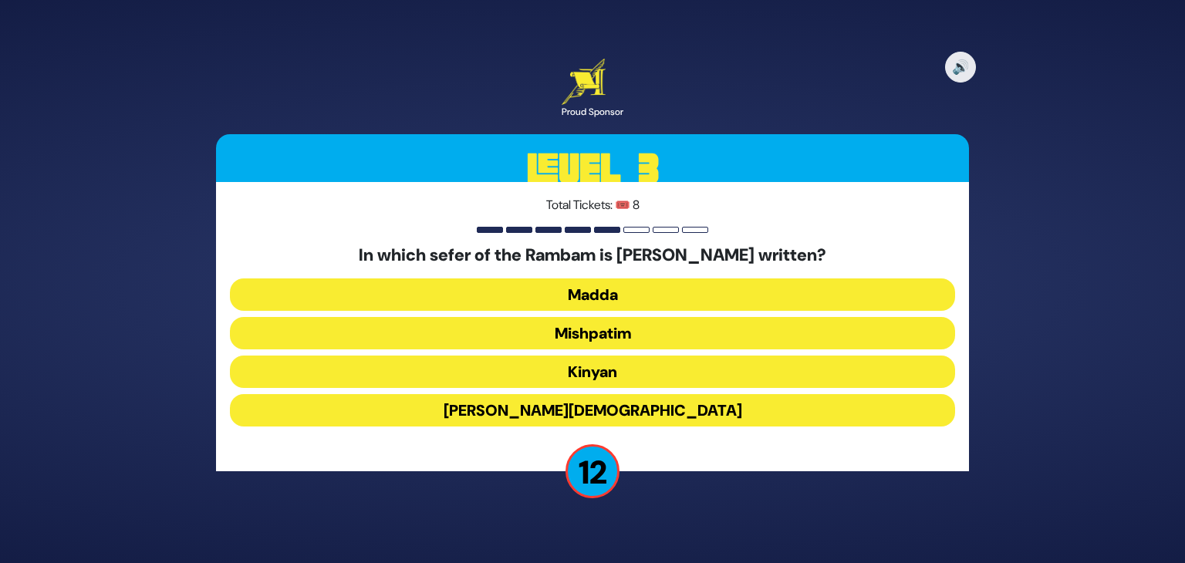
click at [631, 373] on button "Kinyan" at bounding box center [592, 372] width 725 height 32
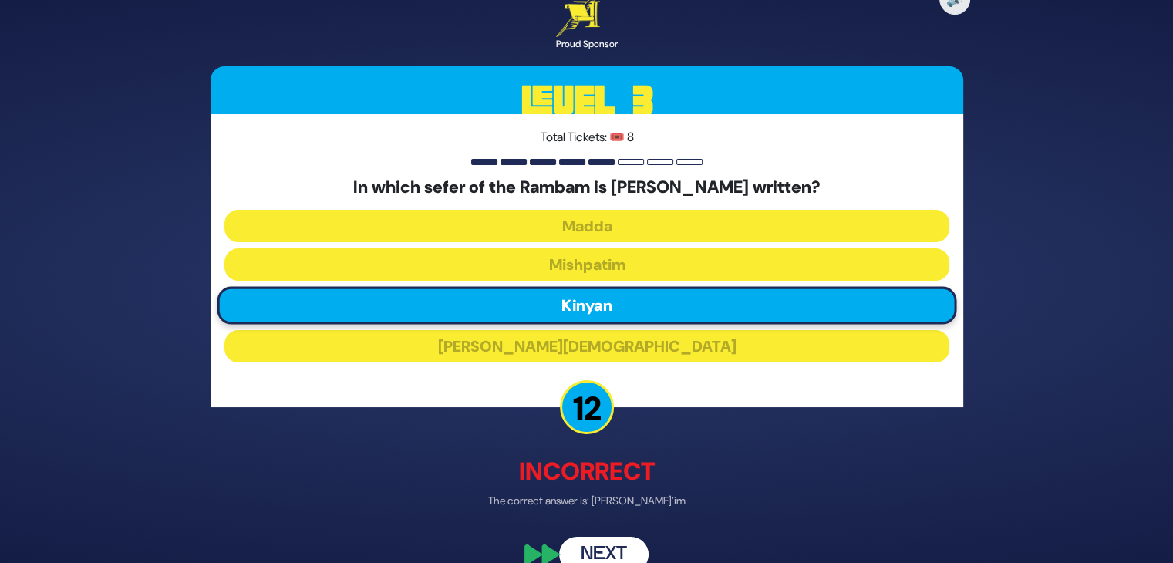
click at [605, 545] on button "Next" at bounding box center [603, 554] width 89 height 35
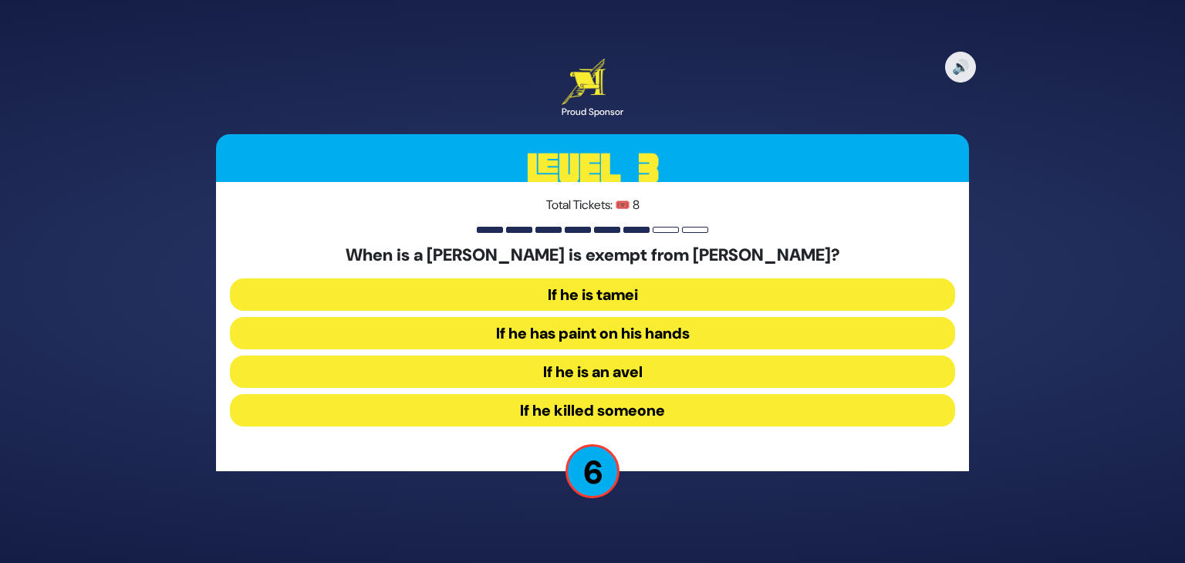
click at [651, 411] on button "If he killed someone" at bounding box center [592, 410] width 725 height 32
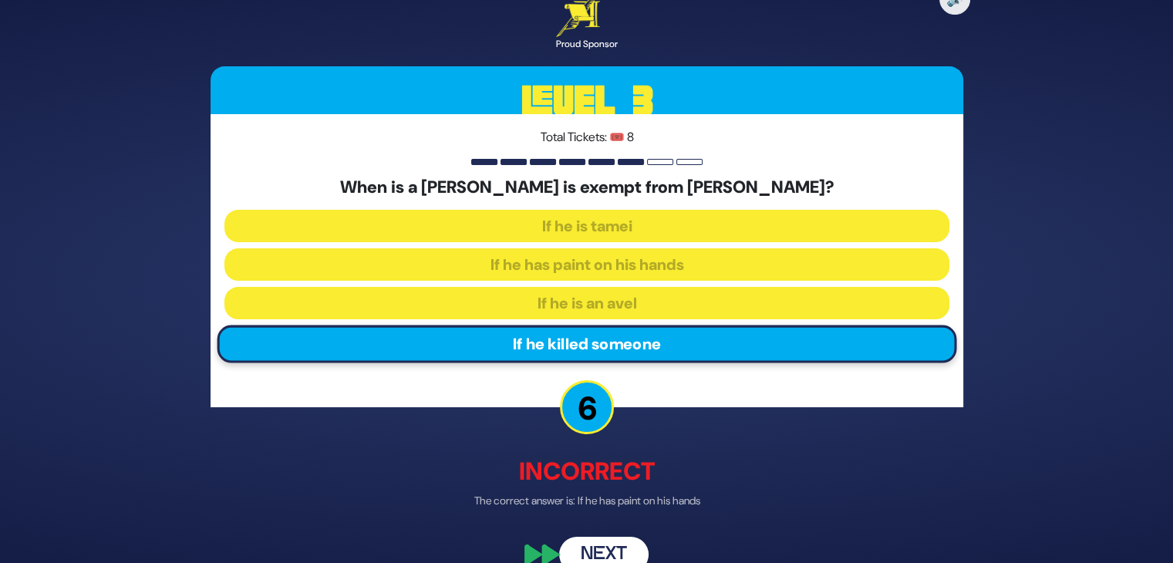
click at [614, 547] on button "Next" at bounding box center [603, 554] width 89 height 35
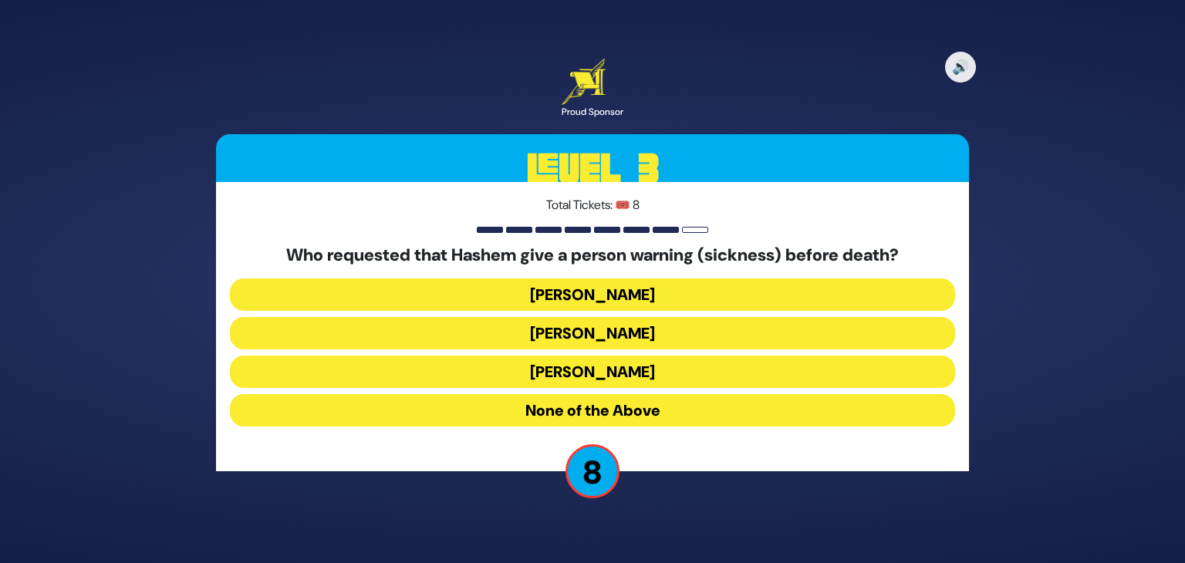
click at [622, 376] on button "[PERSON_NAME]" at bounding box center [592, 372] width 725 height 32
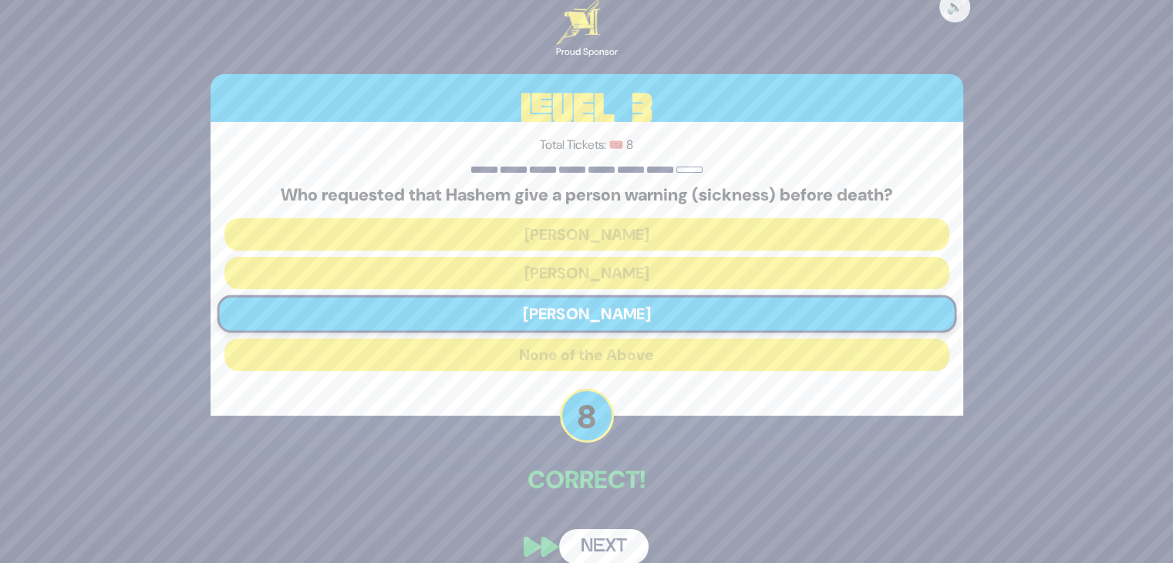
click at [598, 542] on button "Next" at bounding box center [603, 546] width 89 height 35
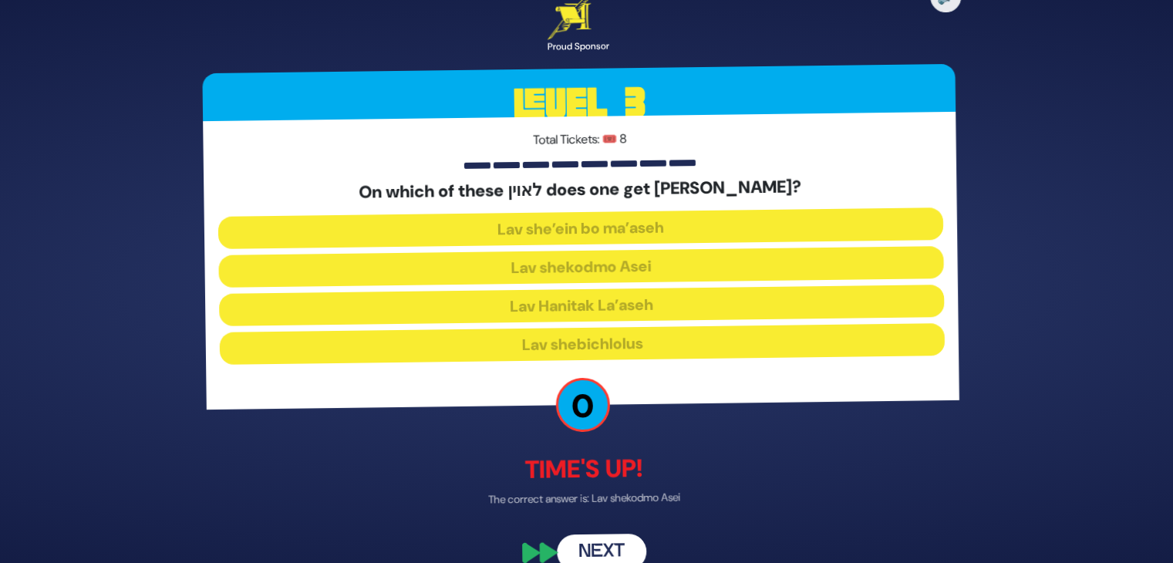
click at [673, 280] on div "On which of these לאוין does one get [PERSON_NAME]? Lav she’ein bo ma’aseh Lav …" at bounding box center [586, 273] width 725 height 187
click at [624, 536] on button "Next" at bounding box center [603, 551] width 89 height 35
